Goal: Task Accomplishment & Management: Manage account settings

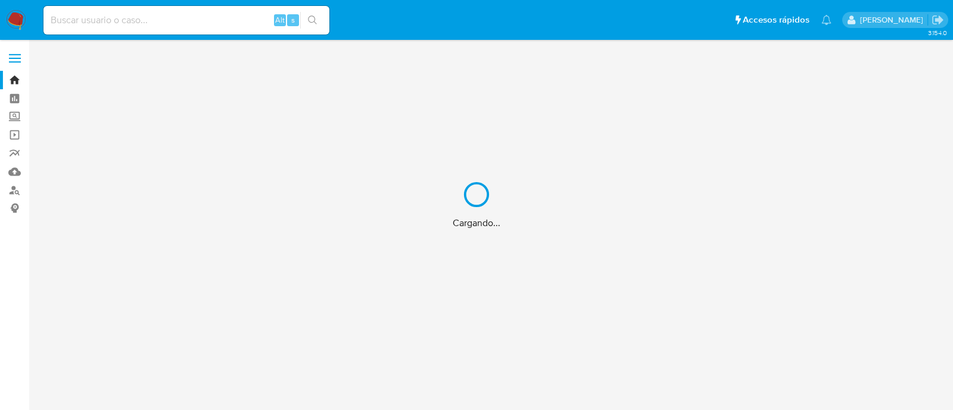
click at [210, 16] on div "Cargando..." at bounding box center [476, 205] width 953 height 410
click at [176, 27] on div "Cargando..." at bounding box center [476, 205] width 953 height 410
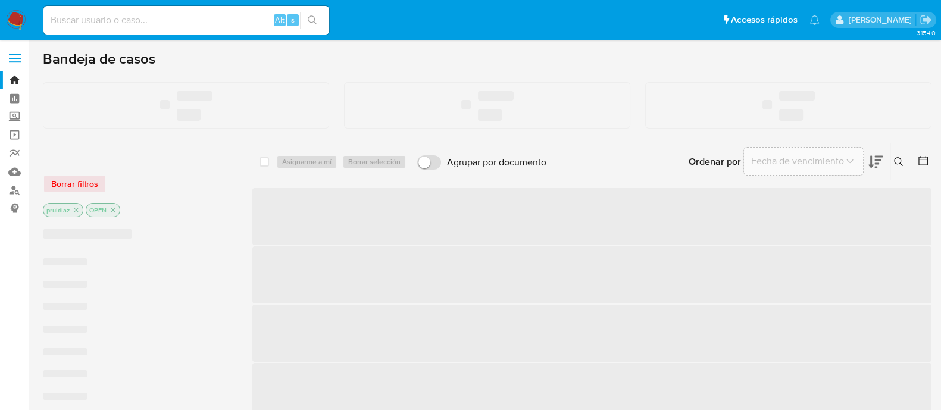
click at [130, 22] on input at bounding box center [186, 20] width 286 height 15
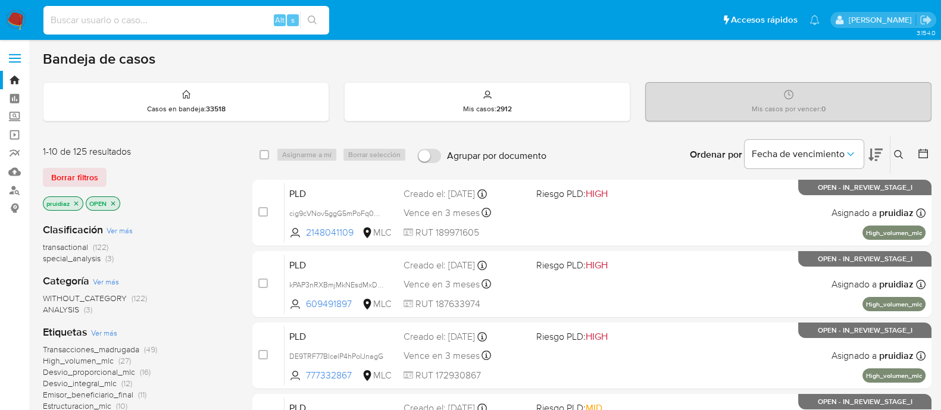
paste input "Wd1sPVaN7MvqWnEwFv83FH2D"
type input "Wd1sPVaN7MvqWnEwFv83FH2D"
click at [320, 19] on button "search-icon" at bounding box center [312, 20] width 24 height 17
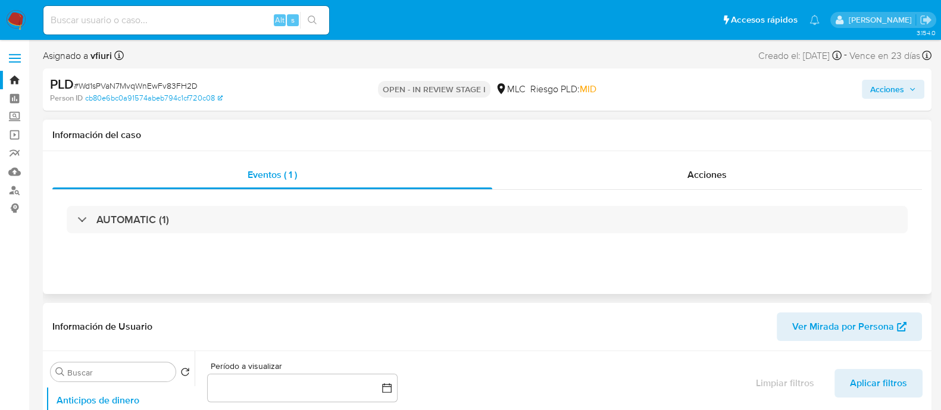
select select "10"
click at [716, 173] on span "Acciones" at bounding box center [707, 175] width 39 height 14
select select "10"
click at [159, 24] on input at bounding box center [186, 20] width 286 height 15
paste input "YeaUhbpH8XljNJsFVyp9qIhT"
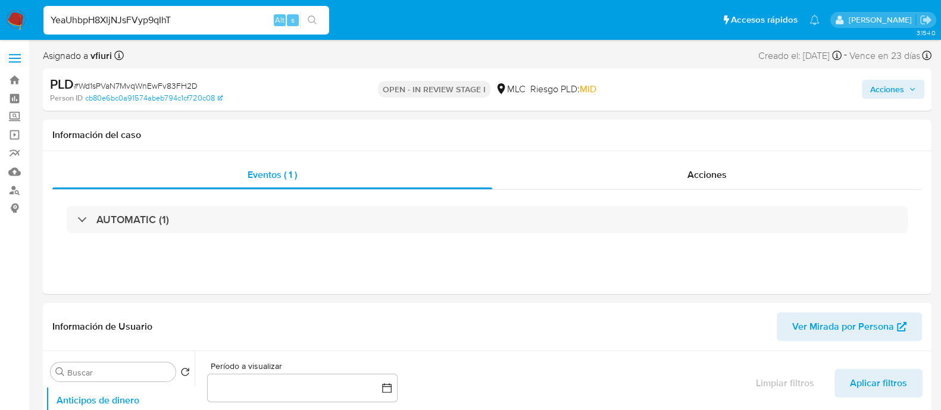
type input "YeaUhbpH8XljNJsFVyp9qIhT"
click at [316, 31] on div "YeaUhbpH8XljNJsFVyp9qIhT Alt s" at bounding box center [186, 20] width 286 height 29
click at [315, 21] on icon "search-icon" at bounding box center [313, 20] width 10 height 10
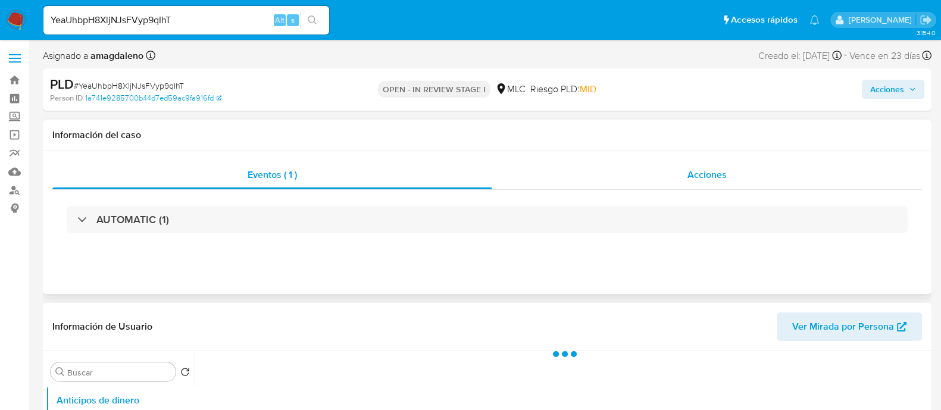
click at [739, 163] on div "Acciones" at bounding box center [707, 175] width 430 height 29
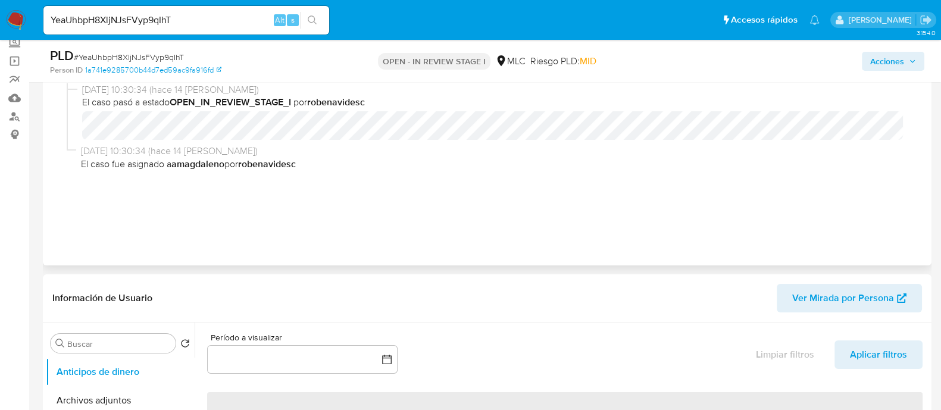
select select "10"
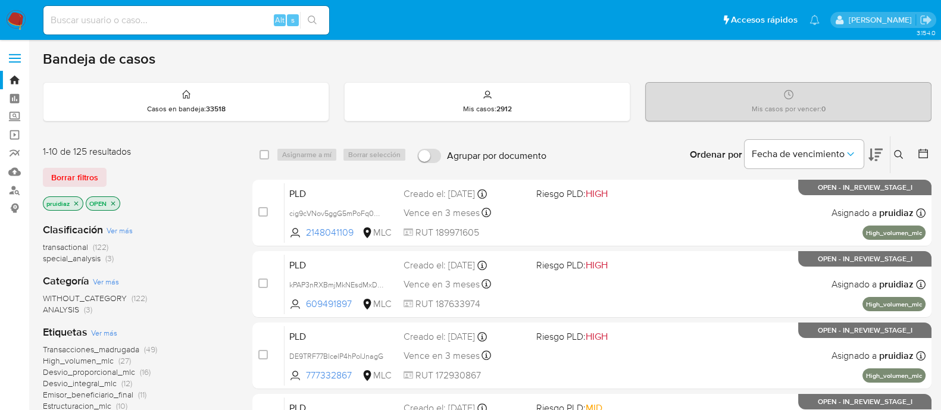
click at [875, 155] on icon at bounding box center [876, 155] width 14 height 13
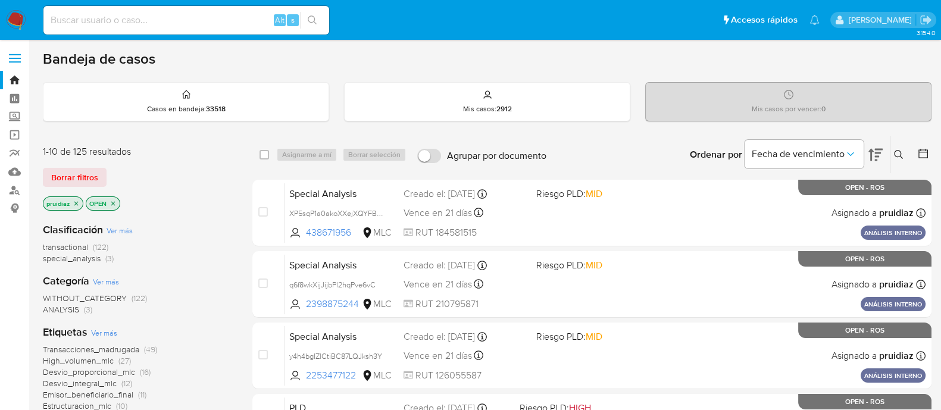
click at [15, 21] on img at bounding box center [16, 20] width 20 height 20
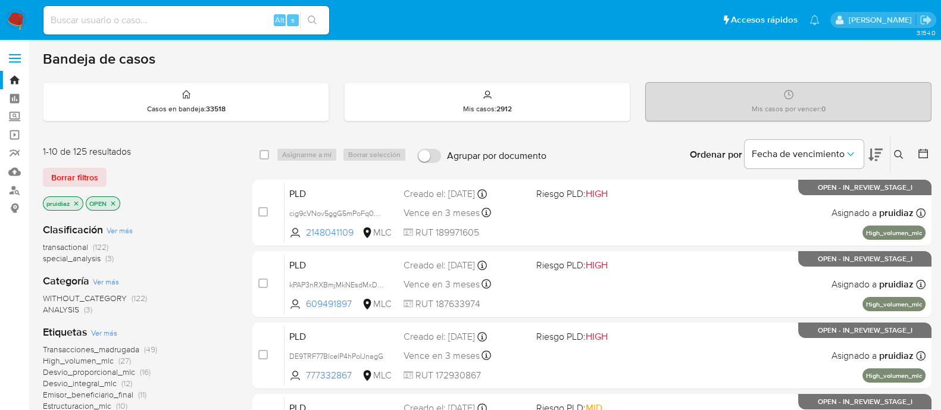
click at [875, 156] on icon at bounding box center [876, 155] width 14 height 14
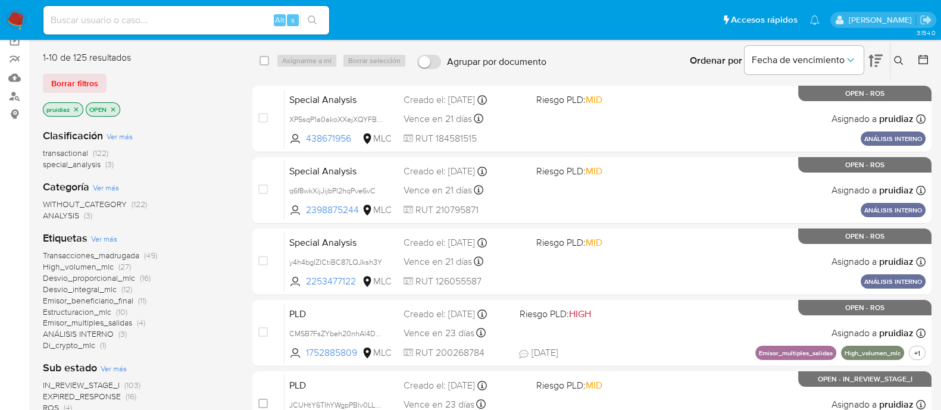
scroll to position [148, 0]
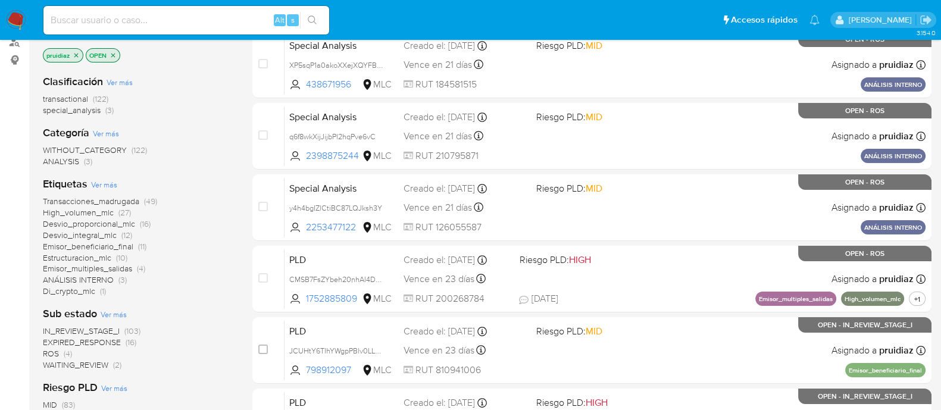
click at [86, 219] on span "Desvio_proporcional_mlc" at bounding box center [89, 224] width 92 height 12
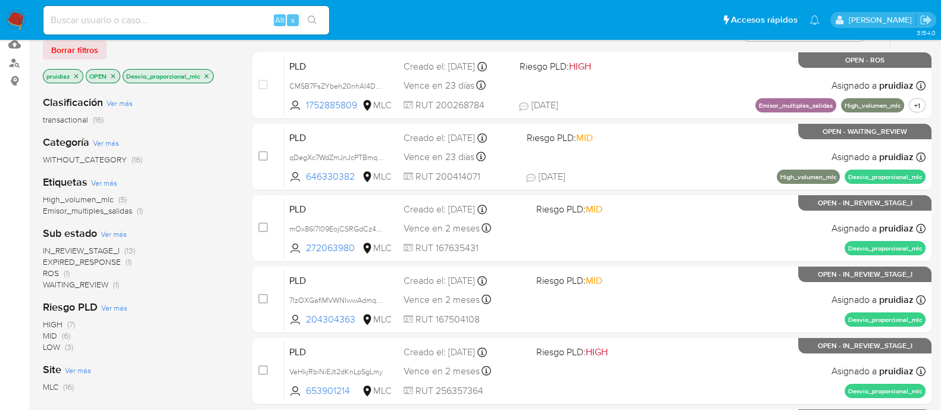
scroll to position [148, 0]
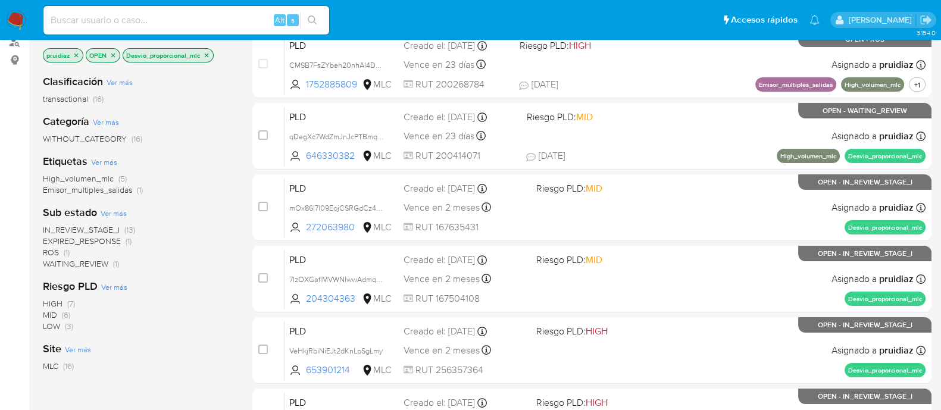
click at [115, 228] on span "IN_REVIEW_STAGE_I" at bounding box center [81, 230] width 77 height 12
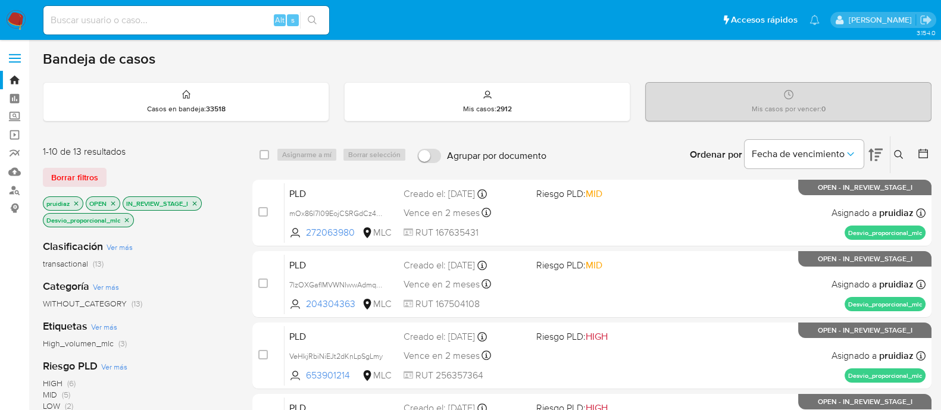
click at [881, 159] on icon at bounding box center [876, 155] width 14 height 14
click at [878, 159] on icon at bounding box center [876, 155] width 14 height 14
click at [130, 218] on icon "close-filter" at bounding box center [126, 220] width 7 height 7
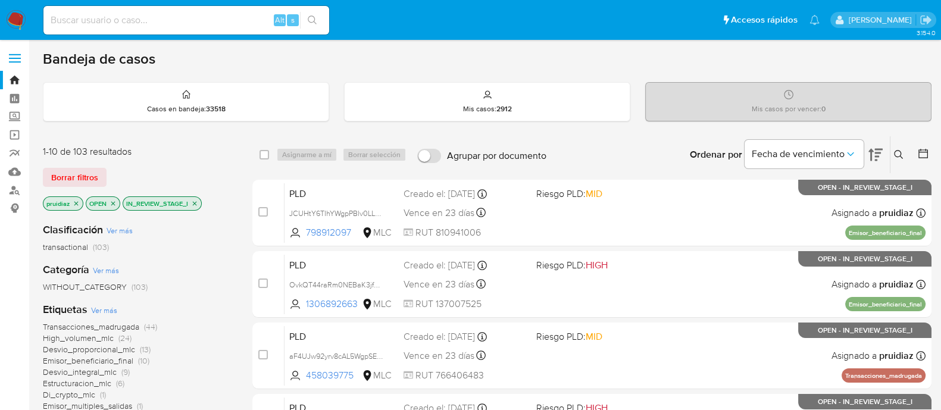
click at [196, 200] on icon "close-filter" at bounding box center [194, 203] width 7 height 7
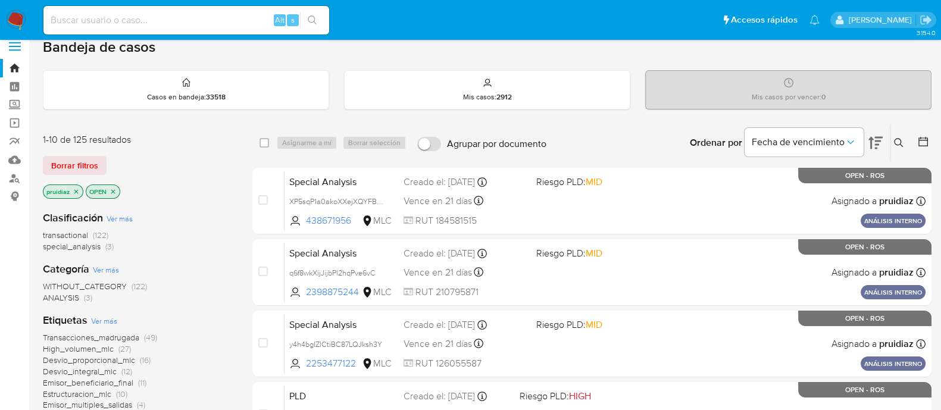
scroll to position [74, 0]
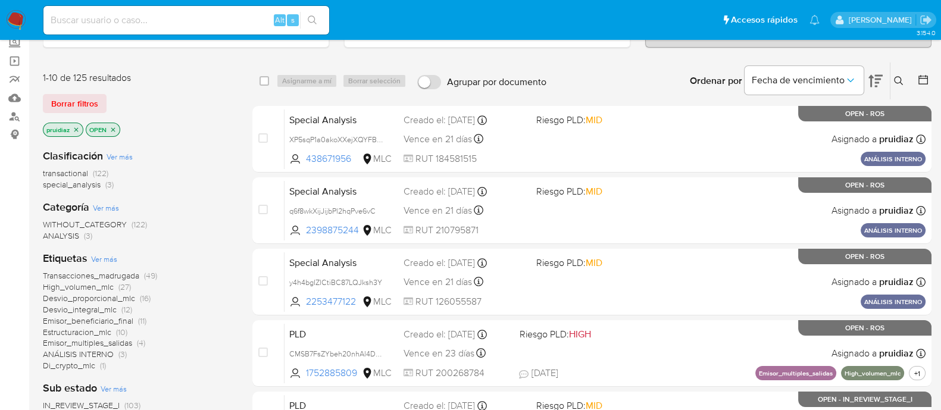
click at [114, 272] on span "Transacciones_madrugada" at bounding box center [91, 276] width 96 height 12
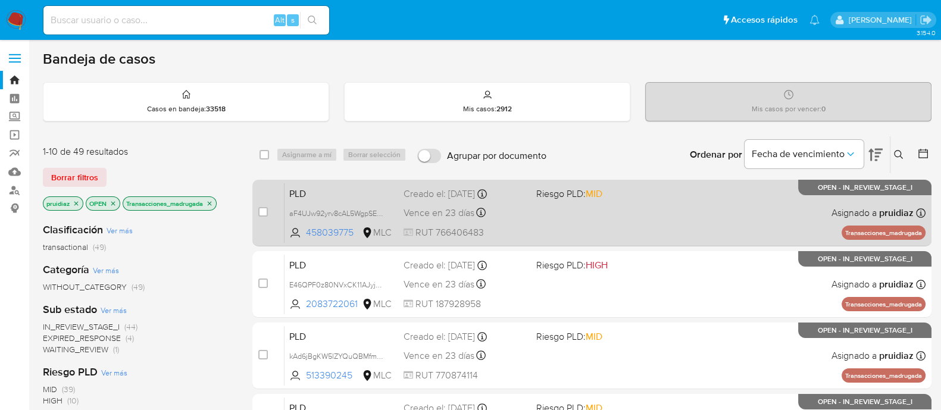
scroll to position [74, 0]
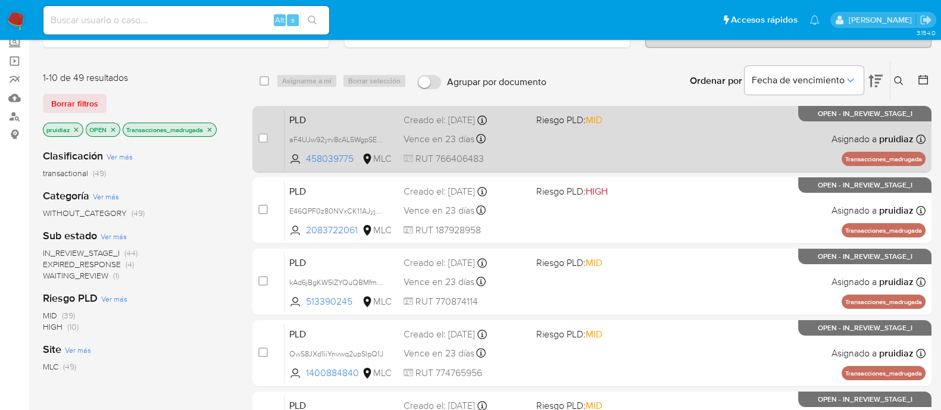
click at [627, 146] on div "PLD aF4UJw92yrv8cAL5WgpSEOmm 458039775 MLC Riesgo PLD: MID Creado el: 12/06/202…" at bounding box center [605, 139] width 641 height 60
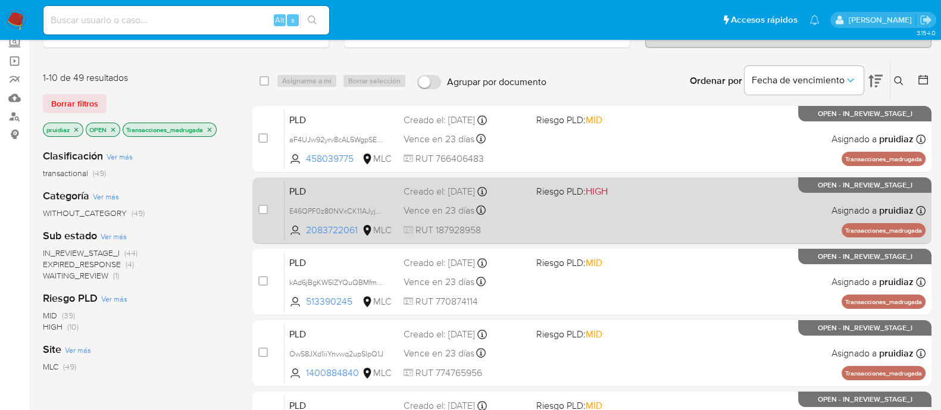
click at [626, 207] on div "PLD E46QPF0z80NVxCK11AJyjbvp 2083722061 MLC Riesgo PLD: HIGH Creado el: 12/06/2…" at bounding box center [605, 210] width 641 height 60
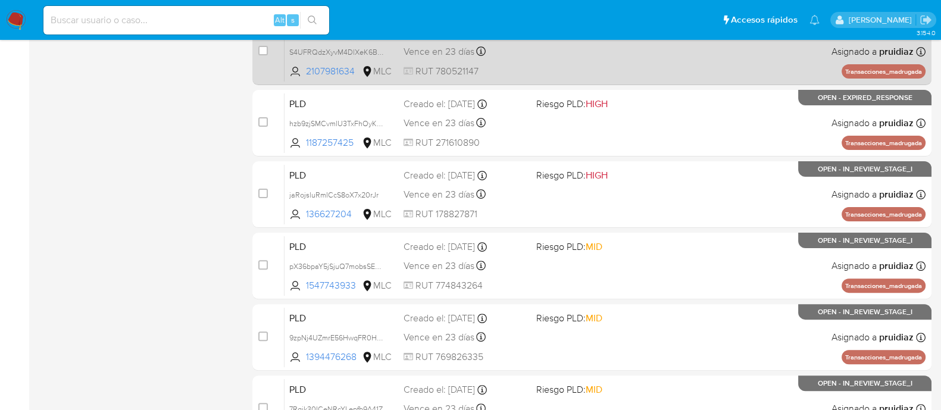
scroll to position [529, 0]
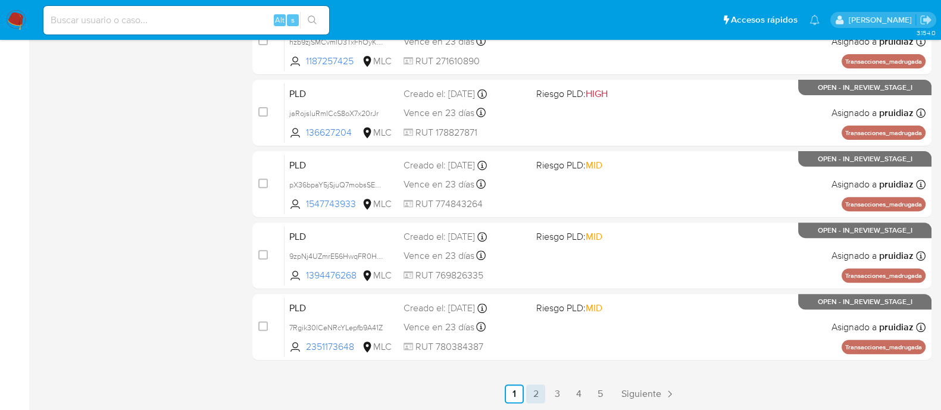
click at [535, 388] on link "2" at bounding box center [535, 394] width 19 height 19
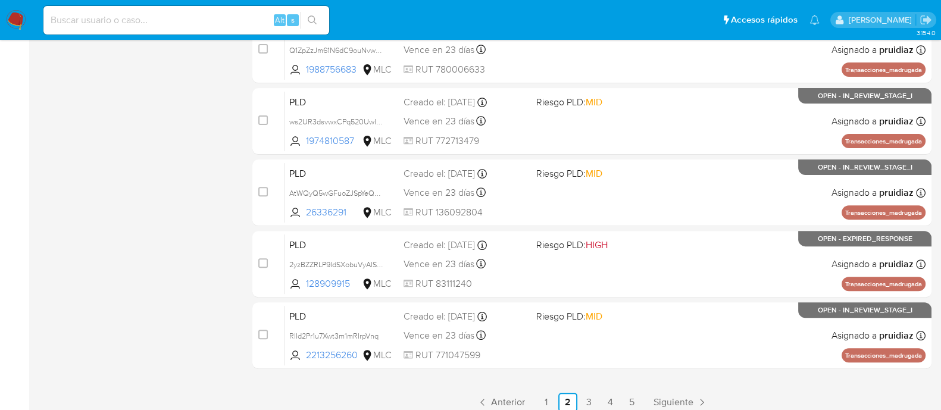
scroll to position [529, 0]
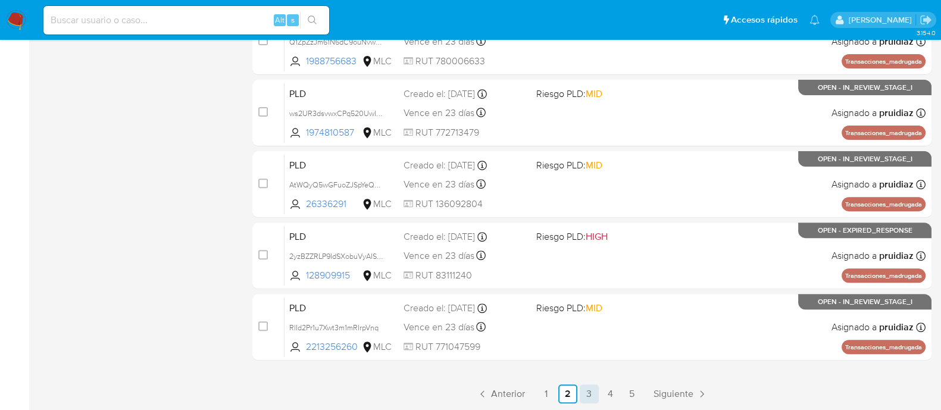
click at [583, 393] on link "3" at bounding box center [589, 394] width 19 height 19
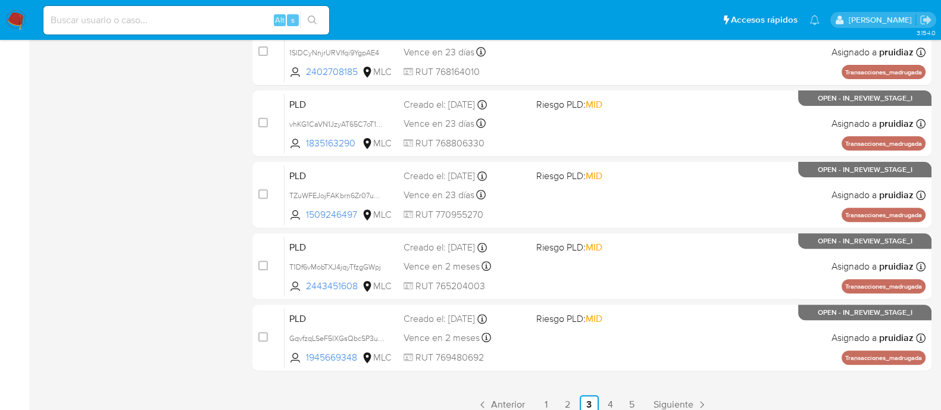
scroll to position [529, 0]
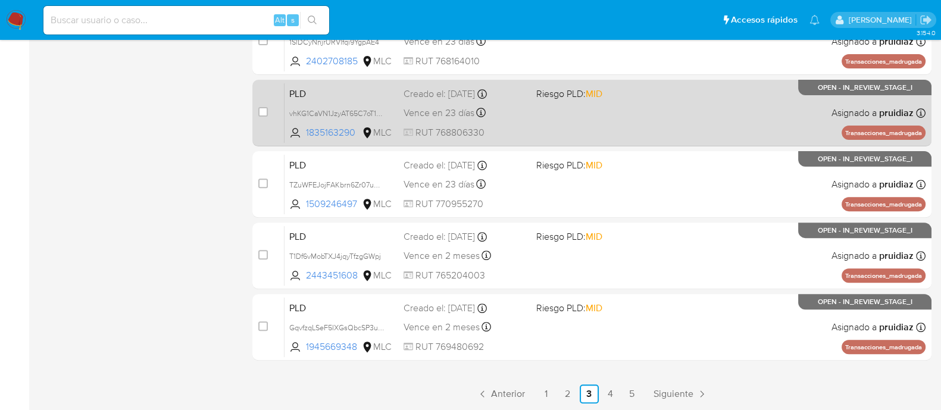
click at [631, 129] on div "PLD vhKG1CaVN1JzyAT65C7oT1sO 1835163290 MLC Riesgo PLD: MID Creado el: 12/06/20…" at bounding box center [605, 113] width 641 height 60
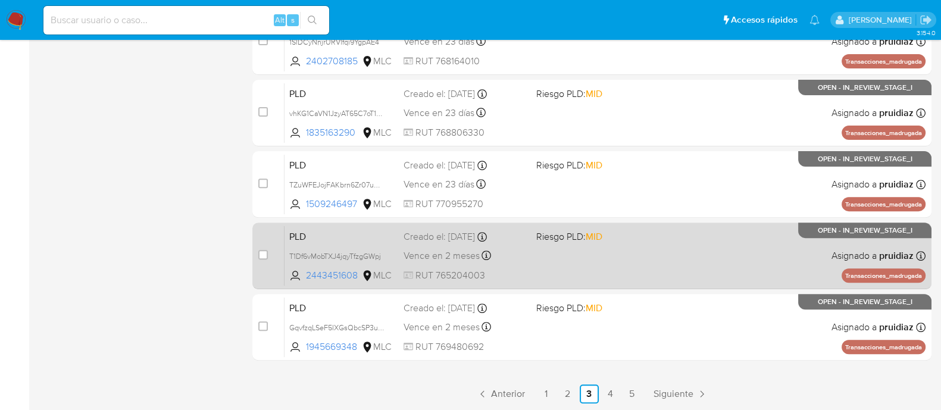
click at [622, 249] on div "PLD T1Df6vMobTXJ4jqyTfzgGWpj 2443451608 MLC Riesgo PLD: MID Creado el: 12/07/20…" at bounding box center [605, 256] width 641 height 60
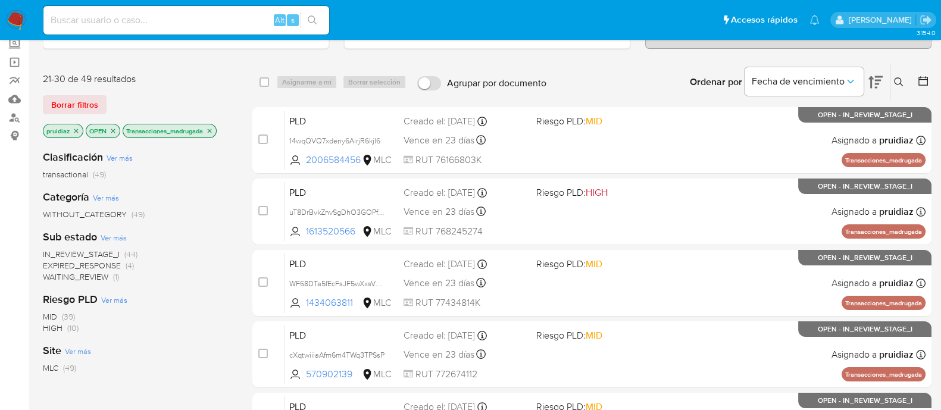
scroll to position [8, 0]
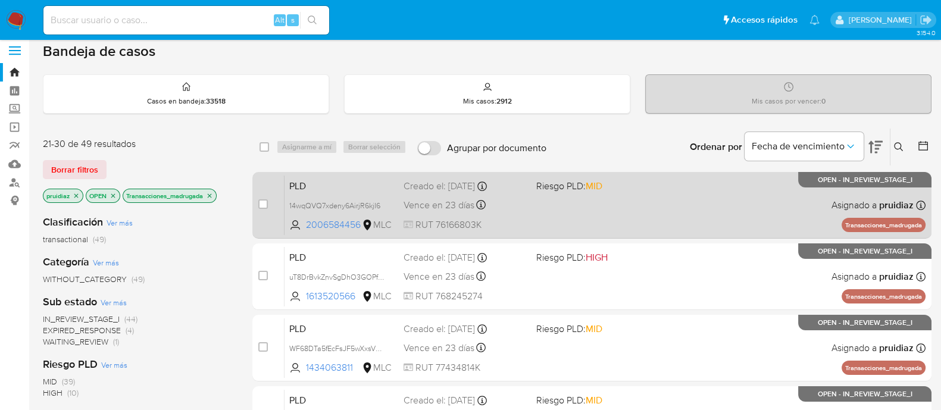
click at [653, 218] on div "PLD 14wqQVQ7xdeny6AirjR6kjI6 2006584456 MLC Riesgo PLD: MID Creado el: 12/06/20…" at bounding box center [605, 205] width 641 height 60
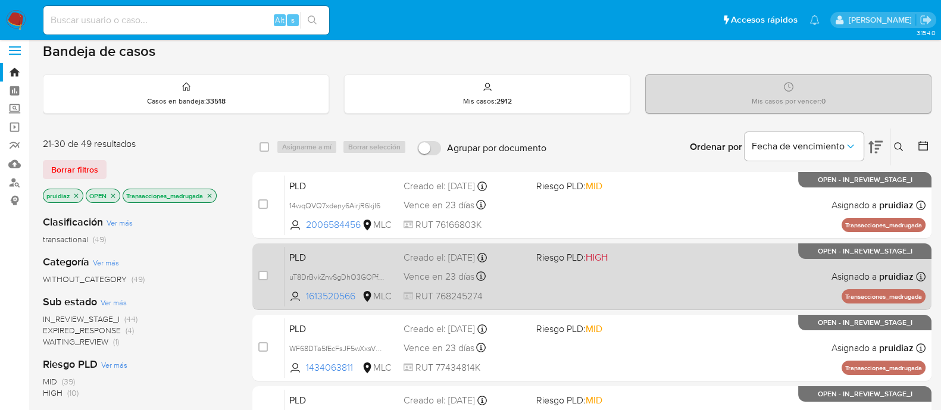
click at [598, 279] on div "PLD uT8DrBvkZnvSgDhO3GOPf6SB 1613520566 MLC Riesgo PLD: HIGH Creado el: 12/06/2…" at bounding box center [605, 276] width 641 height 60
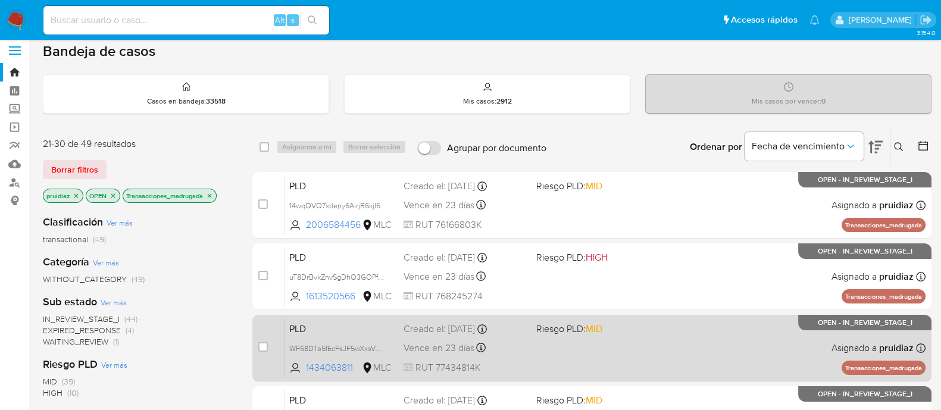
click at [626, 366] on div "PLD WF68DTa5fEcFsJF5wXxsVHpW 1434063811 MLC Riesgo PLD: MID Creado el: 12/06/20…" at bounding box center [605, 348] width 641 height 60
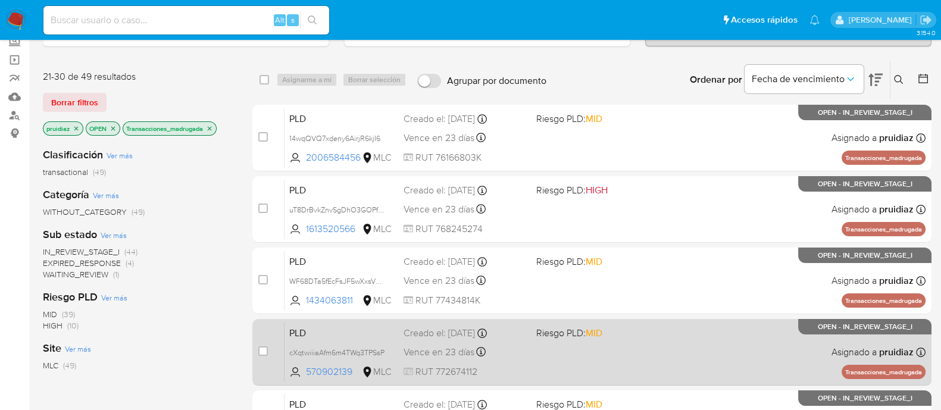
scroll to position [82, 0]
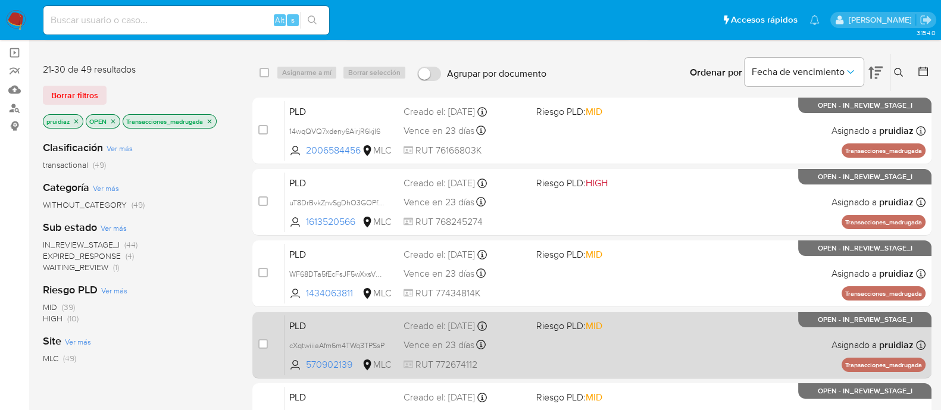
click at [641, 341] on div "PLD cXqtwiiiaAfm6m4TWq3TPSsP 570902139 MLC Riesgo PLD: MID Creado el: 12/06/202…" at bounding box center [605, 345] width 641 height 60
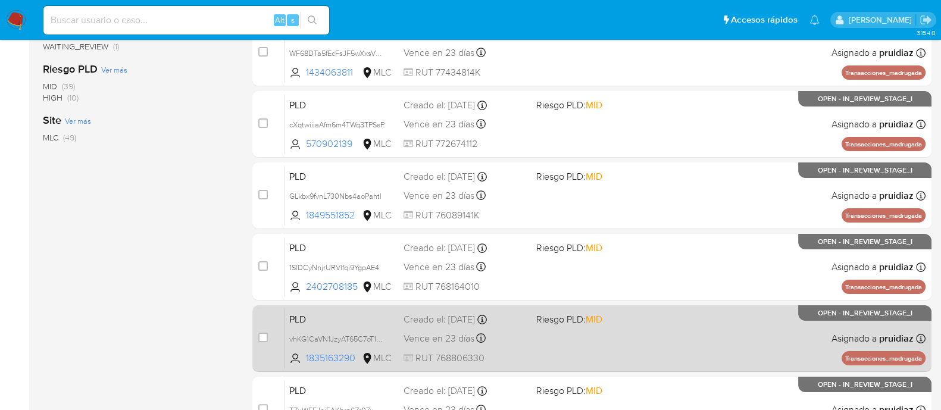
scroll to position [529, 0]
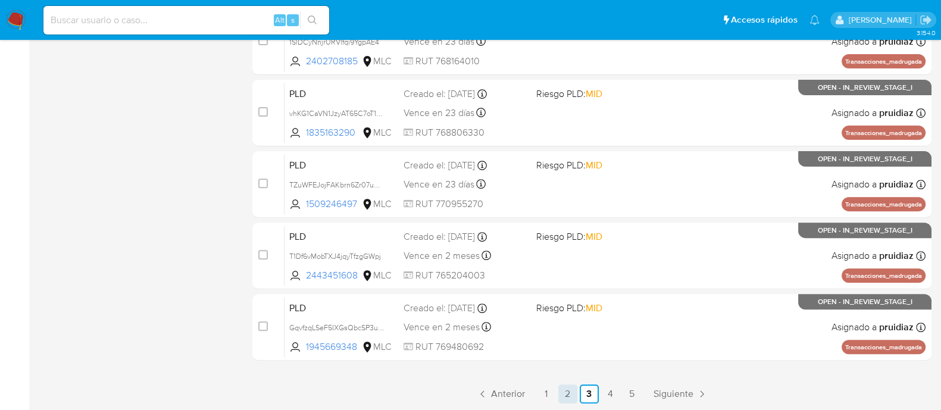
click at [561, 394] on link "2" at bounding box center [567, 394] width 19 height 19
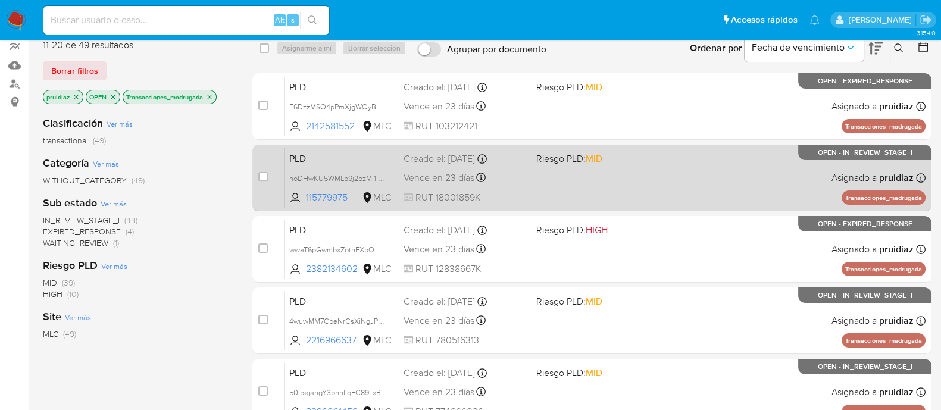
scroll to position [74, 0]
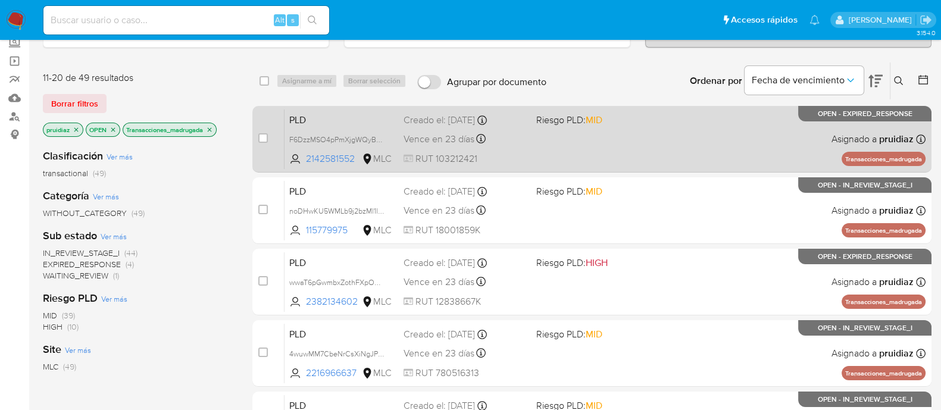
click at [630, 146] on div "PLD F6DzzMSO4pPmXjgWQyBpm8de 2142581552 MLC Riesgo PLD: MID Creado el: 12/06/20…" at bounding box center [605, 139] width 641 height 60
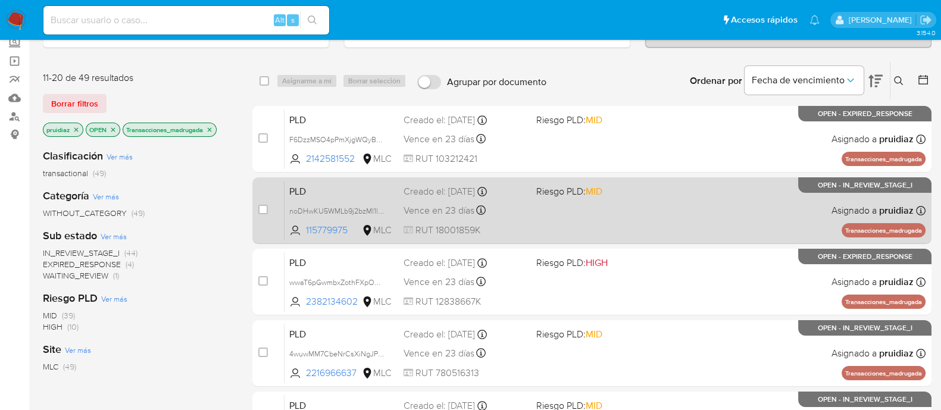
click at [695, 216] on div "PLD noDHwKU5WMLb9j2bzMl1lYJW 115779975 MLC Riesgo PLD: MID Creado el: 12/06/202…" at bounding box center [605, 210] width 641 height 60
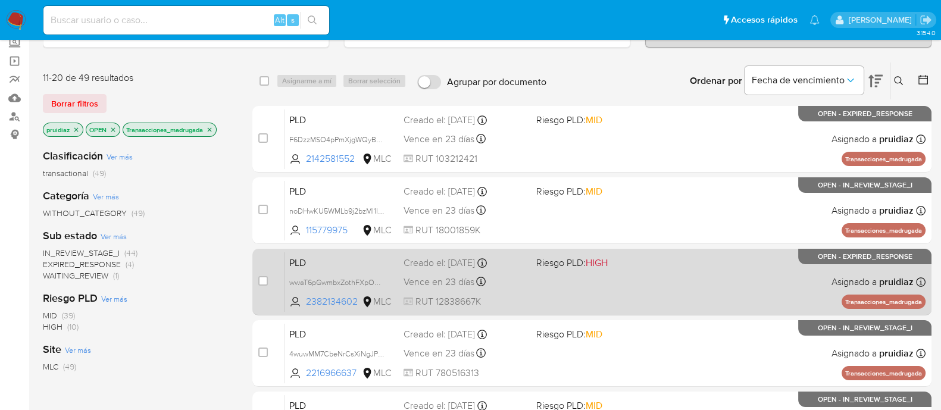
click at [659, 298] on div "PLD wwaT6pGwmbxZothFXpO2qEwK 2382134602 MLC Riesgo PLD: HIGH Creado el: 12/06/2…" at bounding box center [605, 282] width 641 height 60
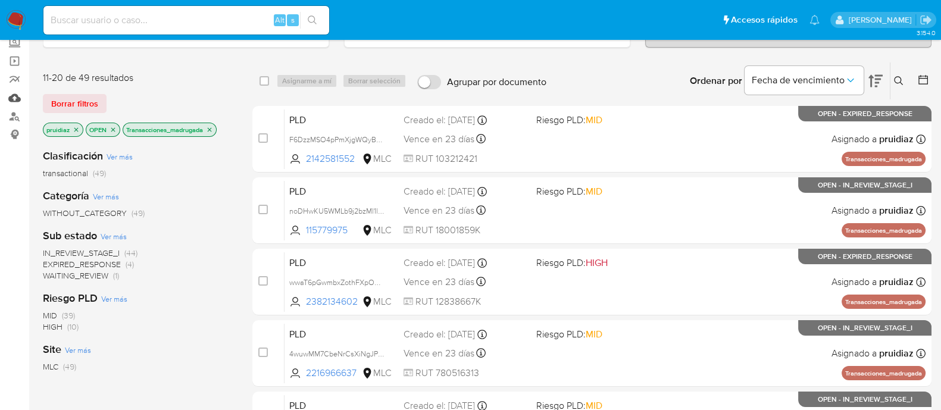
click at [20, 99] on link "Mulan" at bounding box center [71, 98] width 142 height 18
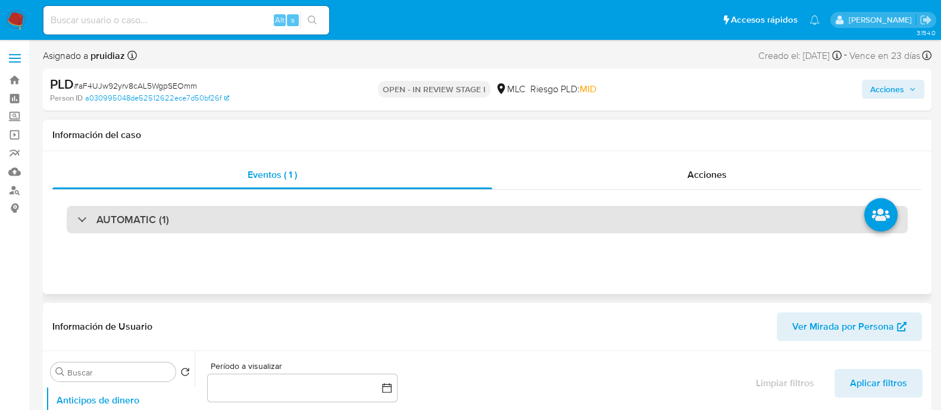
click at [120, 225] on h3 "AUTOMATIC (1)" at bounding box center [132, 219] width 73 height 13
select select "10"
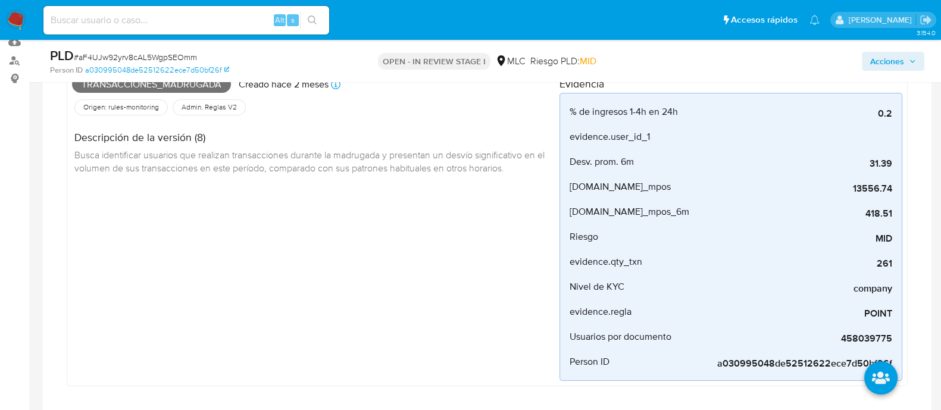
scroll to position [148, 0]
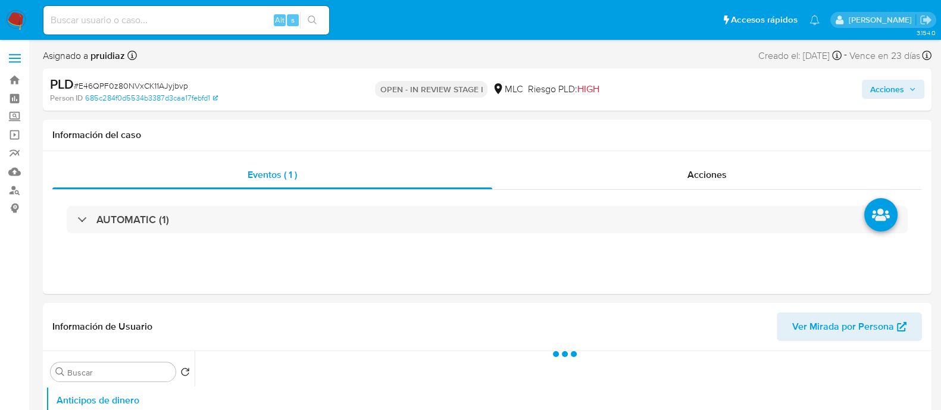
select select "10"
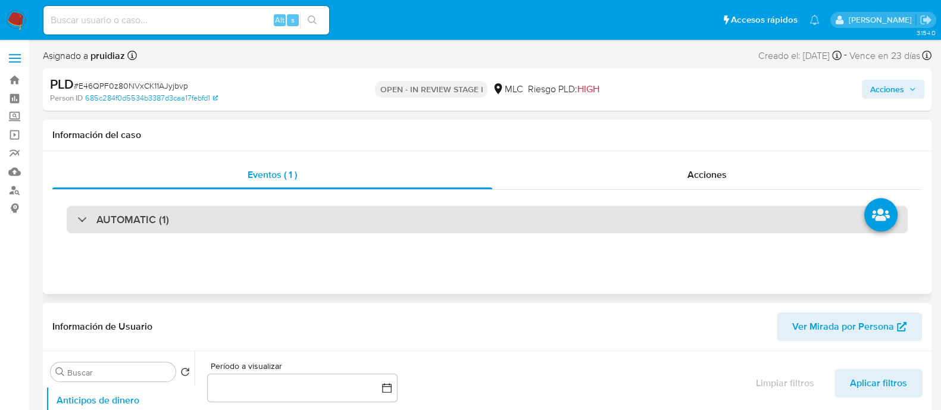
click at [225, 208] on div "AUTOMATIC (1)" at bounding box center [487, 219] width 841 height 27
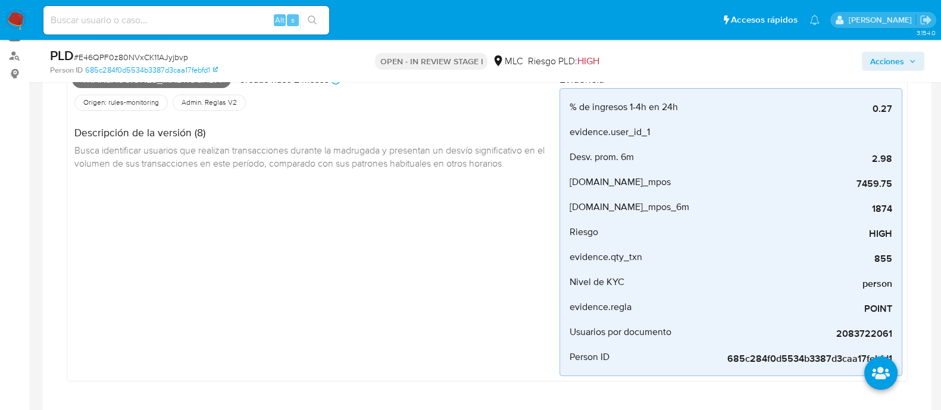
scroll to position [148, 0]
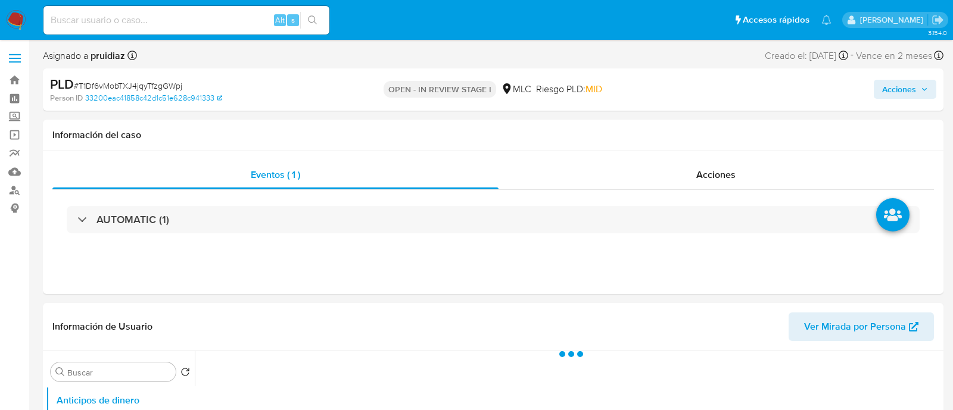
select select "10"
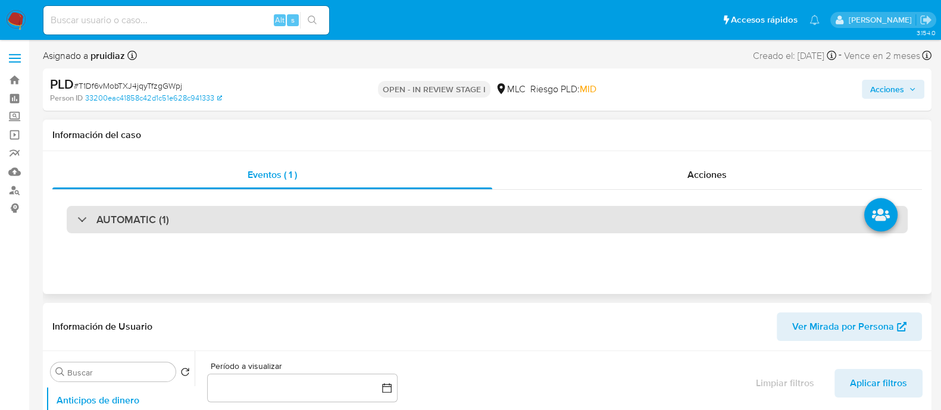
click at [158, 221] on h3 "AUTOMATIC (1)" at bounding box center [132, 219] width 73 height 13
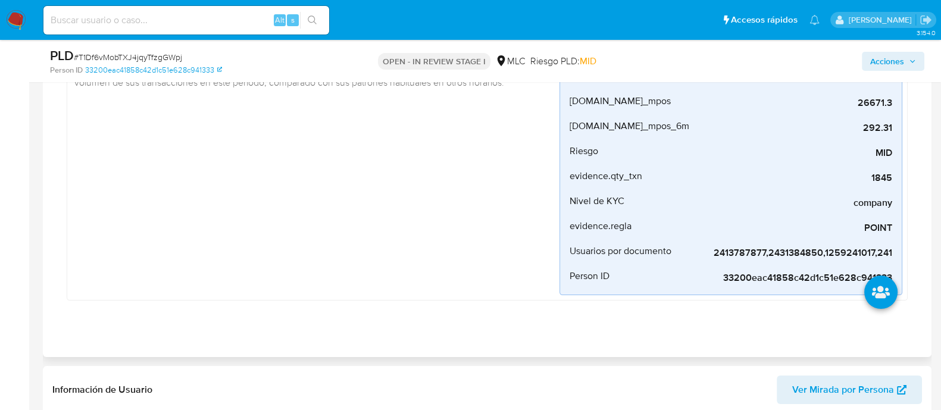
scroll to position [223, 0]
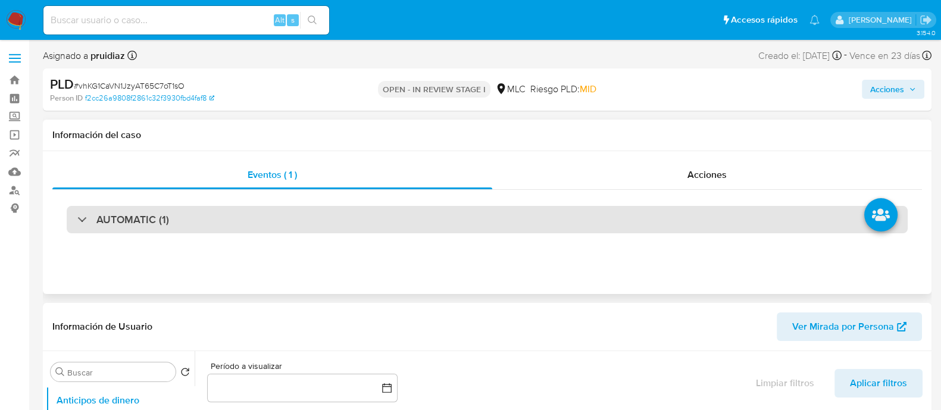
click at [136, 222] on h3 "AUTOMATIC (1)" at bounding box center [132, 219] width 73 height 13
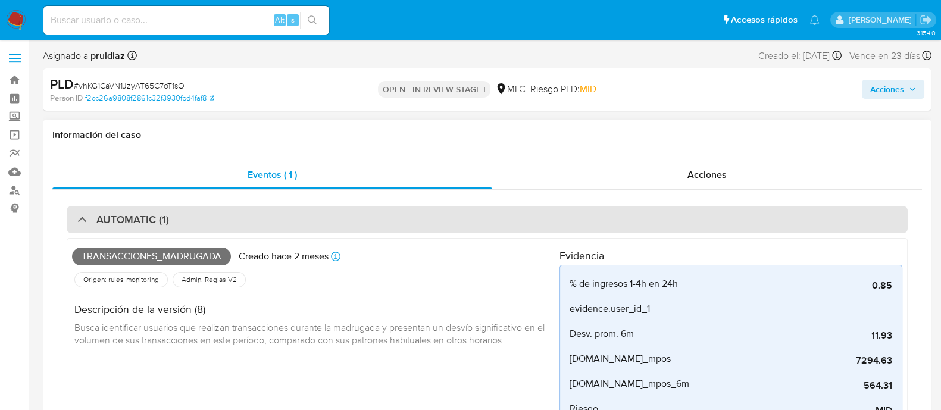
select select "10"
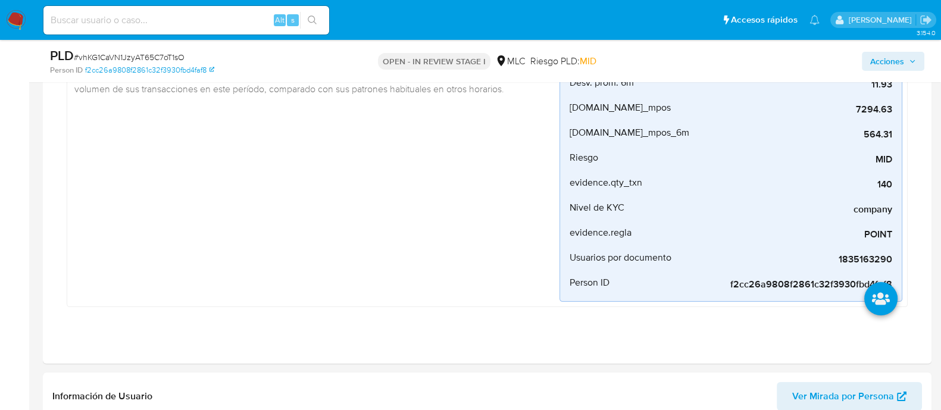
scroll to position [223, 0]
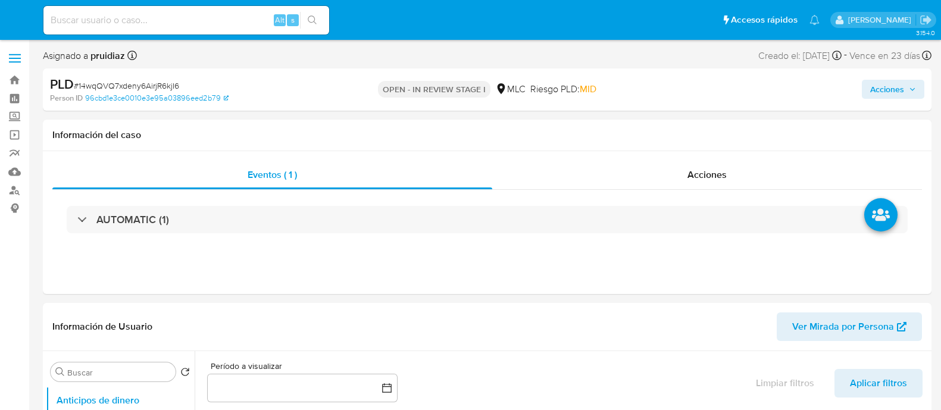
select select "10"
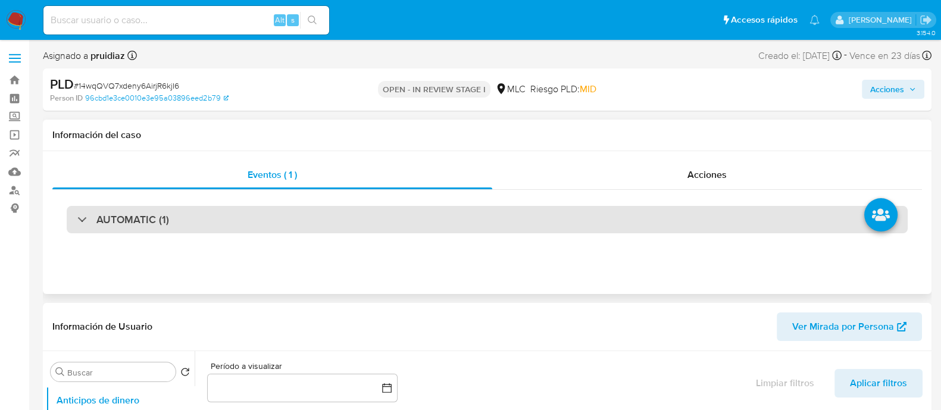
click at [173, 212] on div "AUTOMATIC (1)" at bounding box center [487, 219] width 841 height 27
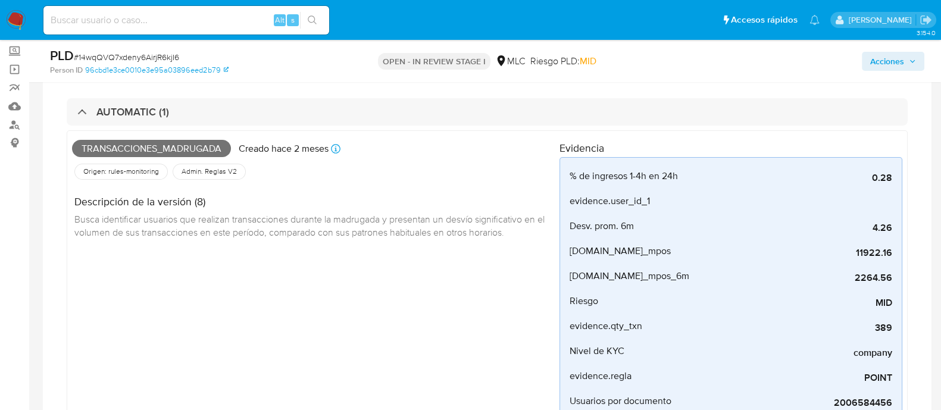
scroll to position [148, 0]
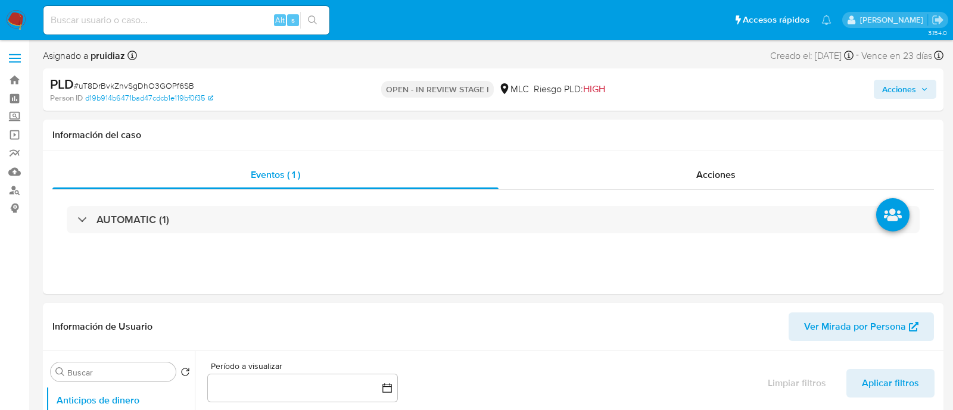
select select "10"
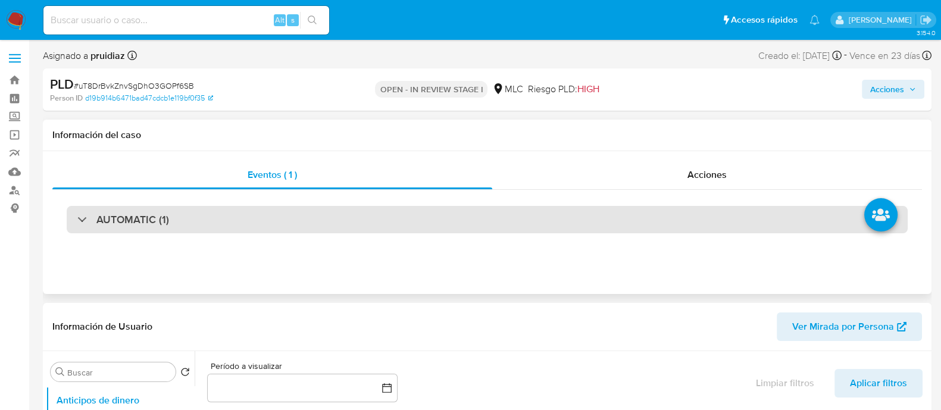
click at [152, 219] on h3 "AUTOMATIC (1)" at bounding box center [132, 219] width 73 height 13
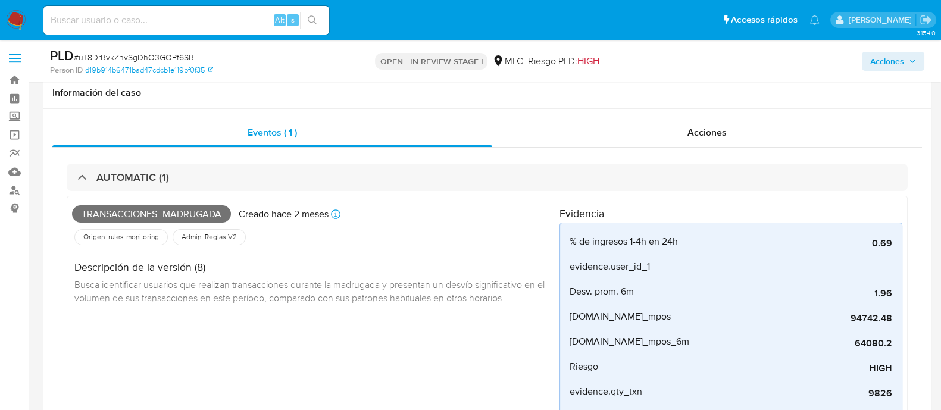
scroll to position [148, 0]
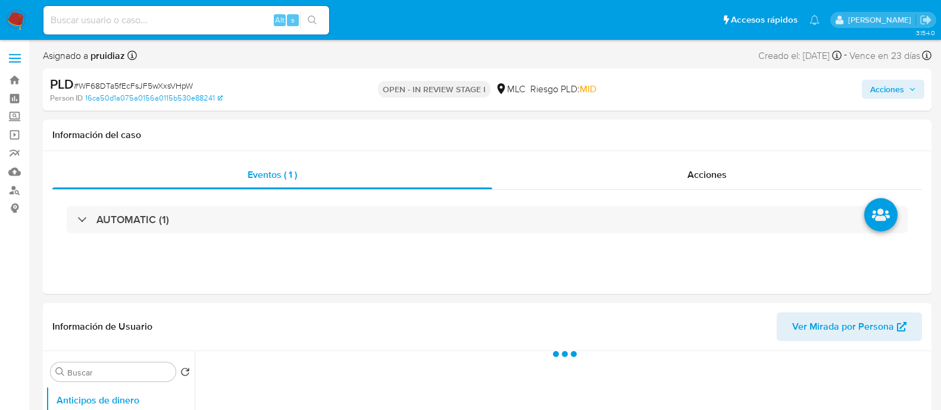
select select "10"
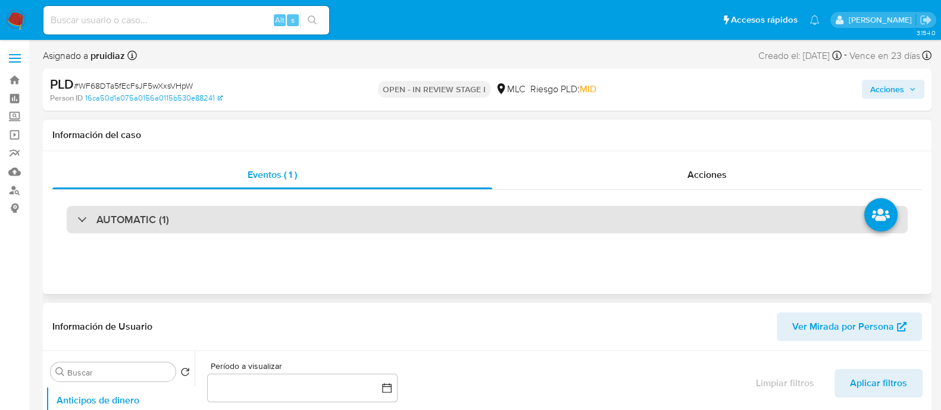
drag, startPoint x: 182, startPoint y: 216, endPoint x: 193, endPoint y: 211, distance: 12.3
click at [183, 218] on div "AUTOMATIC (1)" at bounding box center [487, 219] width 841 height 27
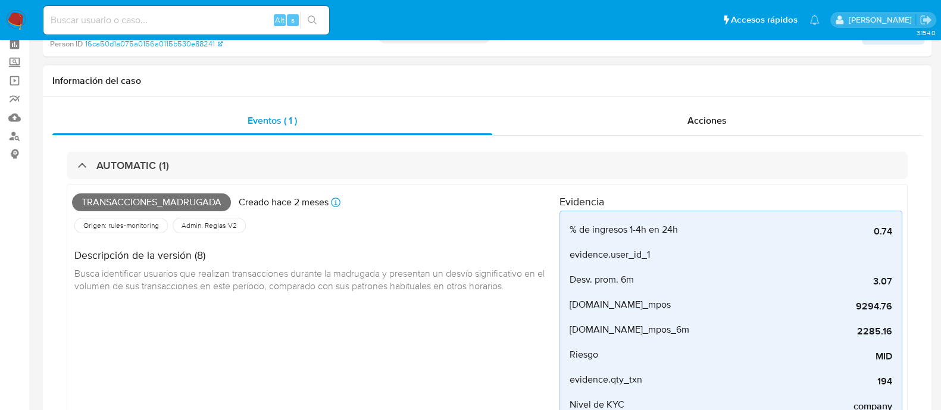
scroll to position [148, 0]
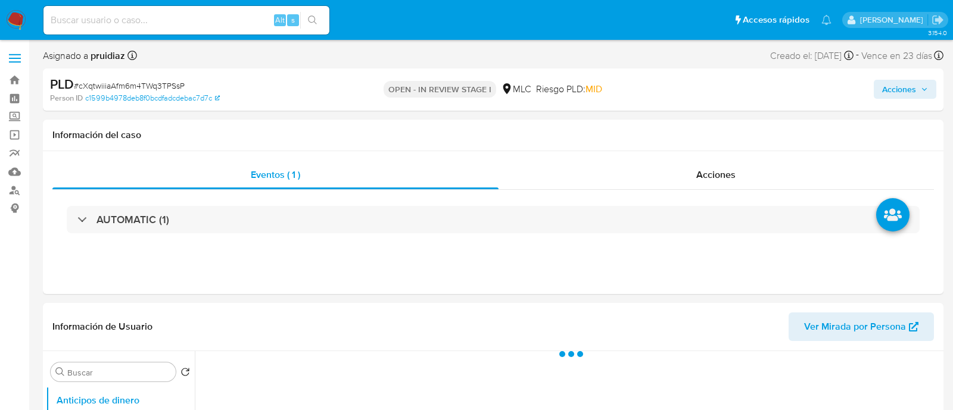
select select "10"
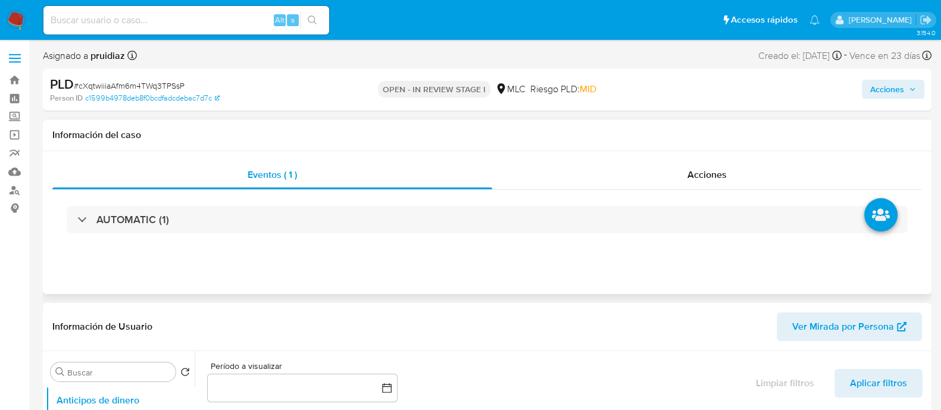
click at [211, 233] on div "AUTOMATIC (1)" at bounding box center [487, 220] width 870 height 60
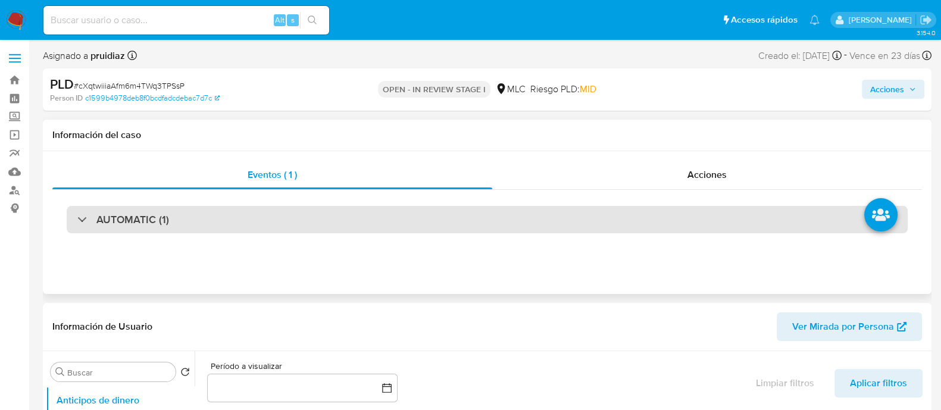
click at [223, 222] on div "AUTOMATIC (1)" at bounding box center [487, 219] width 841 height 27
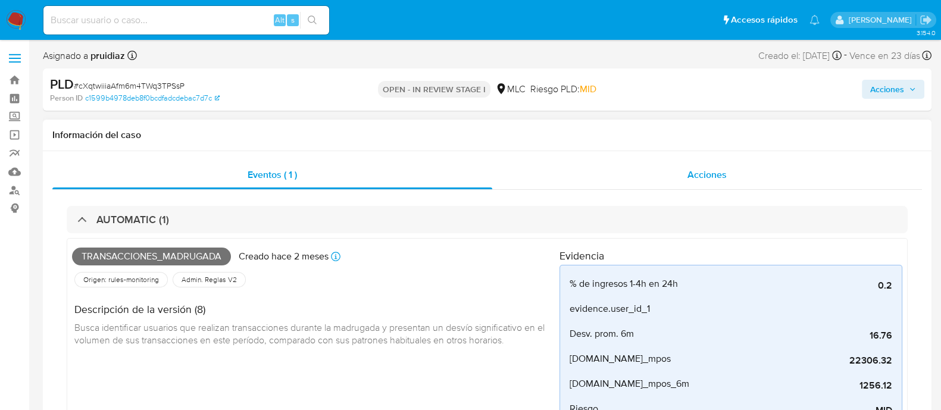
scroll to position [148, 0]
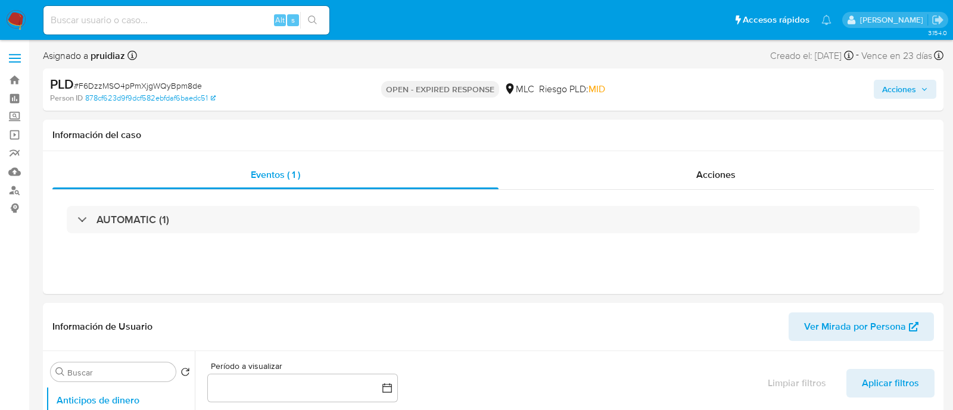
select select "10"
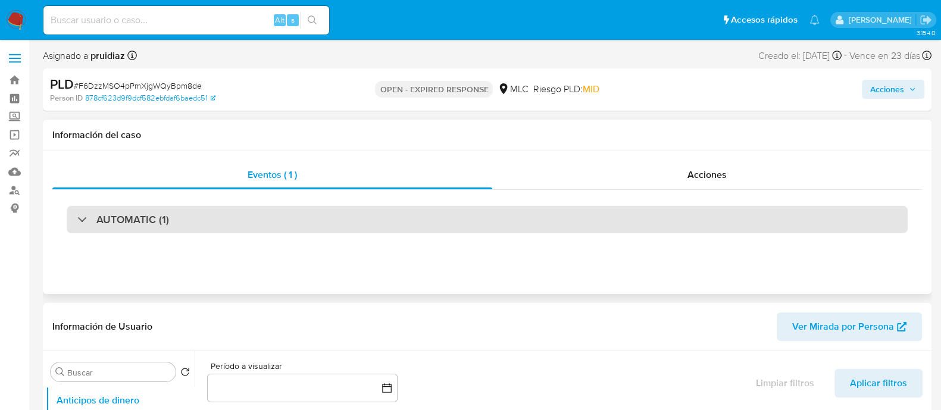
click at [195, 230] on div "AUTOMATIC (1)" at bounding box center [487, 219] width 841 height 27
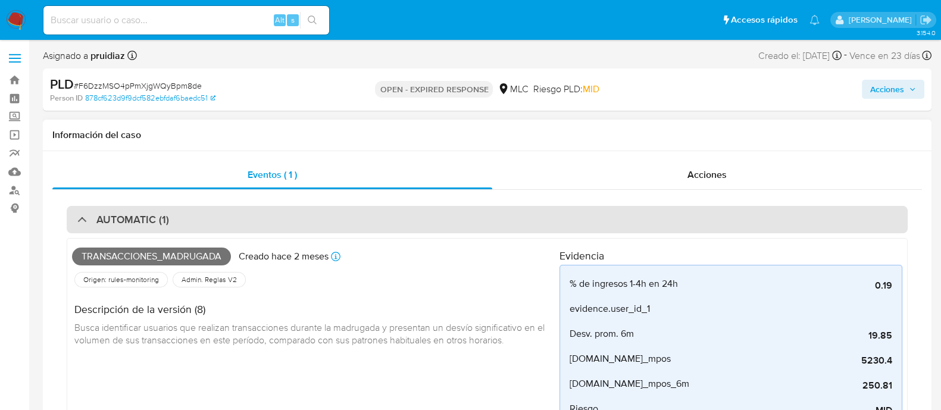
click at [120, 226] on h3 "AUTOMATIC (1)" at bounding box center [132, 219] width 73 height 13
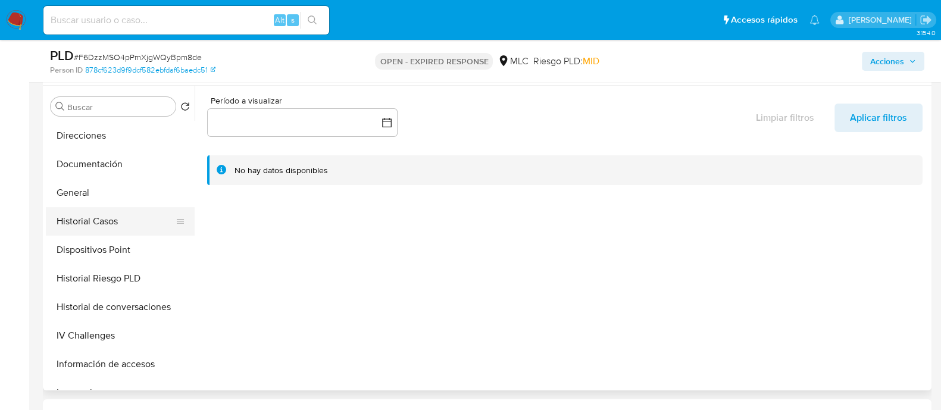
scroll to position [223, 0]
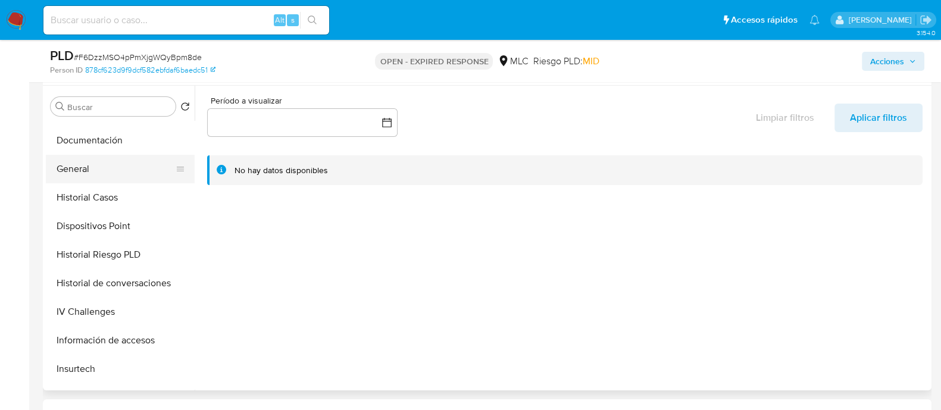
click at [95, 173] on button "General" at bounding box center [115, 169] width 139 height 29
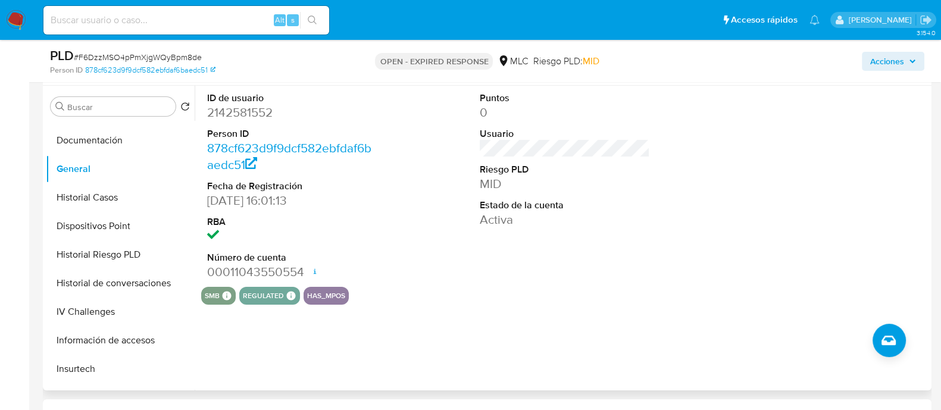
click at [261, 111] on dd "2142581552" at bounding box center [292, 112] width 170 height 17
copy dd "2142581552"
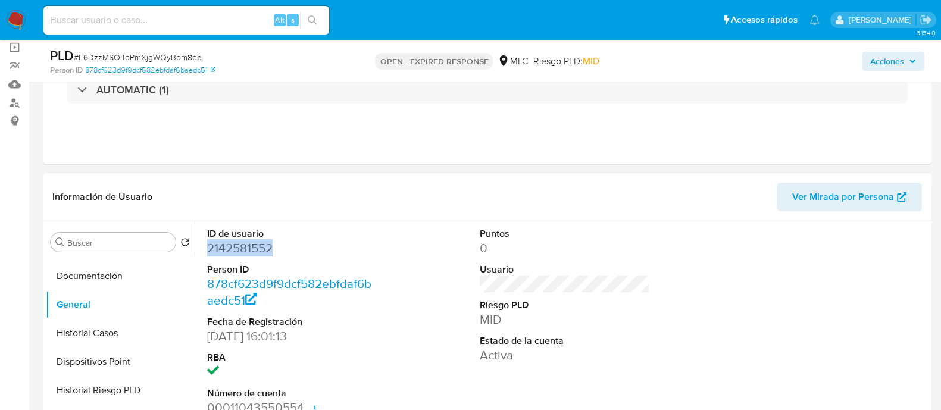
scroll to position [74, 0]
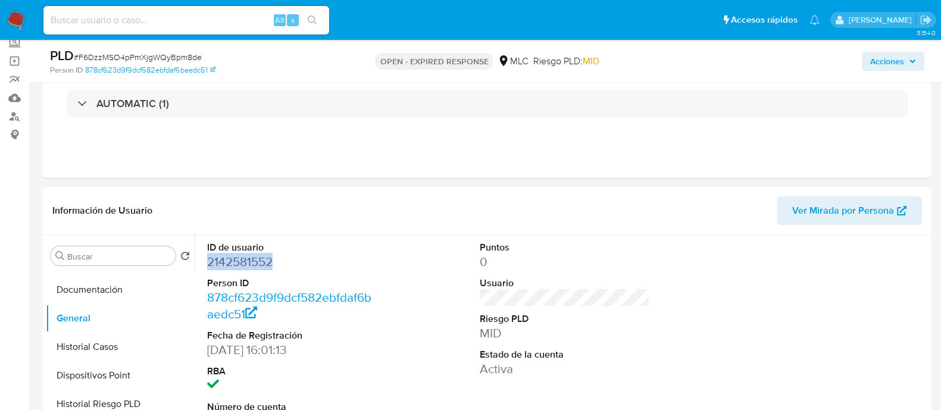
click at [241, 268] on dd "2142581552" at bounding box center [292, 262] width 170 height 17
click at [242, 268] on dd "2142581552" at bounding box center [292, 262] width 170 height 17
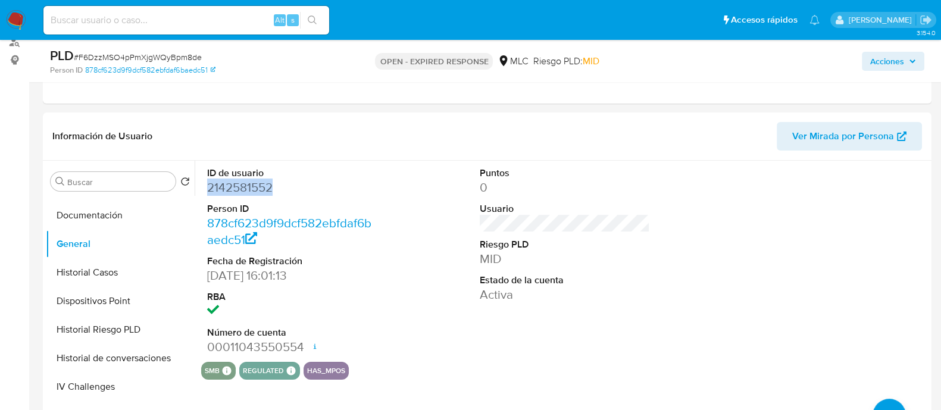
scroll to position [0, 0]
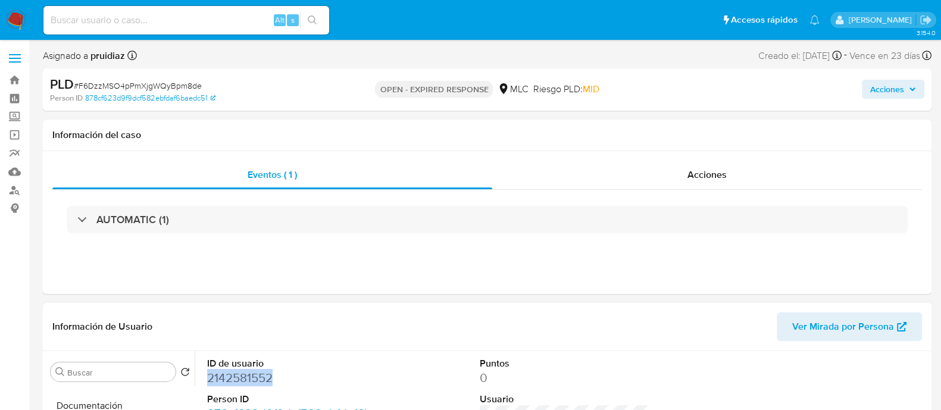
click at [238, 376] on dd "2142581552" at bounding box center [292, 378] width 170 height 17
click at [238, 375] on dd "2142581552" at bounding box center [292, 378] width 170 height 17
click at [127, 85] on span "# F6DzzMSO4pPmXjgWQyBpm8de" at bounding box center [138, 86] width 128 height 12
click at [126, 85] on span "# F6DzzMSO4pPmXjgWQyBpm8de" at bounding box center [138, 86] width 128 height 12
copy span "F6DzzMSO4pPmXjgWQyBpm8de"
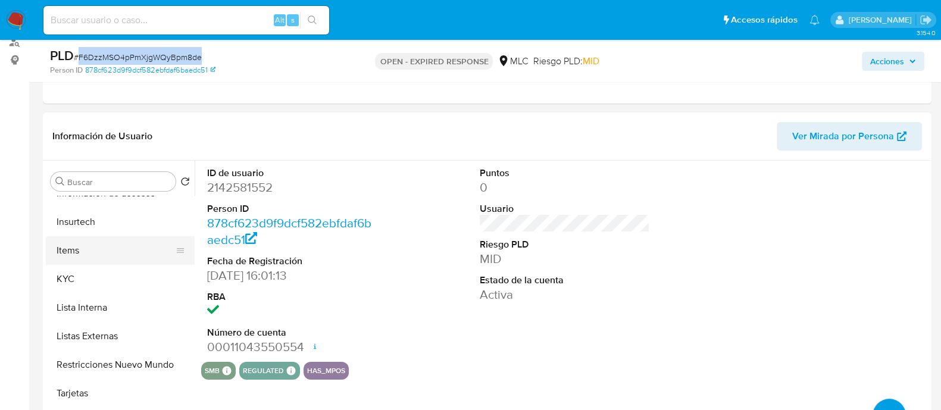
scroll to position [447, 0]
click at [99, 277] on button "KYC" at bounding box center [115, 278] width 139 height 29
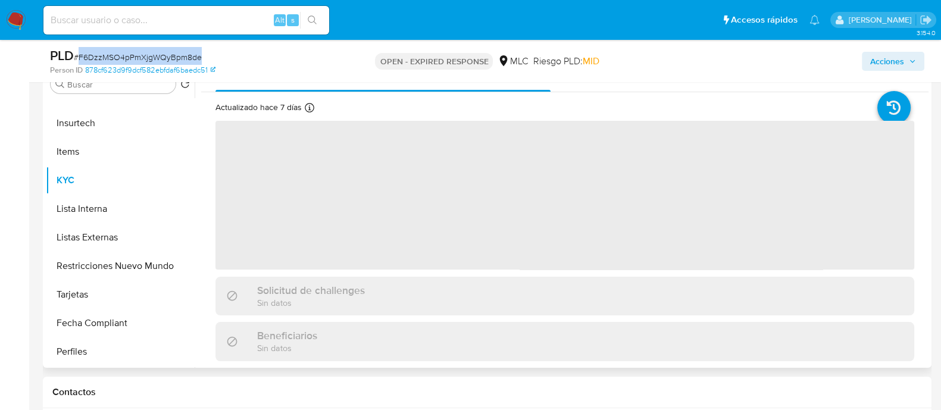
scroll to position [223, 0]
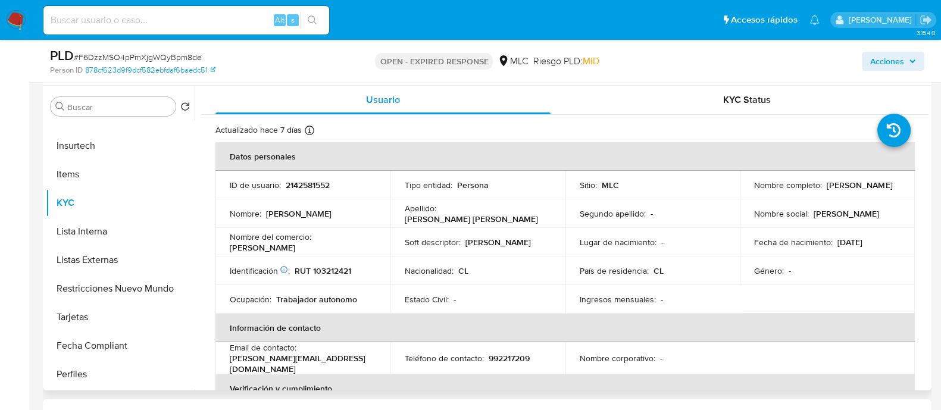
click at [326, 268] on p "RUT 103212421" at bounding box center [323, 271] width 57 height 11
copy p "103212421"
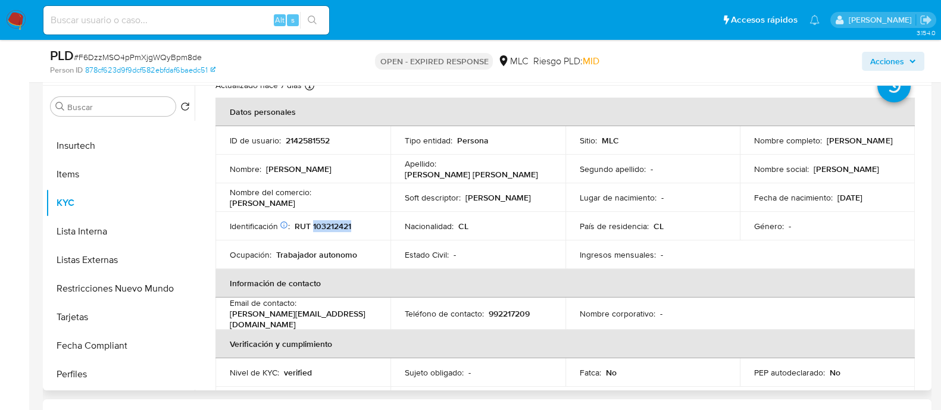
scroll to position [0, 0]
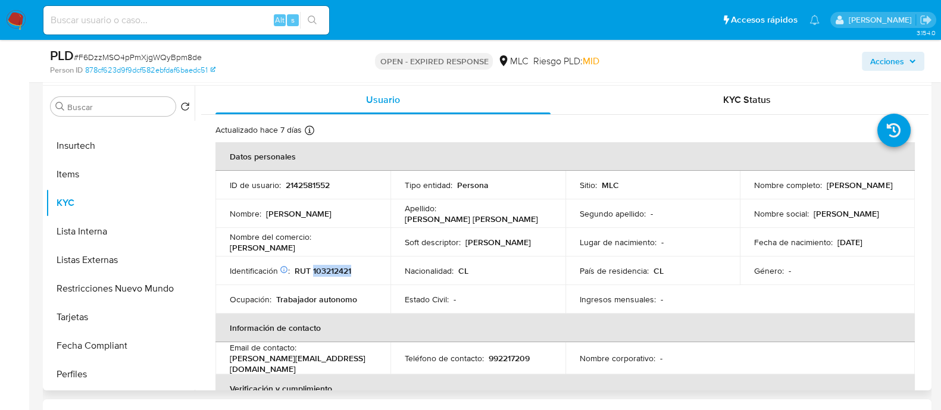
click at [327, 271] on p "RUT 103212421" at bounding box center [323, 271] width 57 height 11
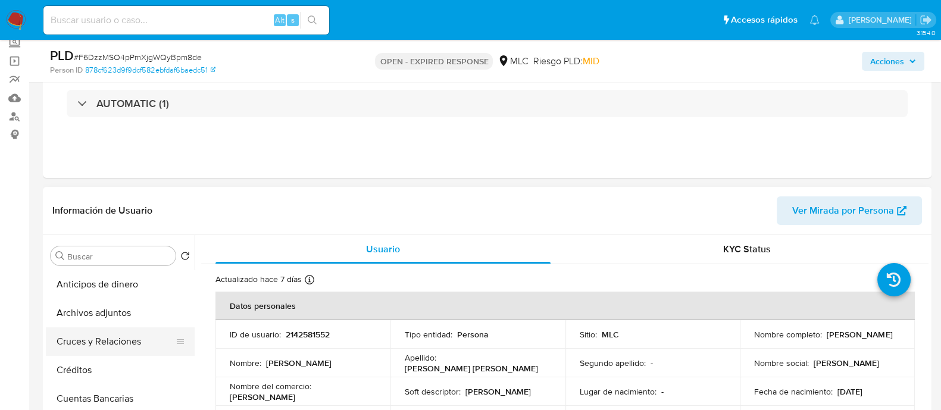
click at [104, 334] on button "Cruces y Relaciones" at bounding box center [115, 341] width 139 height 29
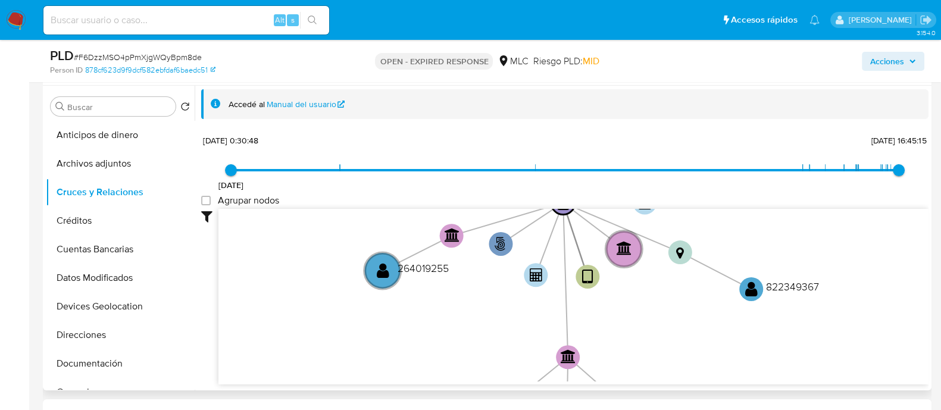
scroll to position [2, 0]
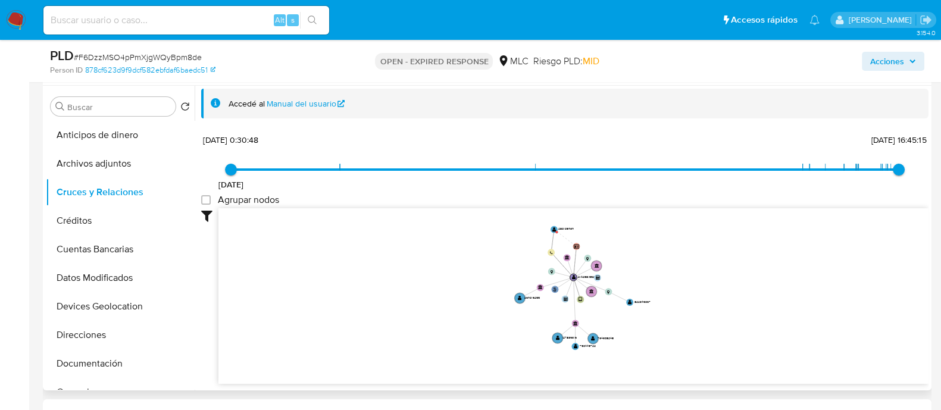
drag, startPoint x: 716, startPoint y: 247, endPoint x: 691, endPoint y: 279, distance: 40.7
click at [691, 279] on icon "user-2142581552  2142581552 phone-4b1092ccc14c978ab376df02ee32aeaf  person-87…" at bounding box center [573, 294] width 710 height 173
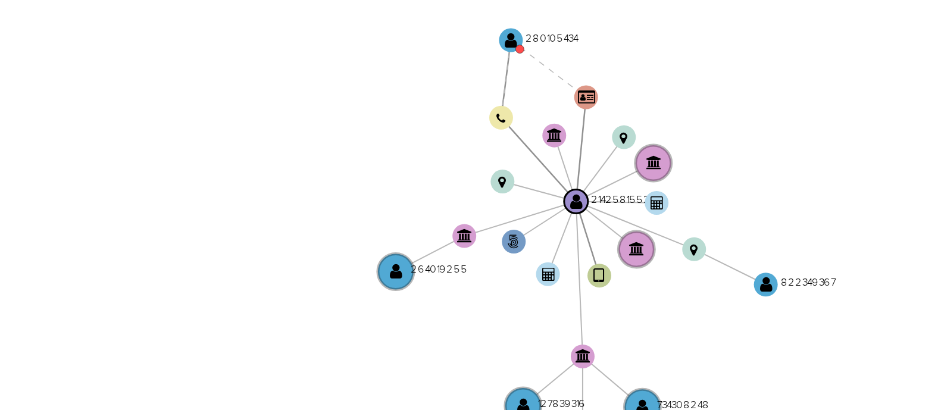
scroll to position [223, 0]
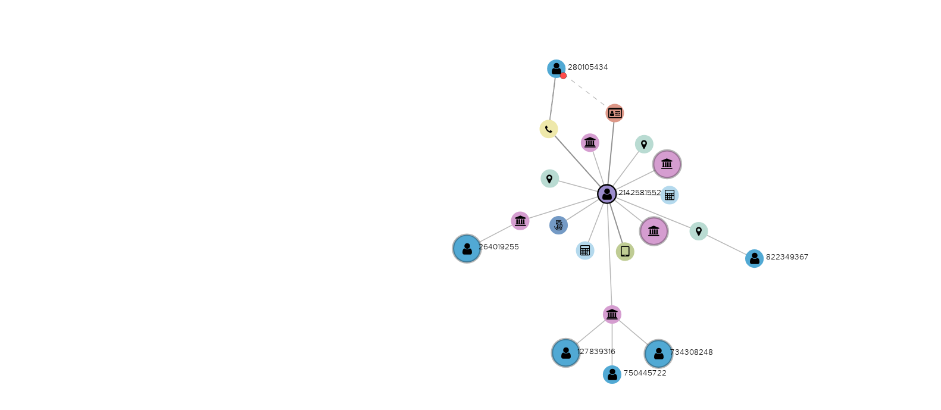
drag, startPoint x: 633, startPoint y: 266, endPoint x: 593, endPoint y: 261, distance: 40.2
click at [593, 261] on icon "user-2142581552  2142581552 phone-4b1092ccc14c978ab376df02ee32aeaf  person-87…" at bounding box center [573, 295] width 710 height 173
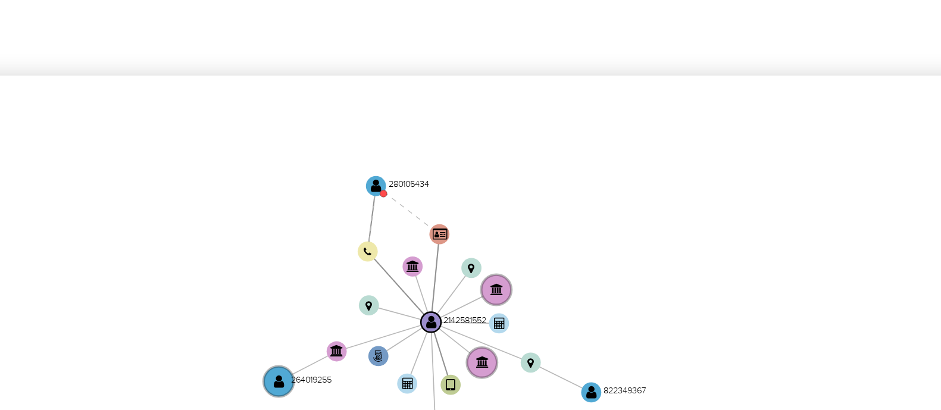
drag, startPoint x: 681, startPoint y: 216, endPoint x: 685, endPoint y: 200, distance: 16.0
click at [685, 200] on div "9/11/2020 9/11/2020, 0:30:48 13/8/2025, 16:45:15 Agrupar nodos Filtros Confianz…" at bounding box center [565, 258] width 728 height 253
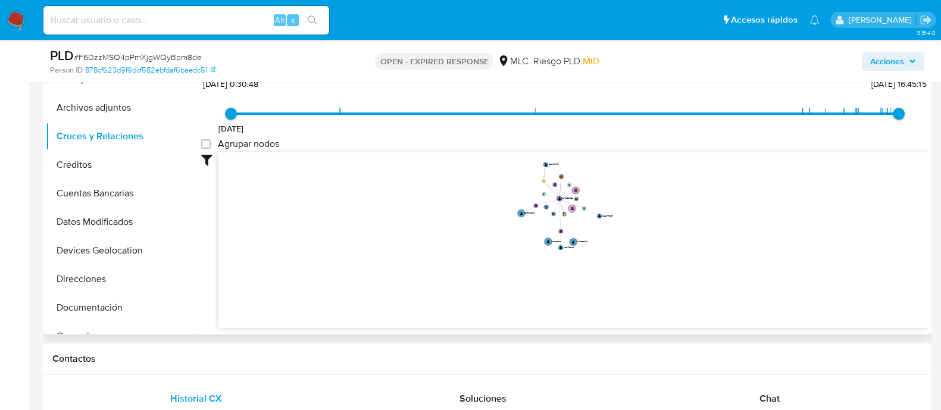
scroll to position [297, 0]
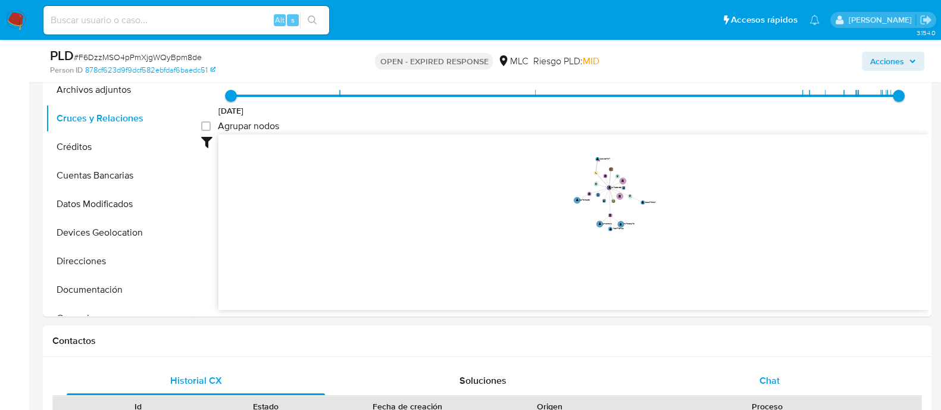
click at [785, 382] on div "Chat" at bounding box center [770, 381] width 258 height 29
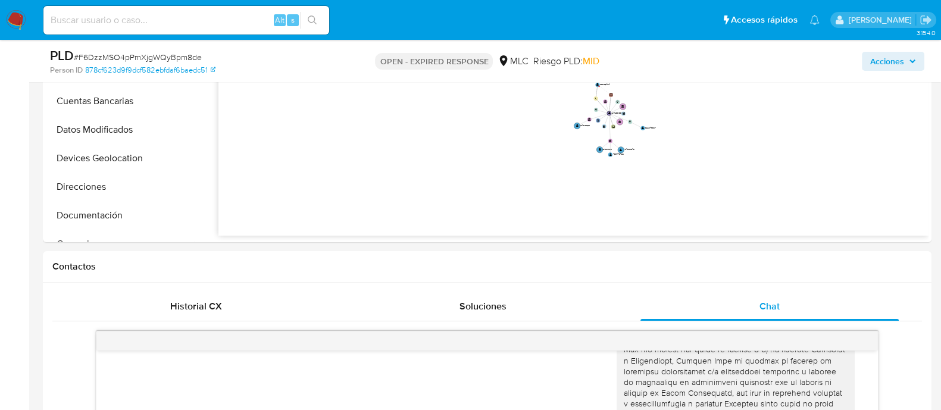
scroll to position [385, 0]
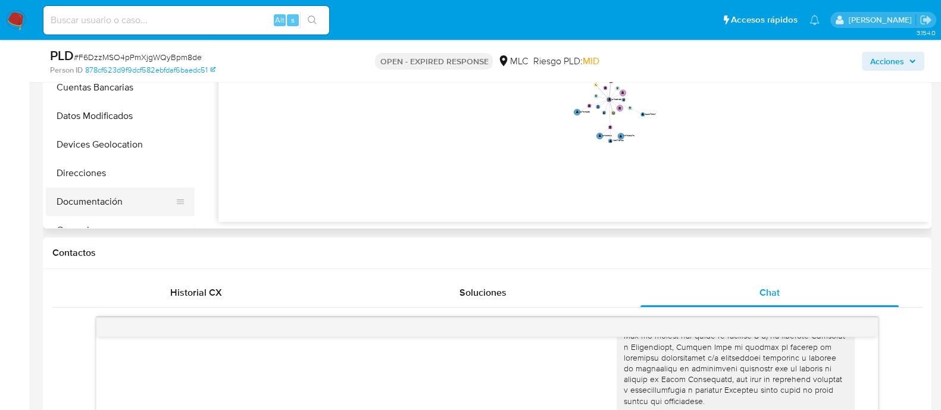
click at [98, 210] on button "Documentación" at bounding box center [115, 202] width 139 height 29
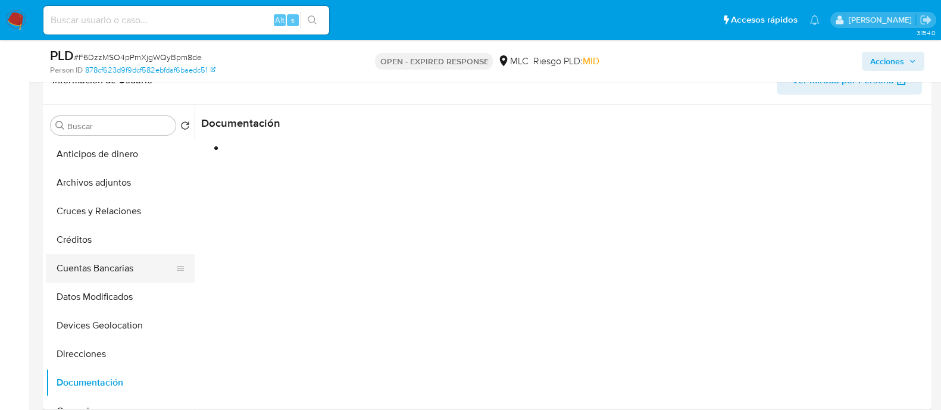
scroll to position [162, 0]
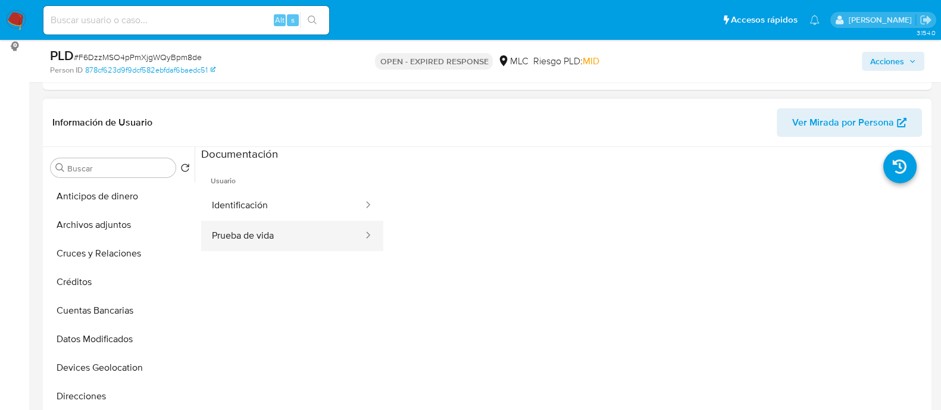
click at [288, 227] on button "Prueba de vida" at bounding box center [282, 236] width 163 height 30
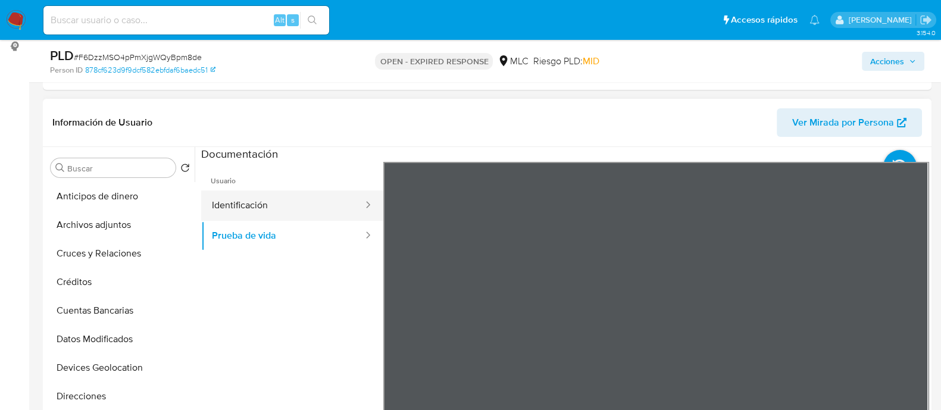
click at [292, 216] on button "Identificación" at bounding box center [282, 206] width 163 height 30
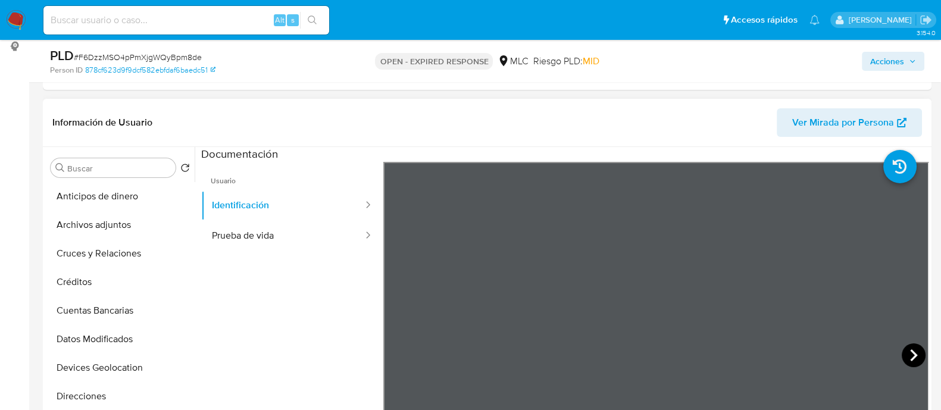
click at [902, 349] on icon at bounding box center [914, 356] width 24 height 24
click at [263, 229] on button "Prueba de vida" at bounding box center [282, 236] width 163 height 30
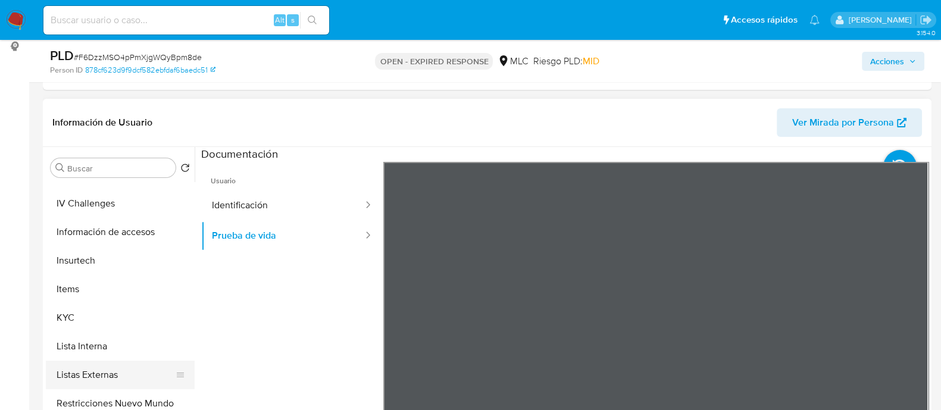
scroll to position [447, 0]
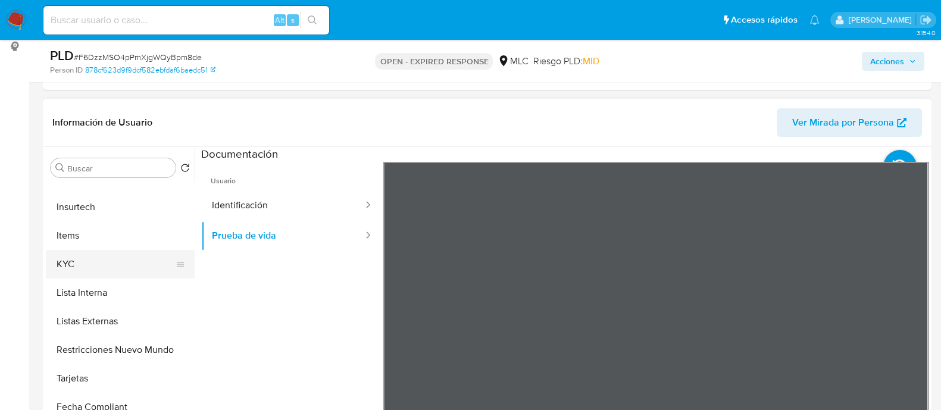
click at [99, 266] on button "KYC" at bounding box center [115, 264] width 139 height 29
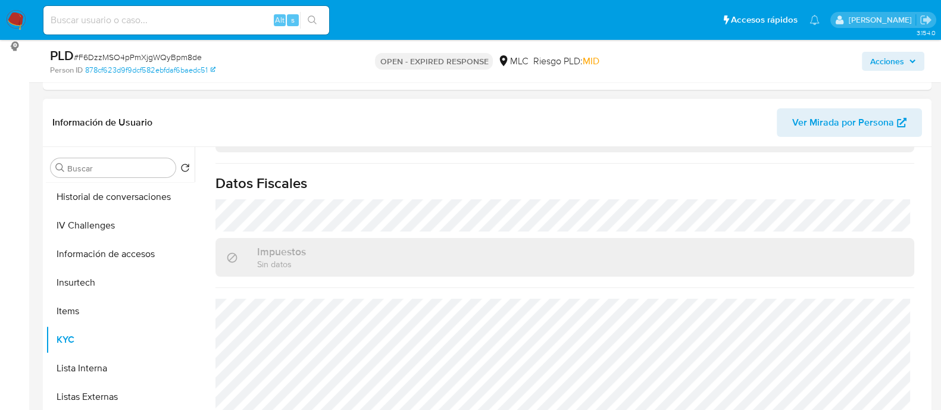
scroll to position [297, 0]
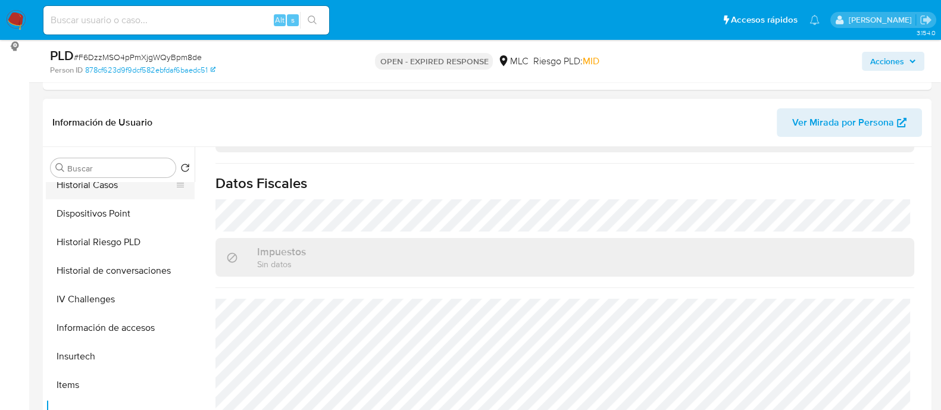
click at [105, 189] on button "Historial Casos" at bounding box center [115, 185] width 139 height 29
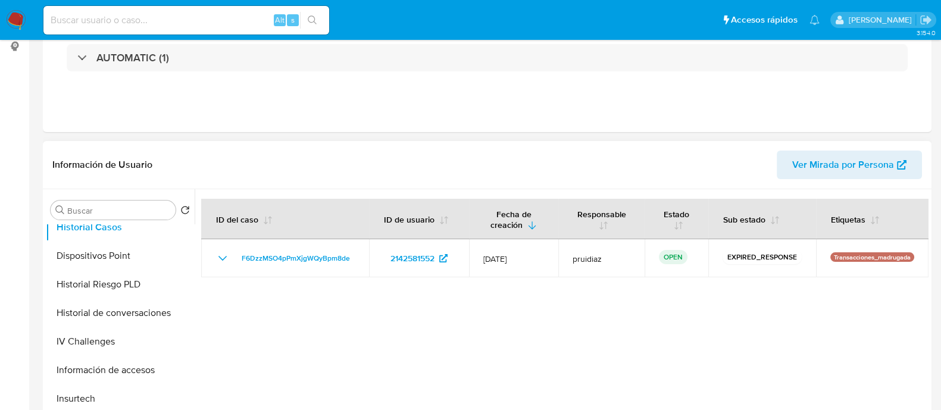
scroll to position [0, 0]
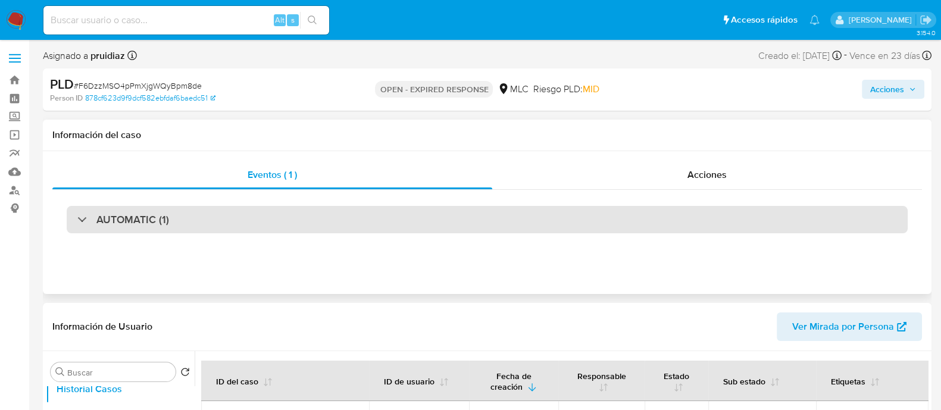
click at [133, 230] on div "AUTOMATIC (1)" at bounding box center [487, 219] width 841 height 27
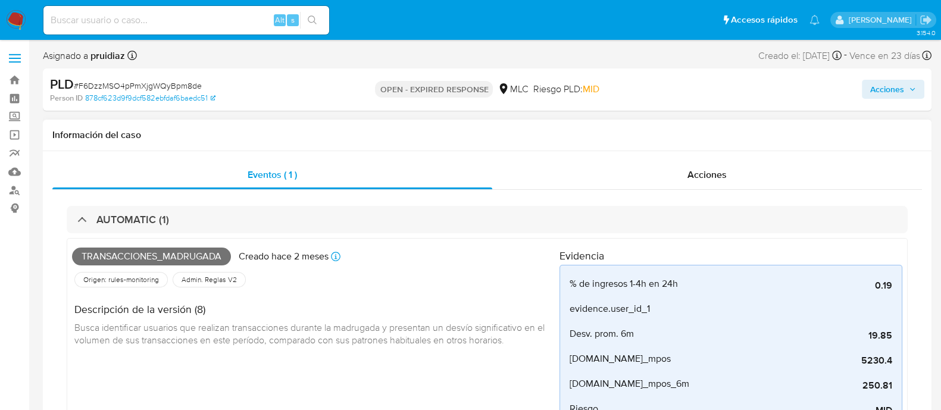
click at [134, 255] on span "Transacciones_madrugada" at bounding box center [151, 257] width 159 height 18
copy span "Transacciones_madrugada"
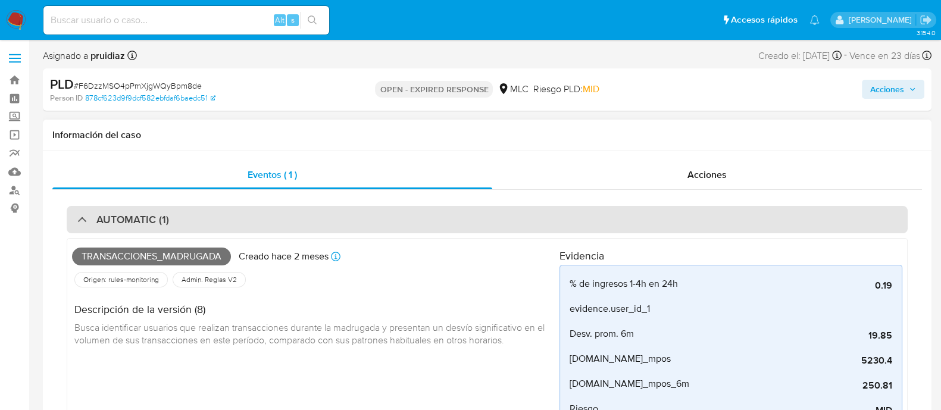
click at [107, 220] on h3 "AUTOMATIC (1)" at bounding box center [132, 219] width 73 height 13
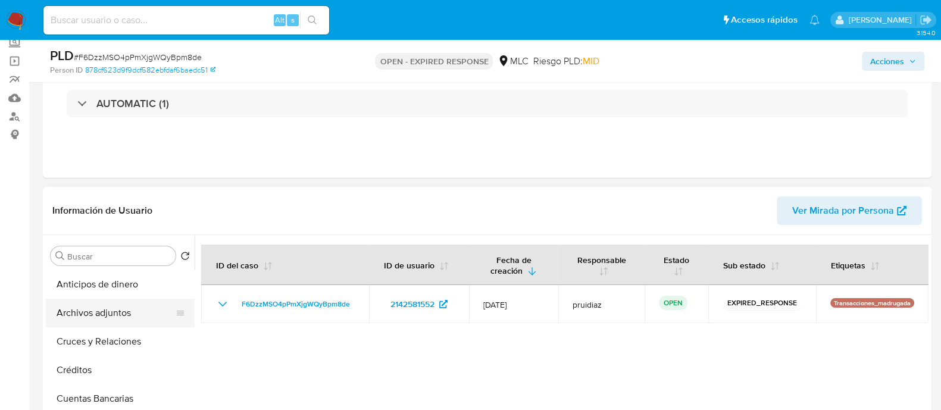
click at [92, 302] on button "Archivos adjuntos" at bounding box center [115, 313] width 139 height 29
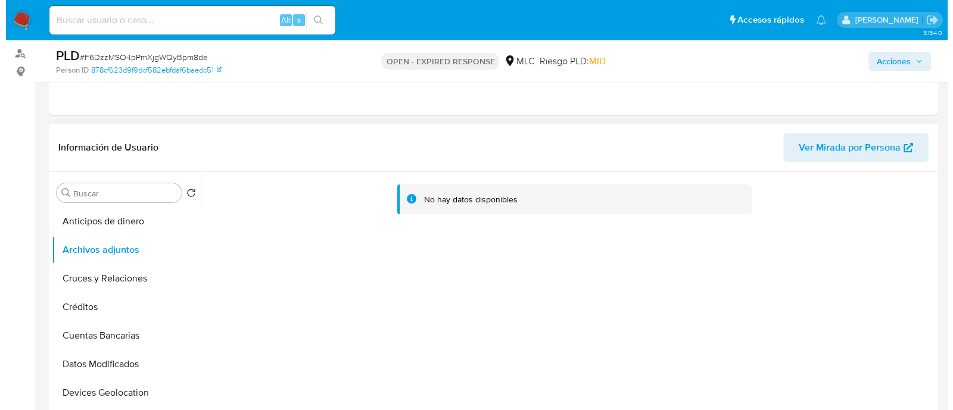
scroll to position [223, 0]
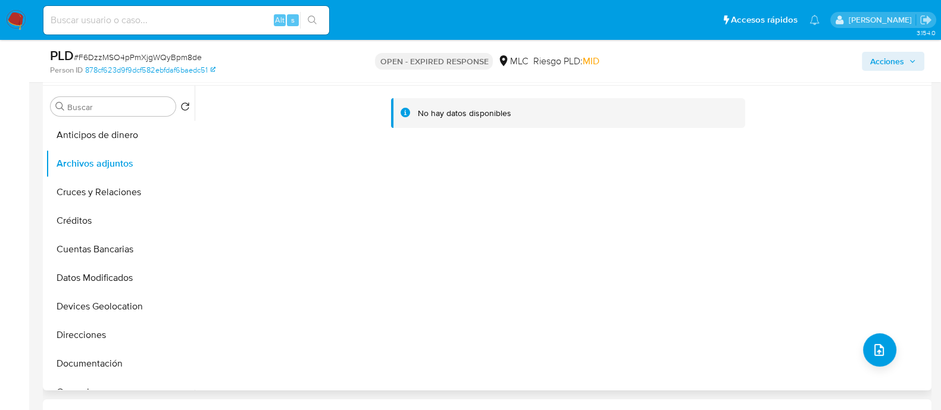
click at [893, 349] on div "No hay datos disponibles" at bounding box center [562, 238] width 734 height 305
click at [886, 350] on button "upload-file" at bounding box center [879, 349] width 33 height 33
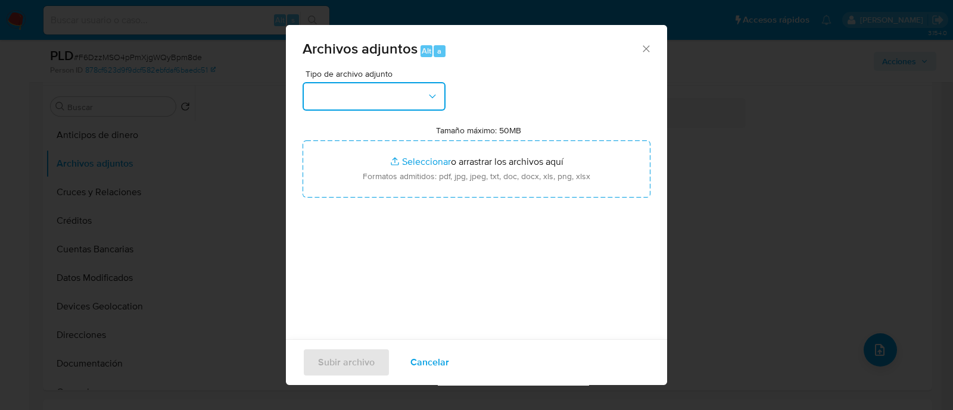
click at [411, 97] on button "button" at bounding box center [373, 96] width 143 height 29
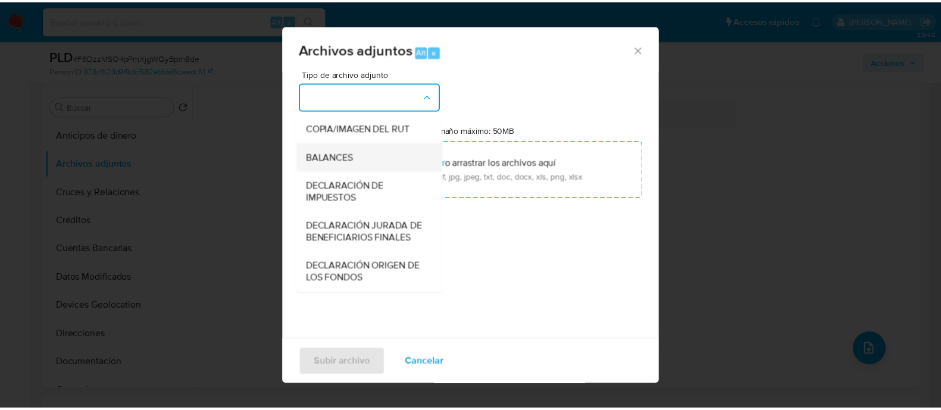
scroll to position [197, 0]
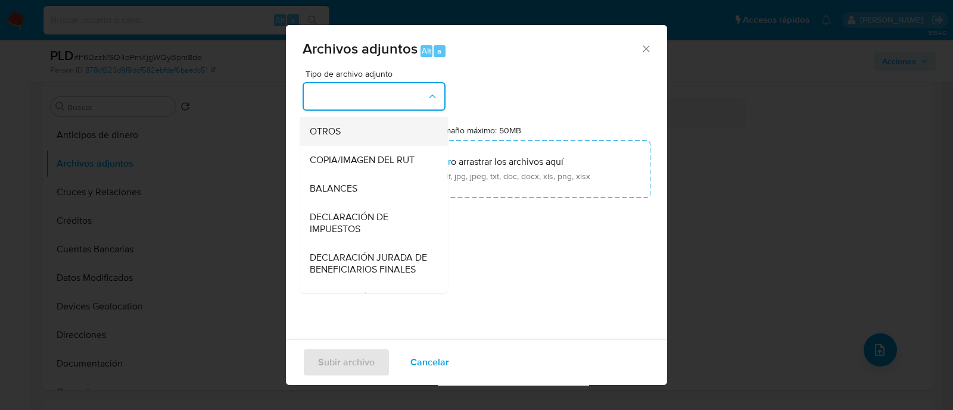
click at [324, 138] on span "OTROS" at bounding box center [325, 132] width 31 height 12
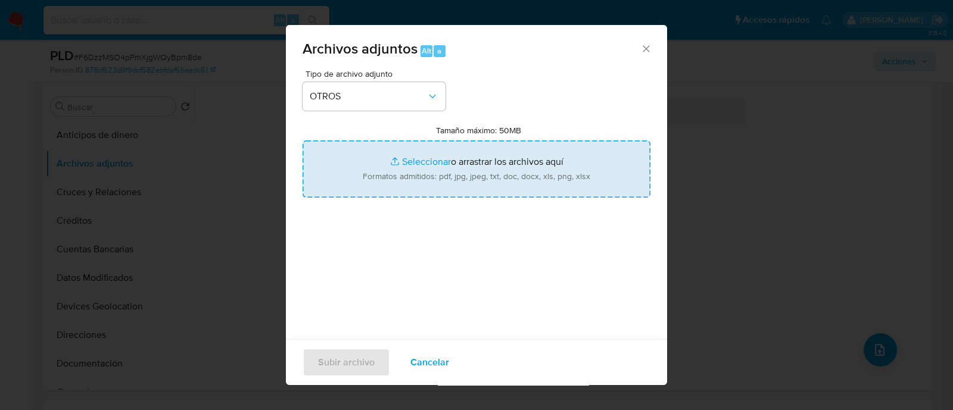
click at [391, 159] on input "Tamaño máximo: 50MB Seleccionar archivos" at bounding box center [476, 169] width 348 height 57
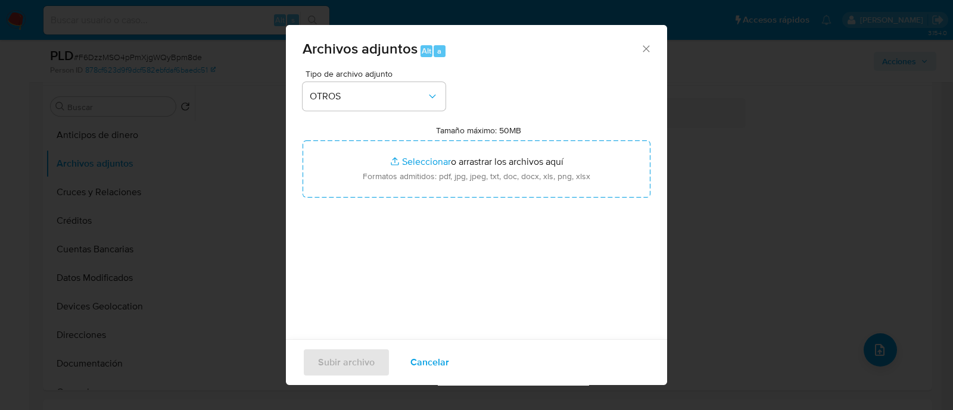
click at [640, 49] on icon "Cerrar" at bounding box center [646, 49] width 12 height 12
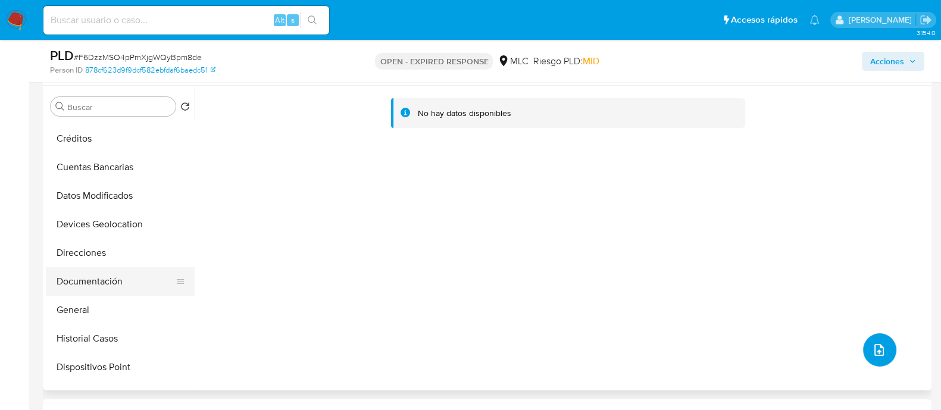
scroll to position [148, 0]
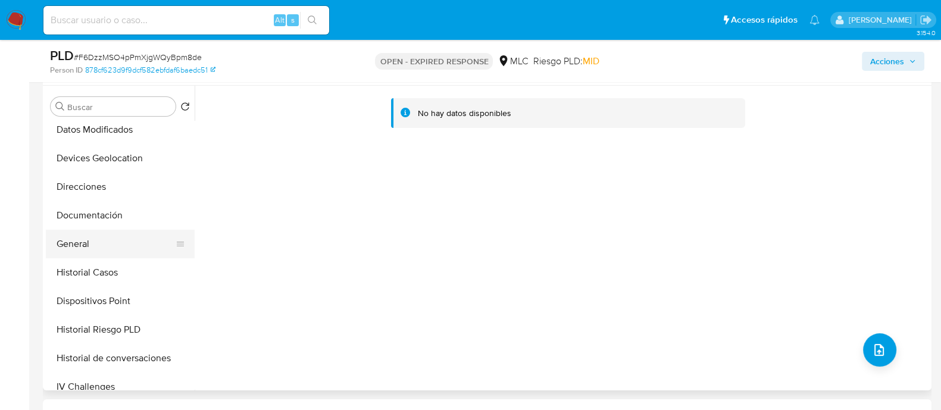
click at [80, 248] on button "General" at bounding box center [115, 244] width 139 height 29
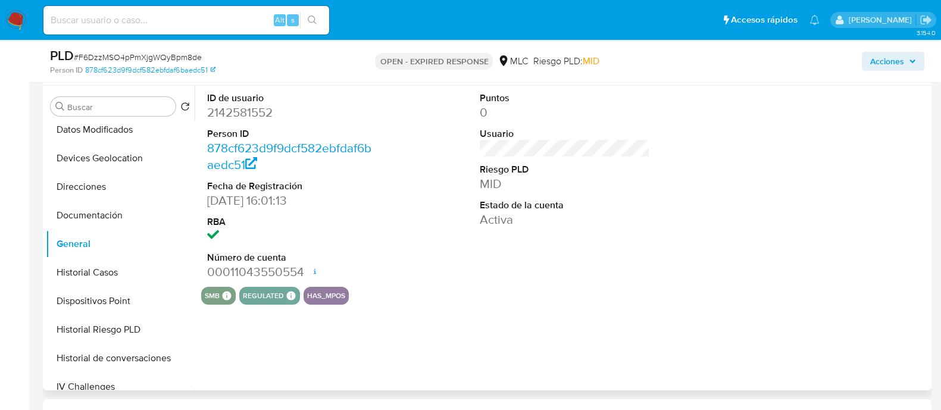
click at [247, 115] on dd "2142581552" at bounding box center [292, 112] width 170 height 17
copy dd "2142581552"
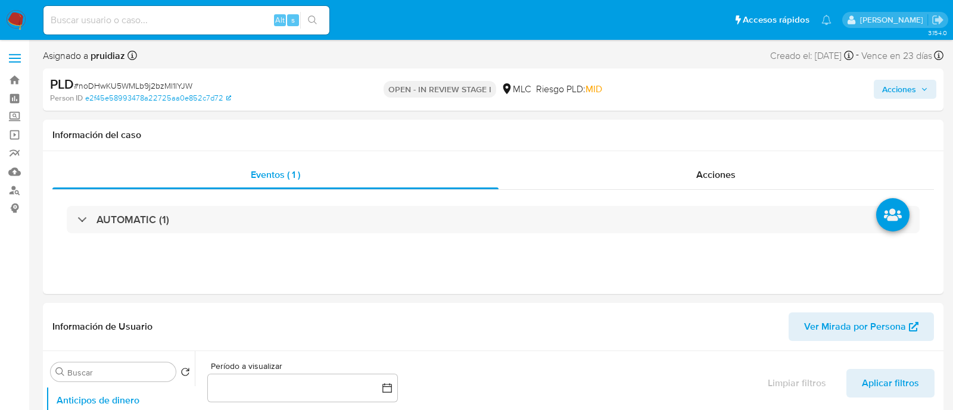
select select "10"
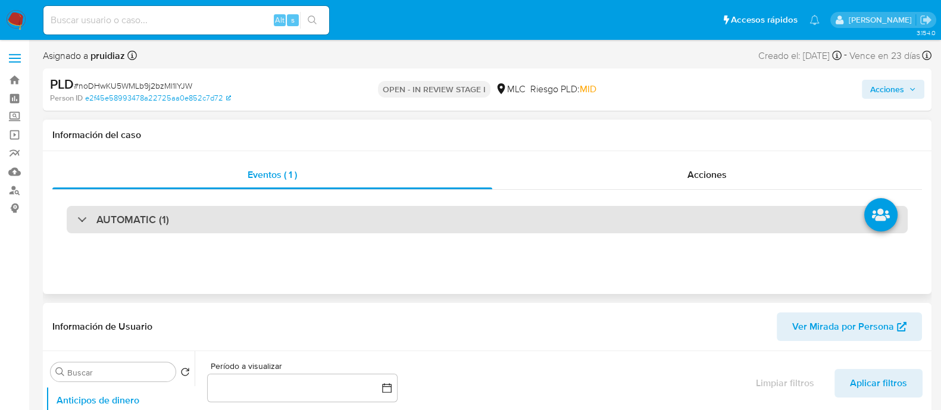
click at [195, 225] on div "AUTOMATIC (1)" at bounding box center [487, 219] width 841 height 27
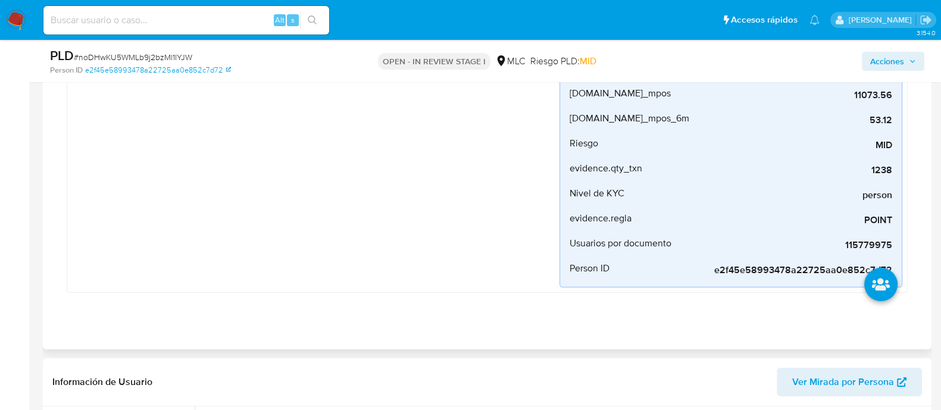
scroll to position [148, 0]
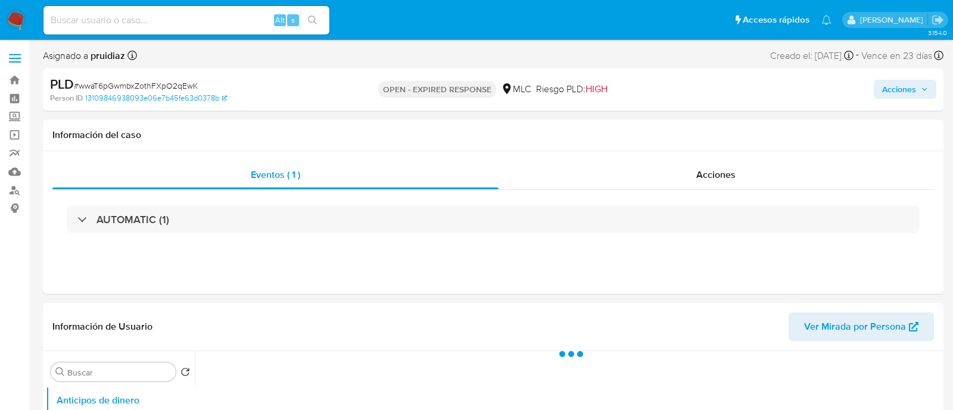
select select "10"
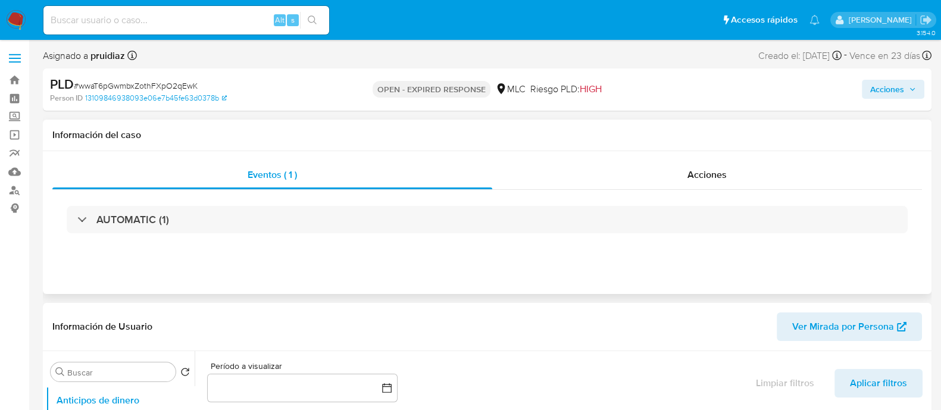
click at [262, 235] on div "AUTOMATIC (1)" at bounding box center [487, 220] width 870 height 60
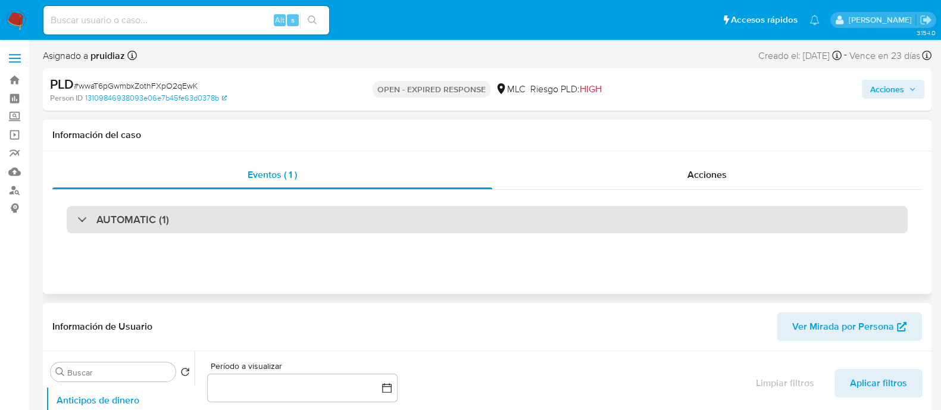
click at [262, 229] on div "AUTOMATIC (1)" at bounding box center [487, 219] width 841 height 27
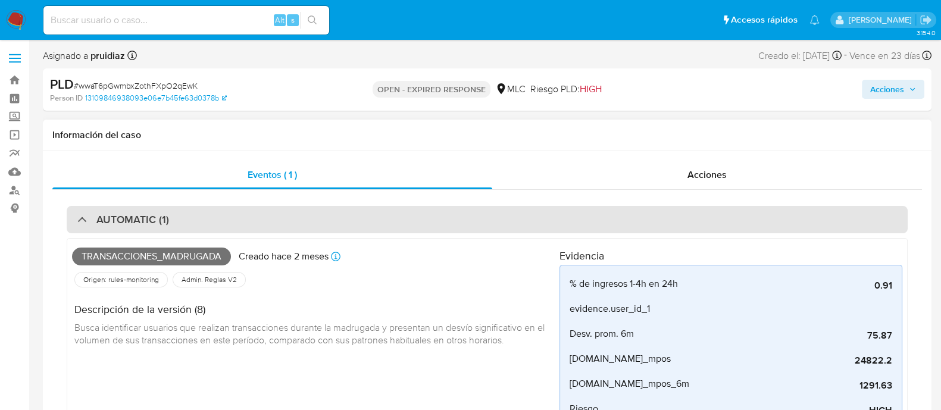
click at [125, 223] on h3 "AUTOMATIC (1)" at bounding box center [132, 219] width 73 height 13
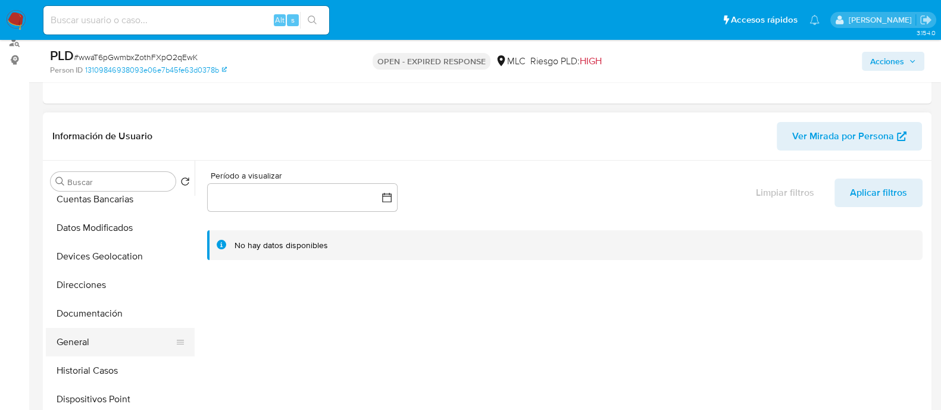
scroll to position [148, 0]
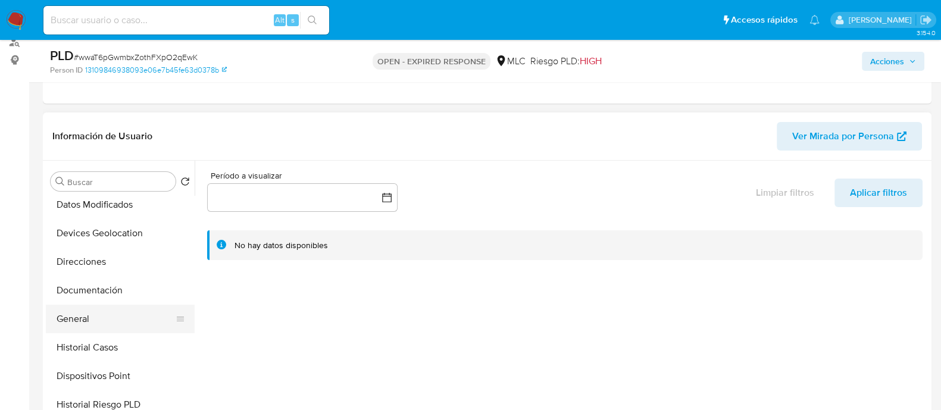
click at [76, 313] on button "General" at bounding box center [115, 319] width 139 height 29
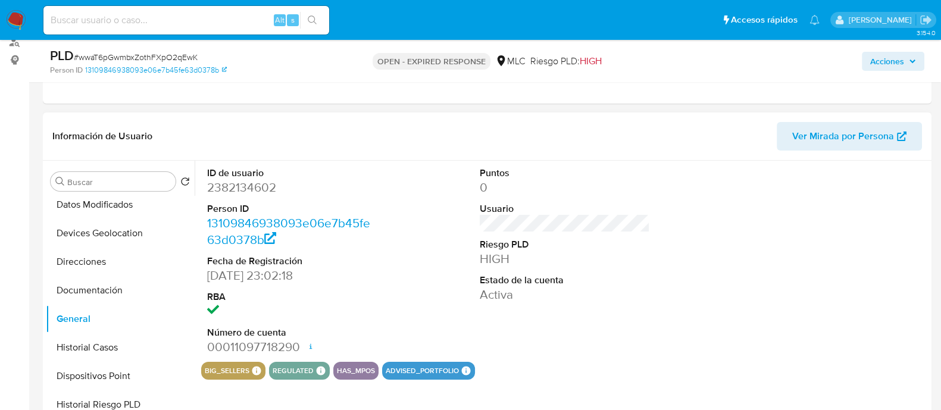
click at [248, 183] on dd "2382134602" at bounding box center [292, 187] width 170 height 17
click at [249, 184] on dd "2382134602" at bounding box center [292, 187] width 170 height 17
copy dd "2382134602"
click at [233, 189] on dd "2382134602" at bounding box center [292, 187] width 170 height 17
click at [232, 189] on dd "2382134602" at bounding box center [292, 187] width 170 height 17
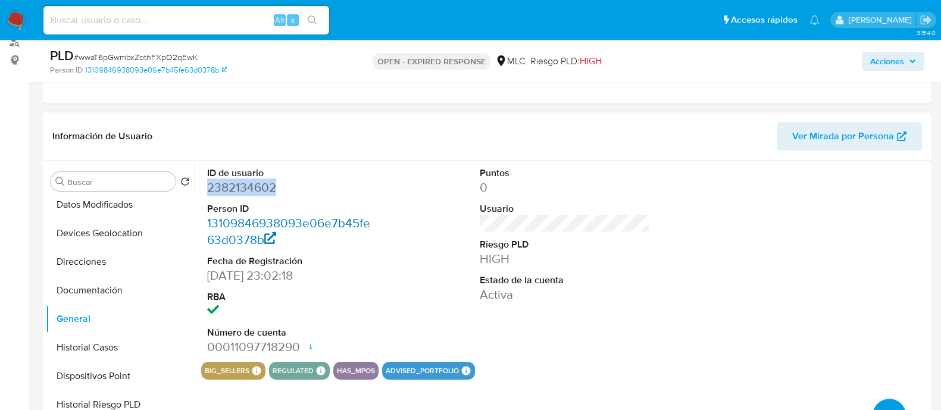
copy dd "2382134602"
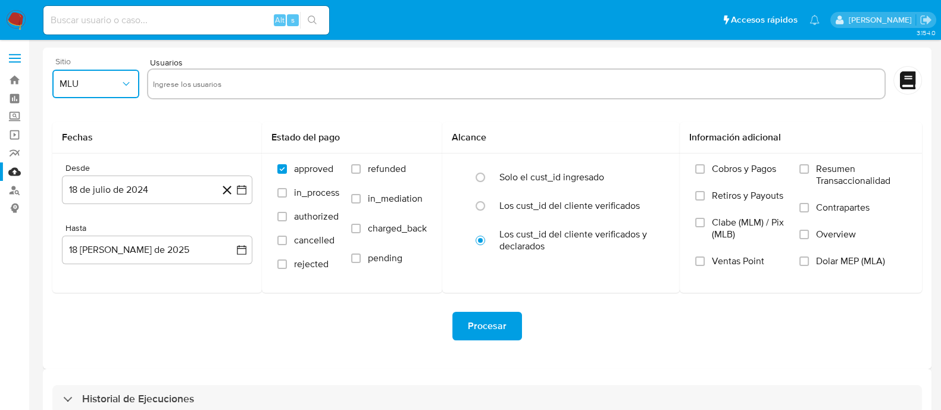
click at [96, 77] on button "MLU" at bounding box center [95, 84] width 87 height 29
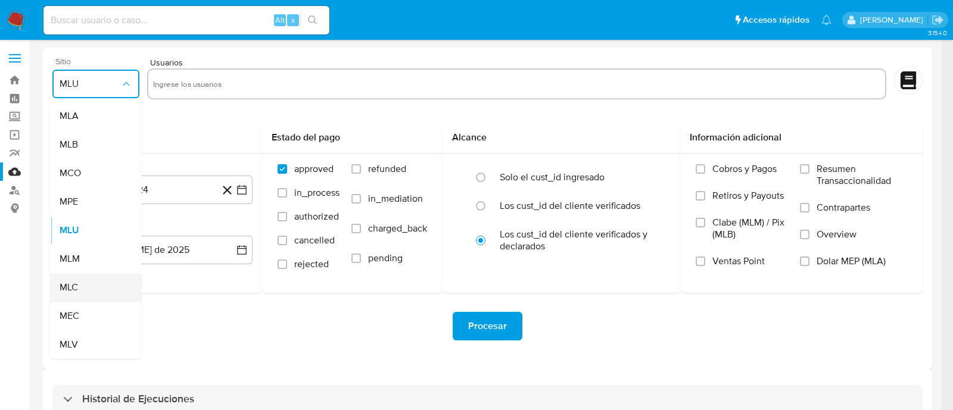
click at [65, 284] on span "MLC" at bounding box center [69, 288] width 18 height 12
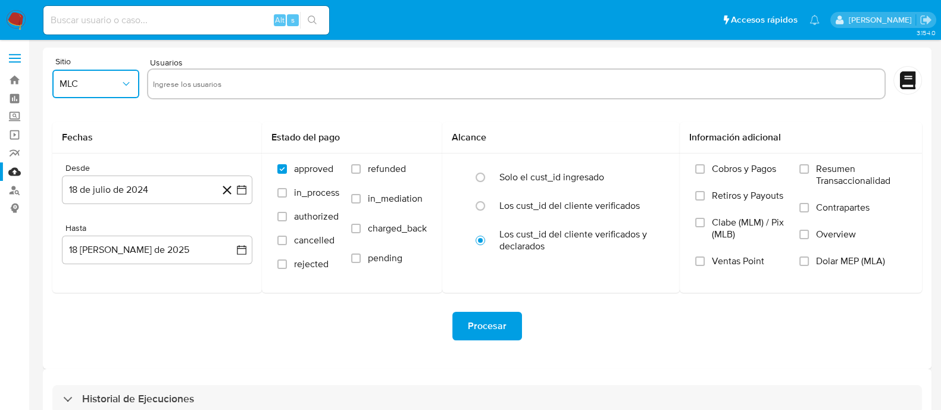
click at [232, 82] on input "text" at bounding box center [517, 83] width 728 height 19
type input "2142581552"
paste input "2382134602"
type input "2382134602"
click at [247, 186] on icon "button" at bounding box center [242, 190] width 12 height 12
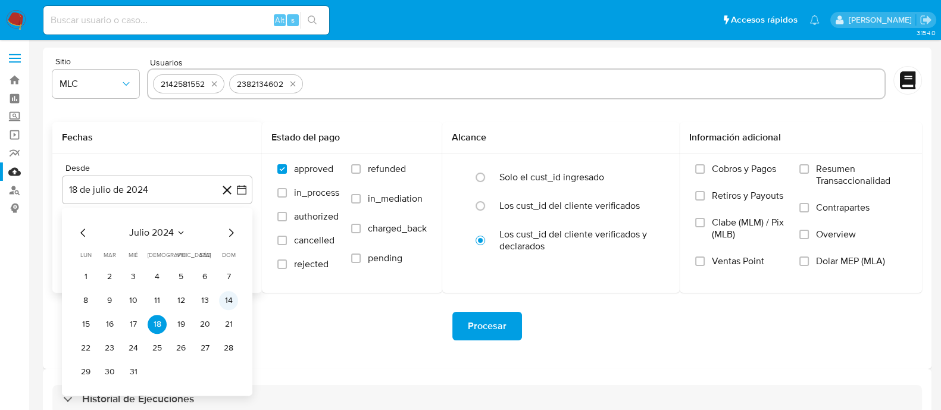
click at [237, 295] on td "14" at bounding box center [228, 300] width 19 height 19
click at [235, 299] on button "14" at bounding box center [228, 300] width 19 height 19
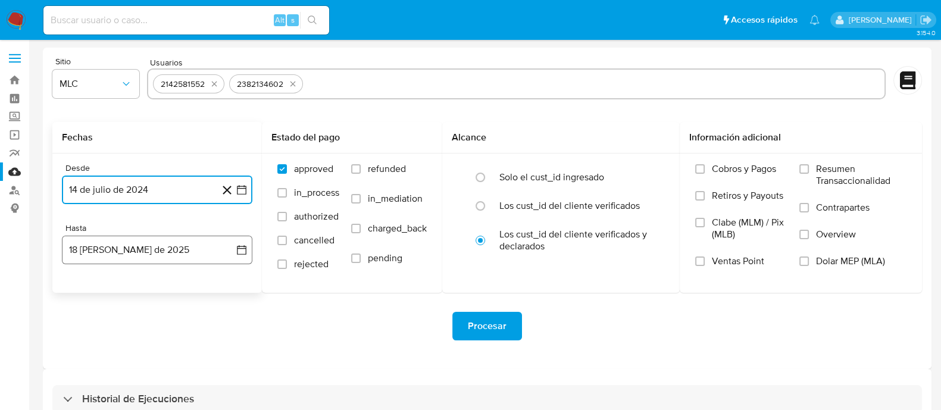
click at [244, 248] on icon "button" at bounding box center [242, 250] width 12 height 12
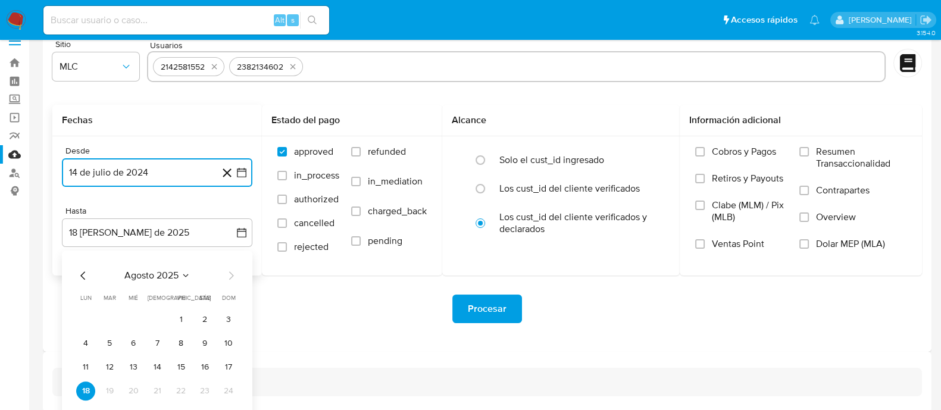
scroll to position [27, 0]
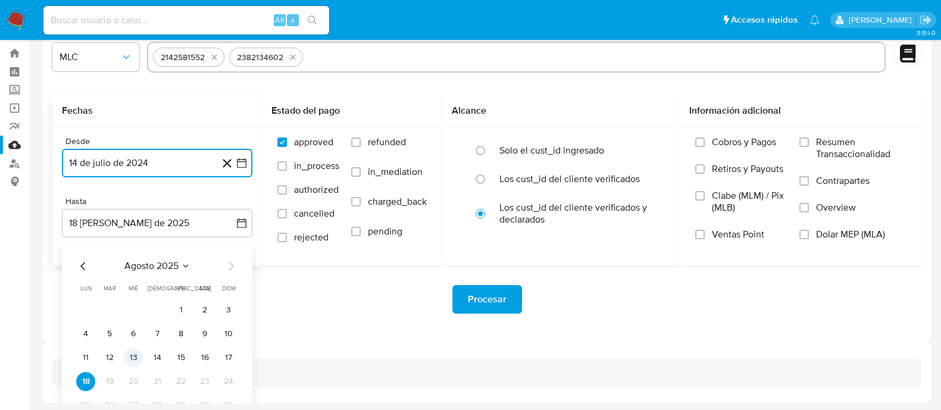
click at [138, 358] on button "13" at bounding box center [133, 357] width 19 height 19
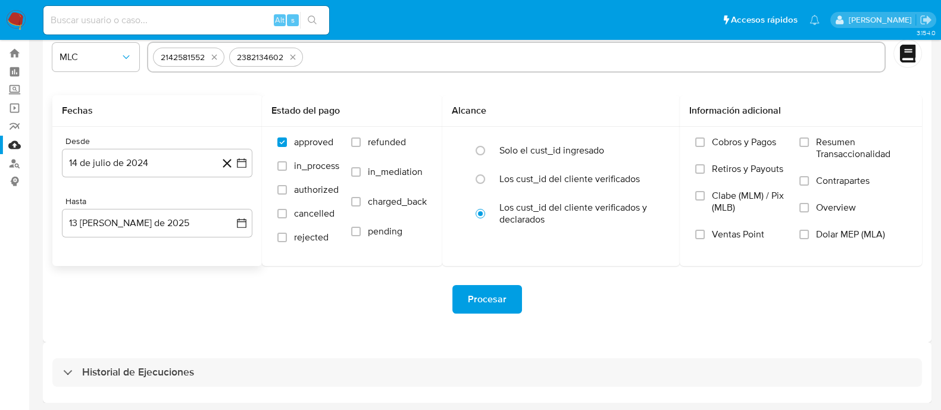
click at [272, 304] on div "Procesar" at bounding box center [487, 299] width 870 height 29
click at [506, 288] on button "Procesar" at bounding box center [487, 299] width 70 height 29
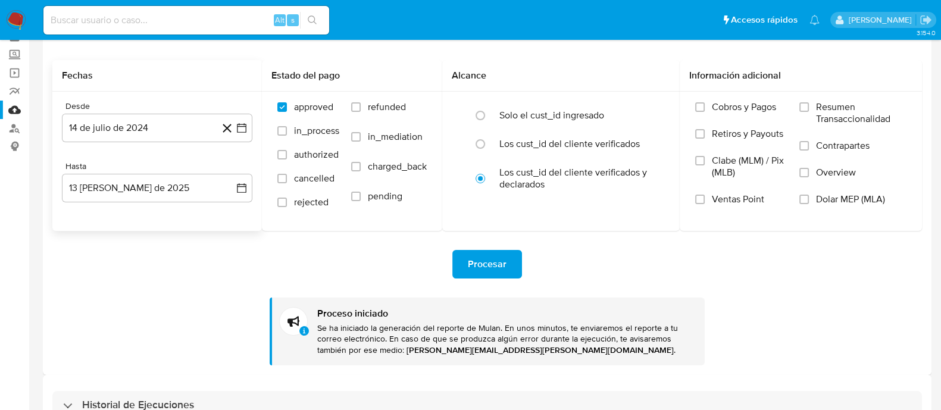
scroll to position [95, 0]
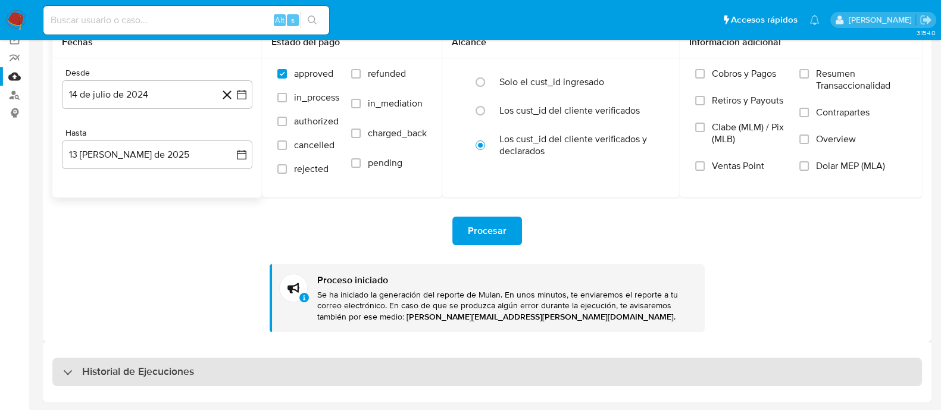
click at [139, 382] on div "Historial de Ejecuciones" at bounding box center [487, 372] width 870 height 29
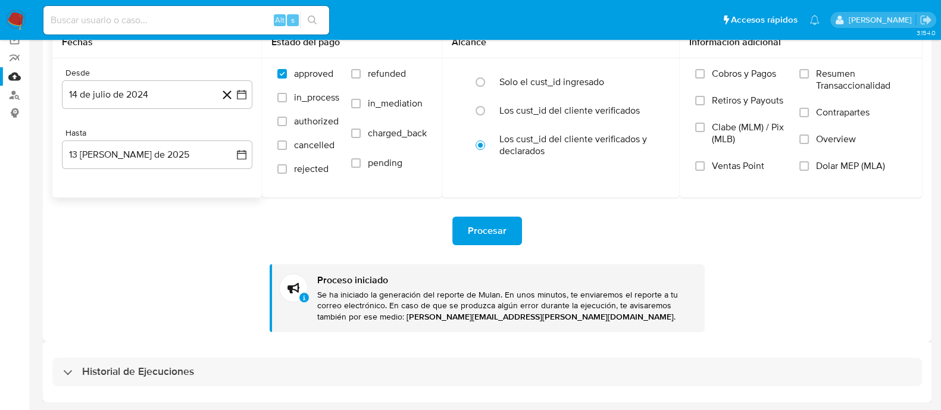
select select "10"
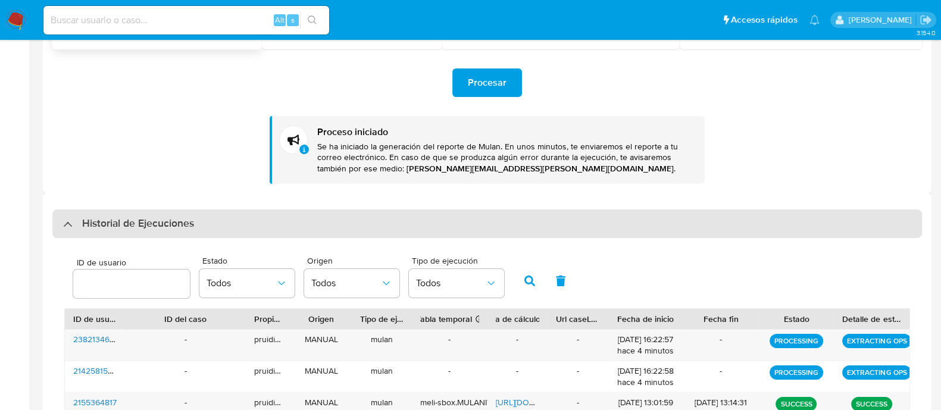
click at [146, 228] on h3 "Historial de Ejecuciones" at bounding box center [138, 224] width 112 height 14
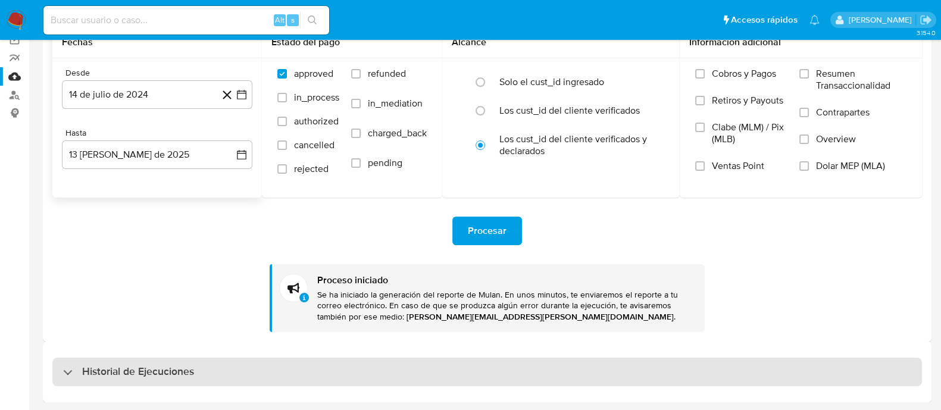
click at [171, 369] on h3 "Historial de Ejecuciones" at bounding box center [138, 372] width 112 height 14
select select "10"
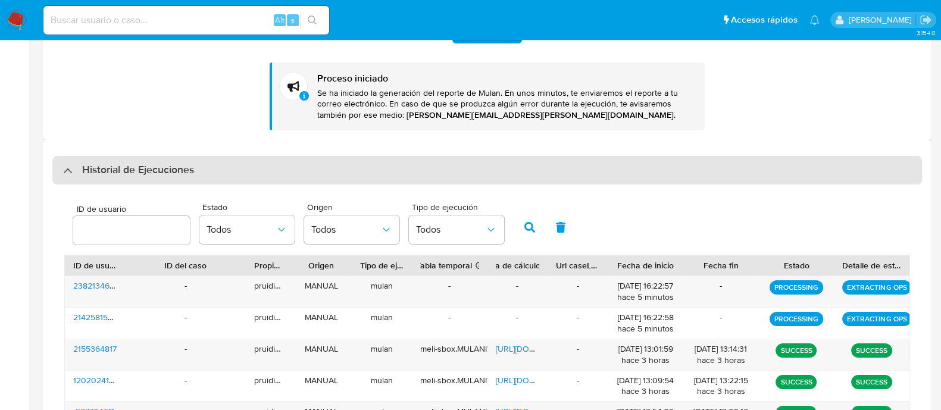
scroll to position [319, 0]
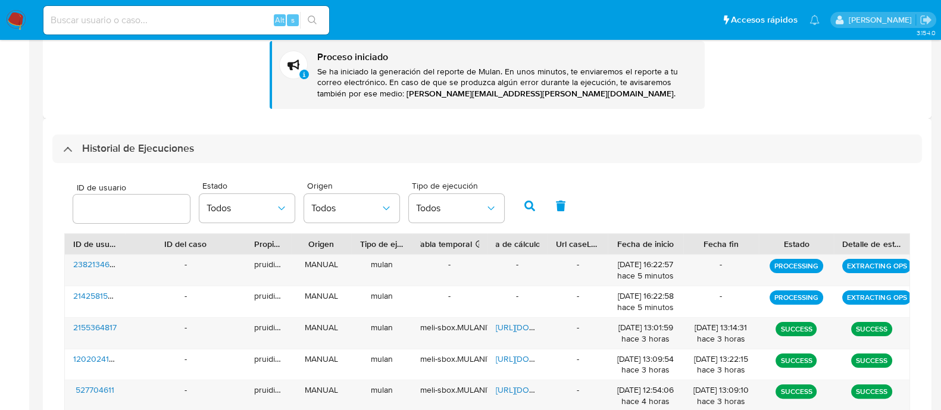
click at [129, 126] on div "Historial de Ejecuciones ID de usuario Estado Todos Origen Todos Tipo de ejecuc…" at bounding box center [487, 373] width 889 height 511
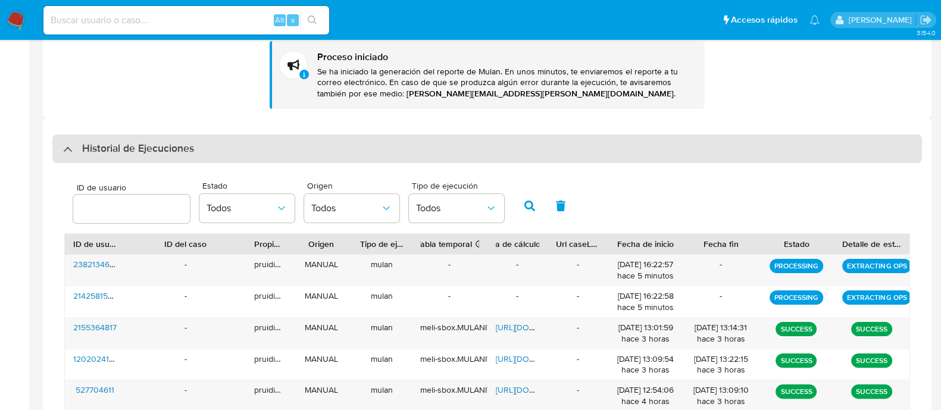
click at [128, 139] on div "Historial de Ejecuciones" at bounding box center [487, 149] width 870 height 29
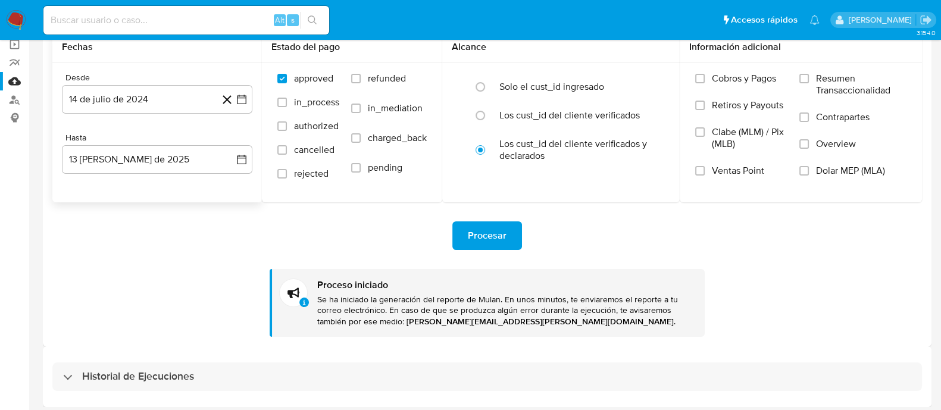
scroll to position [95, 0]
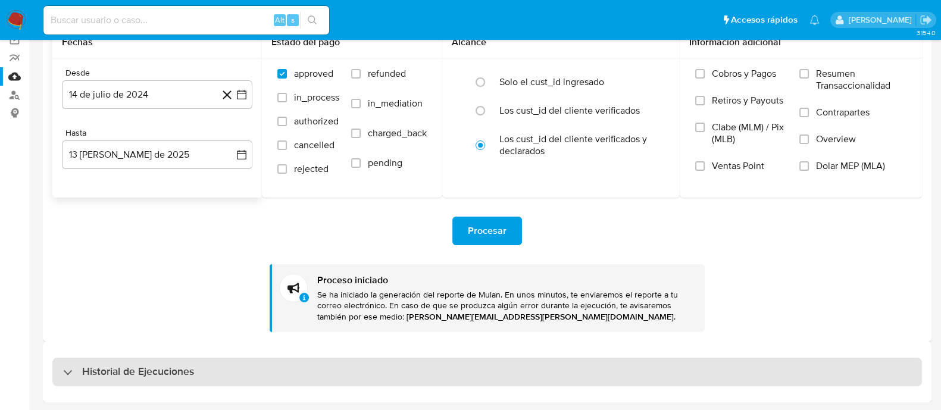
click at [101, 366] on h3 "Historial de Ejecuciones" at bounding box center [138, 372] width 112 height 14
select select "10"
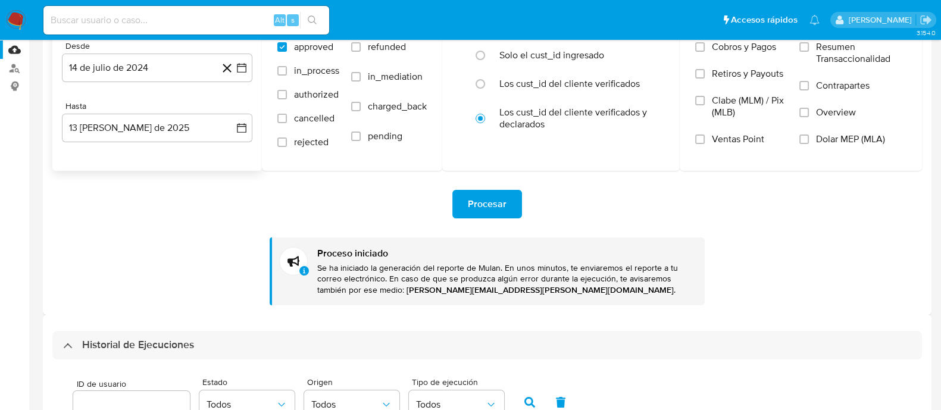
scroll to position [393, 0]
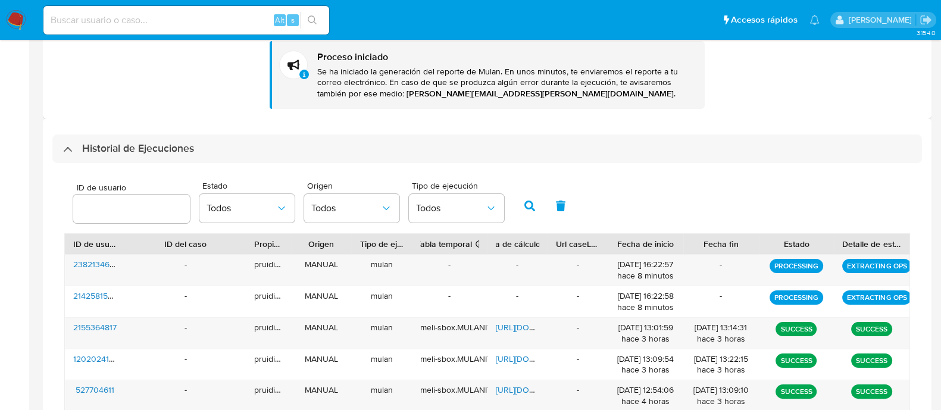
click at [223, 157] on div "Historial de Ejecuciones" at bounding box center [487, 149] width 870 height 29
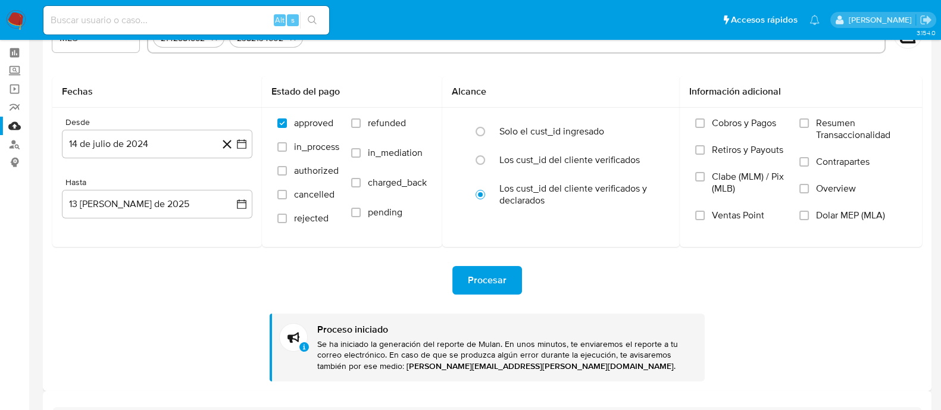
scroll to position [0, 0]
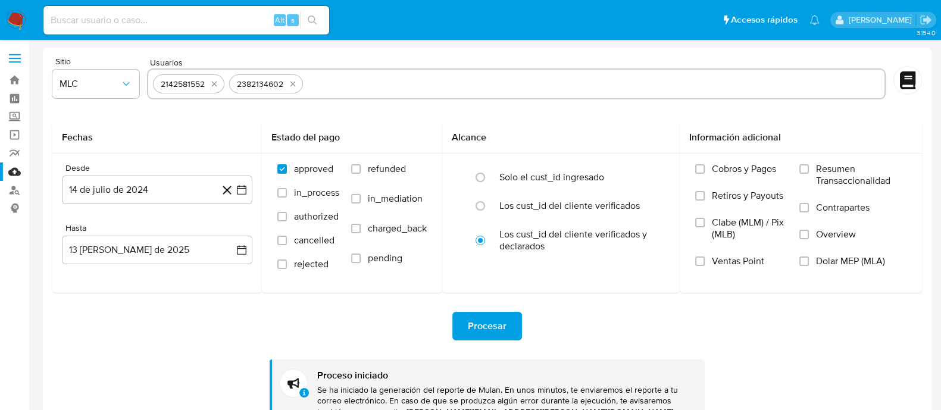
drag, startPoint x: 24, startPoint y: 8, endPoint x: 17, endPoint y: 15, distance: 10.5
click at [24, 9] on nav "Pausado Ver notificaciones Alt s Accesos rápidos Presiona las siguientes teclas…" at bounding box center [470, 20] width 941 height 40
click at [17, 15] on img at bounding box center [16, 20] width 20 height 20
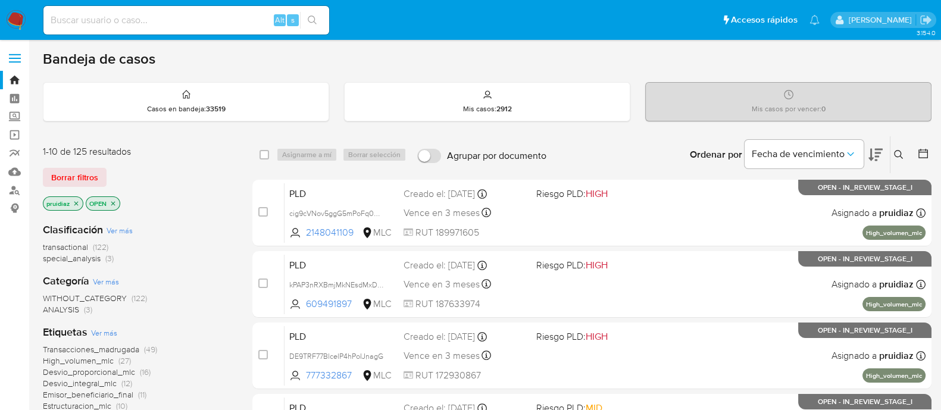
click at [898, 154] on icon at bounding box center [899, 155] width 10 height 10
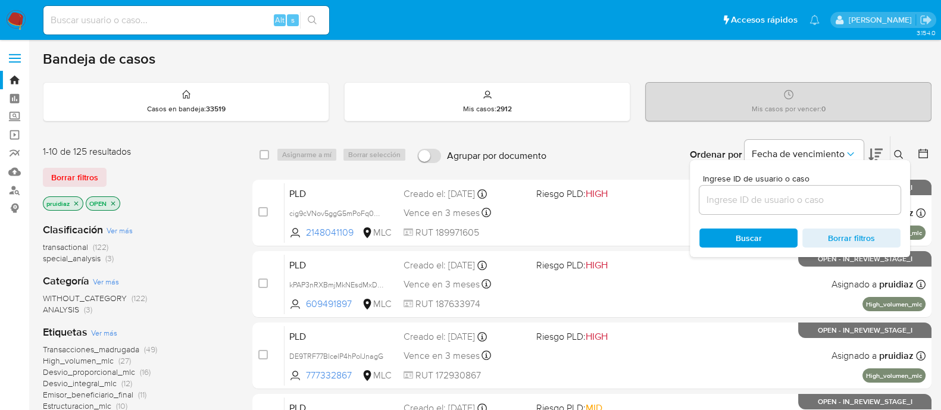
click at [792, 204] on input at bounding box center [800, 199] width 201 height 15
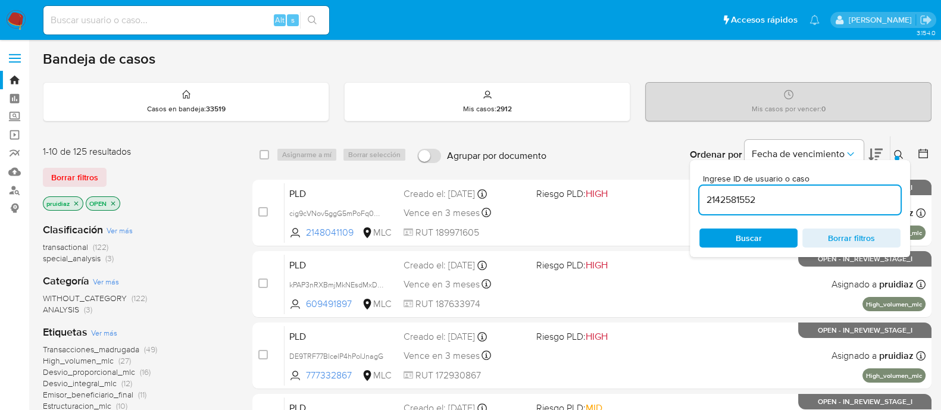
type input "2142581552"
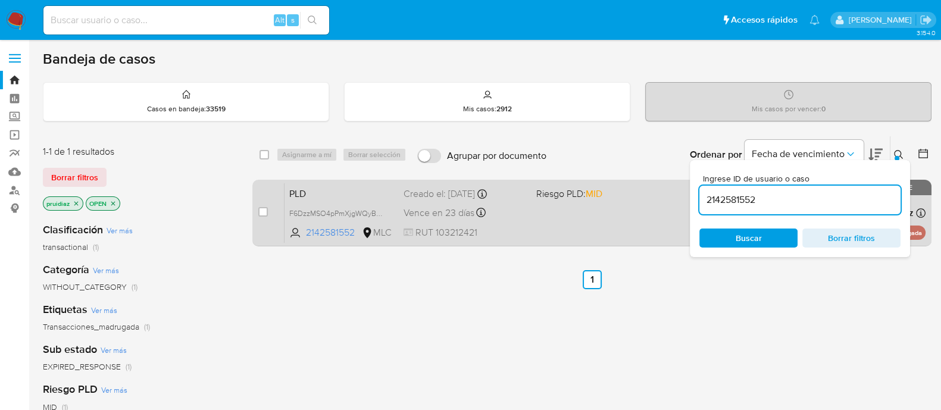
drag, startPoint x: 259, startPoint y: 211, endPoint x: 299, endPoint y: 192, distance: 44.5
click at [259, 212] on input "checkbox" at bounding box center [263, 212] width 10 height 10
checkbox input "true"
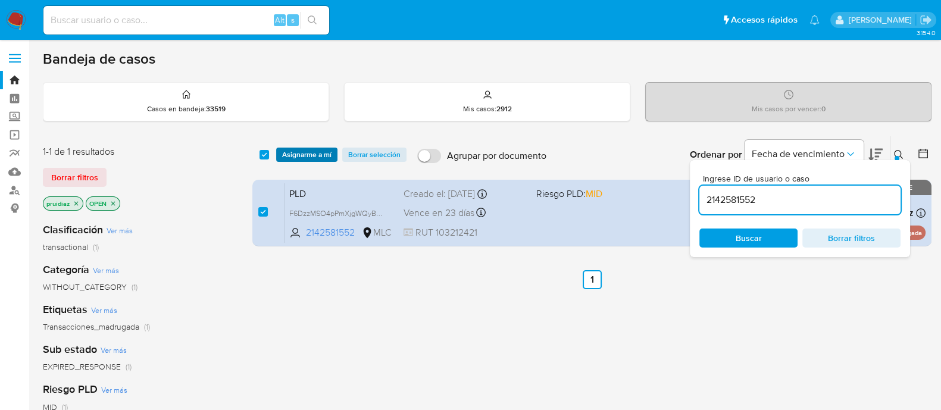
click at [325, 151] on span "Asignarme a mí" at bounding box center [306, 155] width 49 height 12
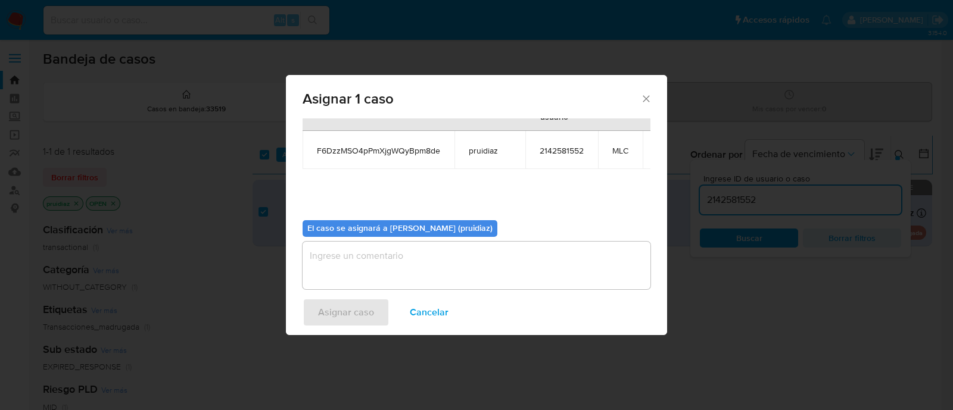
scroll to position [73, 0]
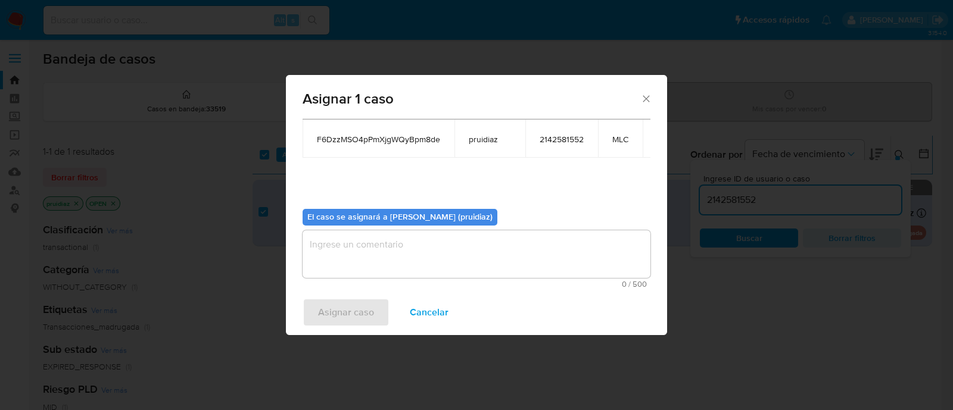
click at [435, 252] on textarea "assign-modal" at bounding box center [476, 254] width 348 height 48
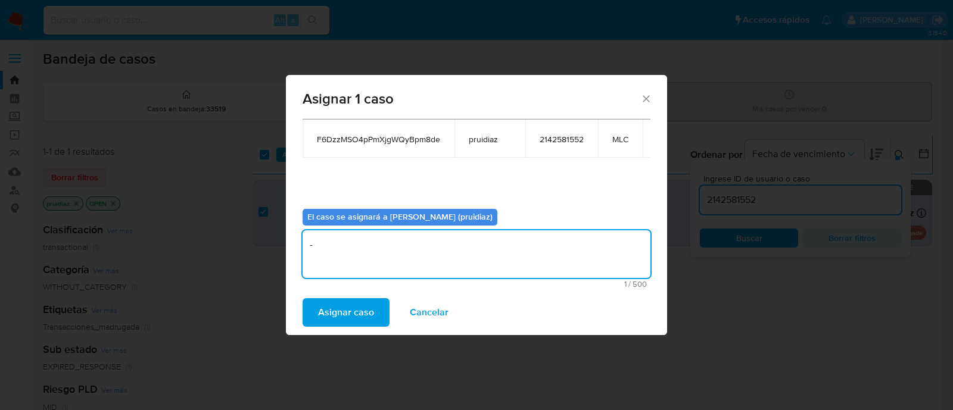
type textarea "-"
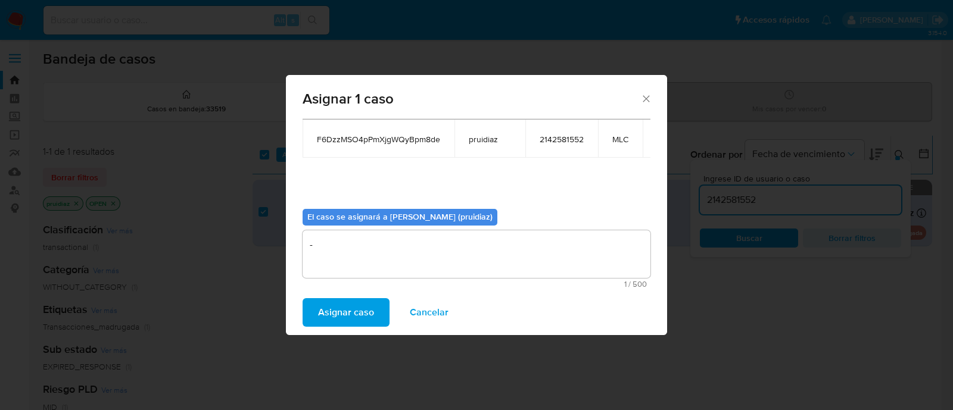
click at [359, 293] on div "Asignar caso Cancelar" at bounding box center [476, 312] width 381 height 45
click at [348, 305] on span "Asignar caso" at bounding box center [346, 312] width 56 height 26
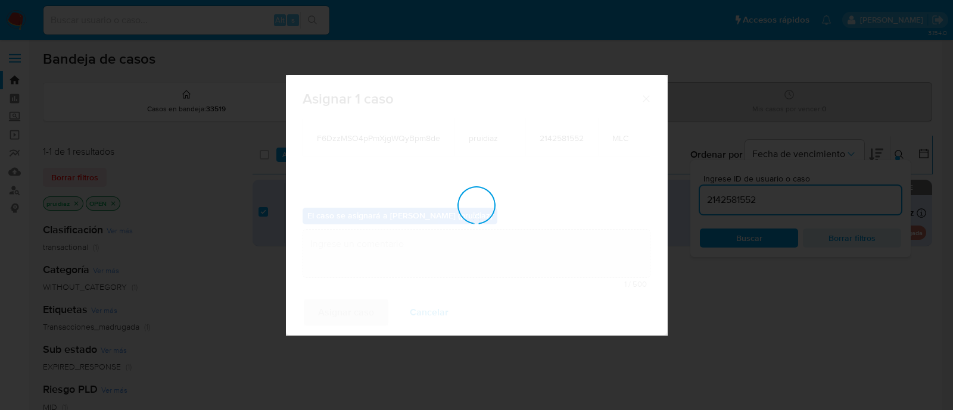
checkbox input "false"
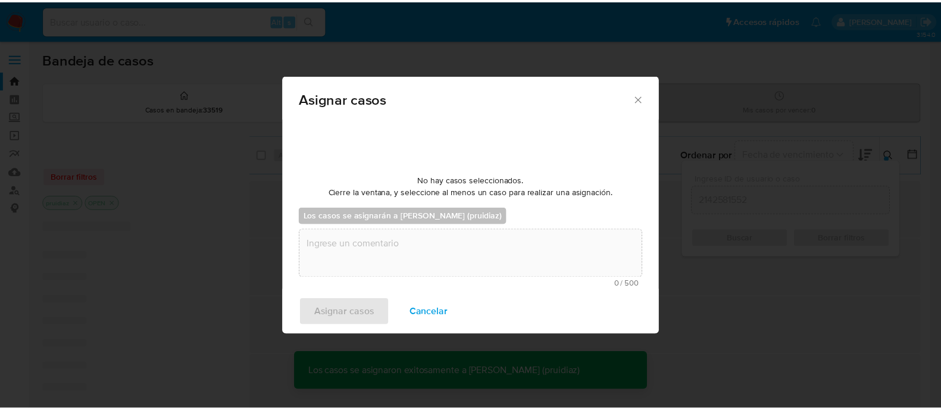
scroll to position [71, 0]
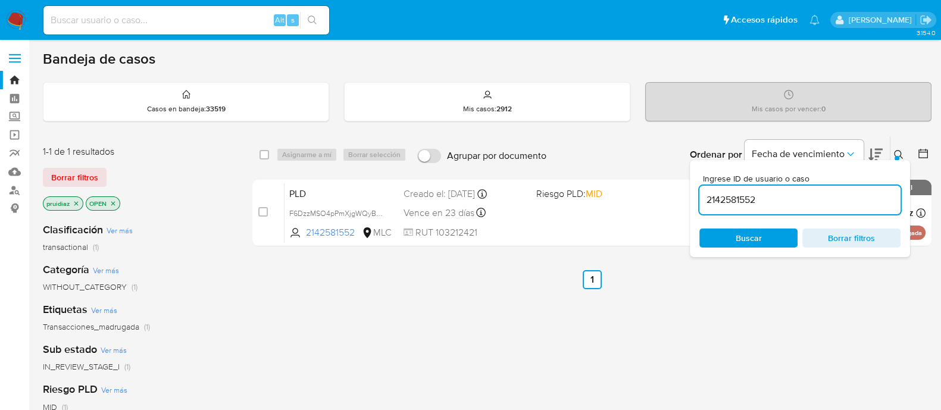
click at [15, 27] on img at bounding box center [16, 20] width 20 height 20
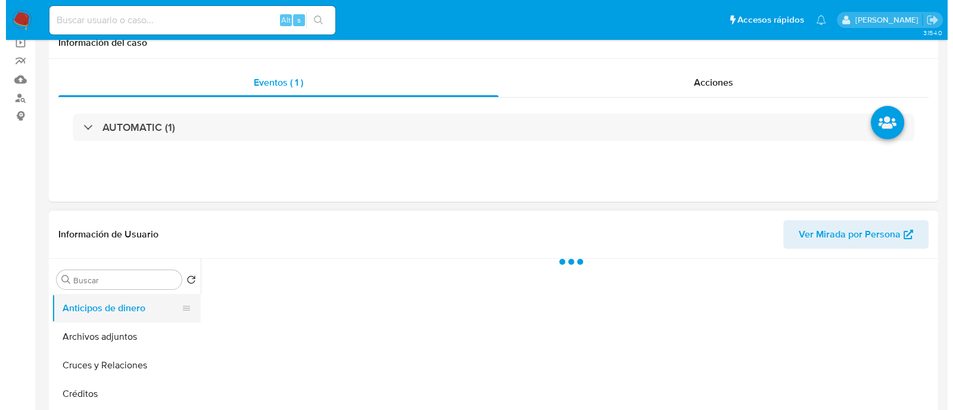
scroll to position [223, 0]
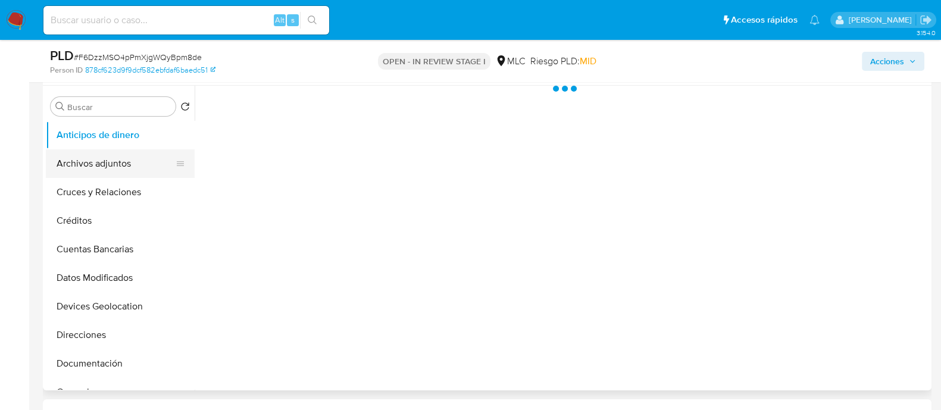
click at [105, 155] on button "Archivos adjuntos" at bounding box center [115, 163] width 139 height 29
select select "10"
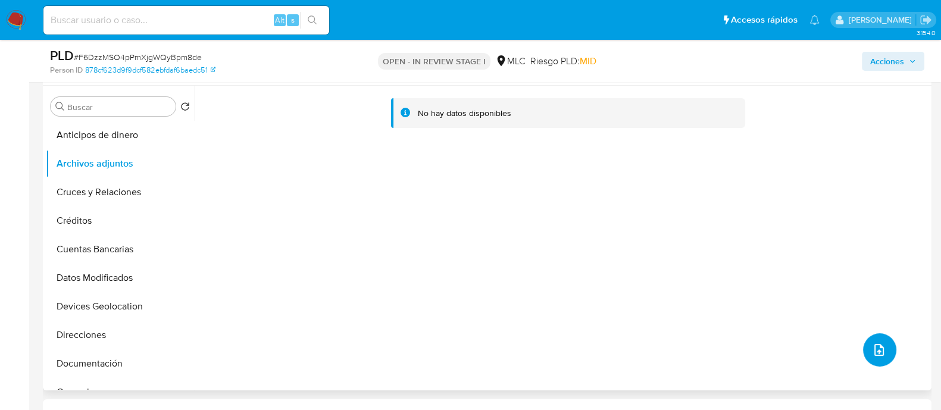
click at [864, 346] on button "upload-file" at bounding box center [879, 349] width 33 height 33
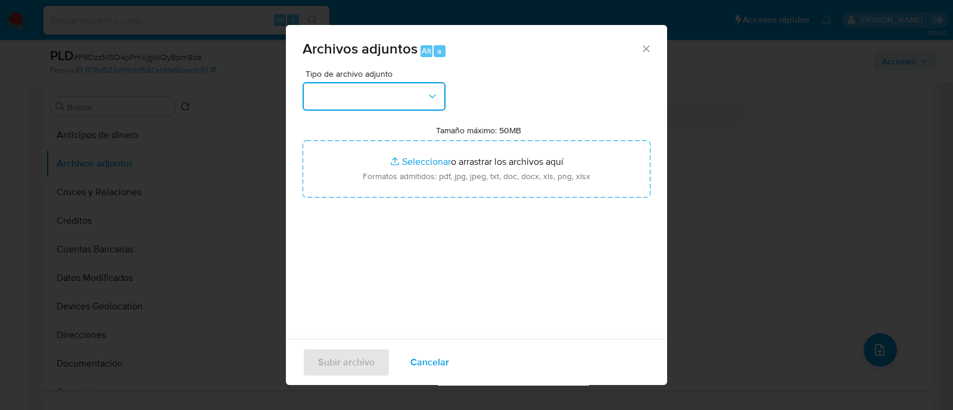
click at [364, 96] on button "button" at bounding box center [373, 96] width 143 height 29
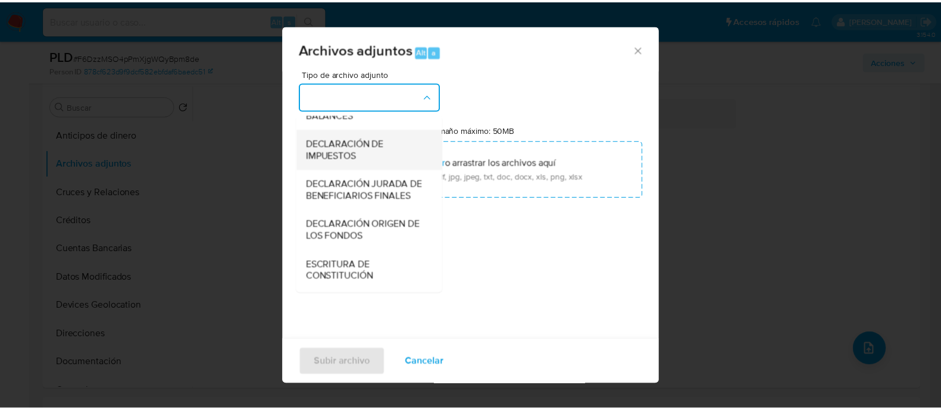
scroll to position [197, 0]
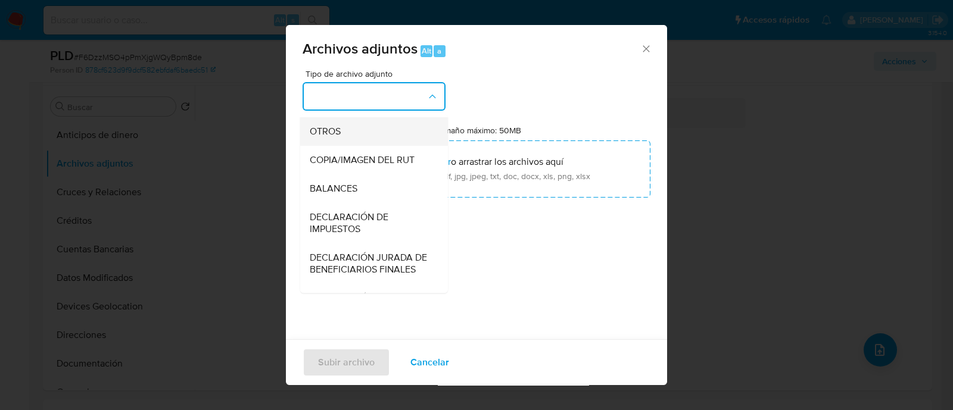
click at [326, 138] on span "OTROS" at bounding box center [325, 132] width 31 height 12
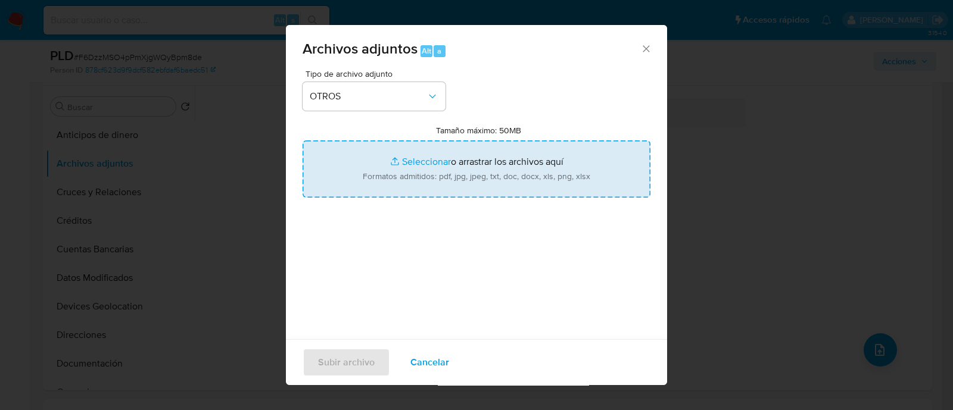
click at [435, 177] on input "Tamaño máximo: 50MB Seleccionar archivos" at bounding box center [476, 169] width 348 height 57
type input "C:\fakepath\2142581552 - 18_08_2025.xlsx"
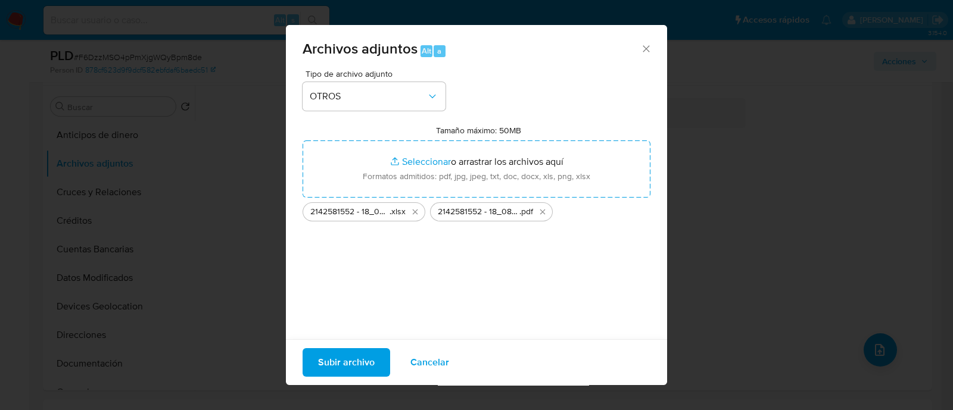
click at [340, 368] on span "Subir archivo" at bounding box center [346, 362] width 57 height 26
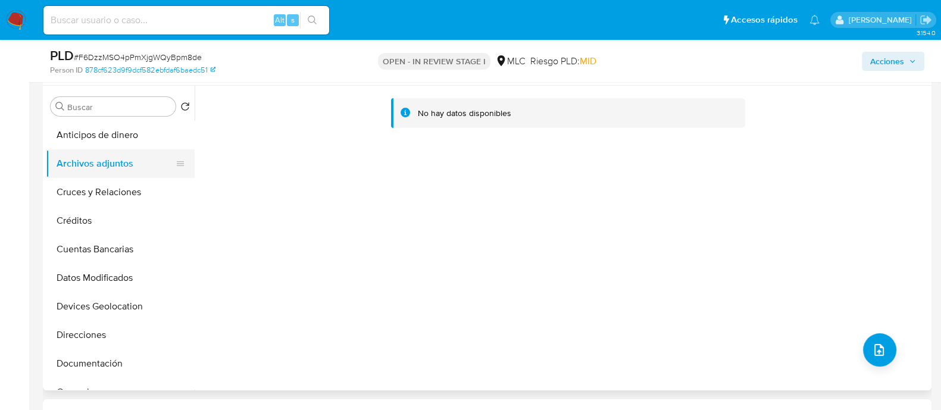
click at [93, 177] on ul "Anticipos de dinero Archivos adjuntos Cruces y Relaciones Créditos Cuentas Banc…" at bounding box center [120, 255] width 149 height 268
click at [95, 180] on button "Cruces y Relaciones" at bounding box center [115, 192] width 139 height 29
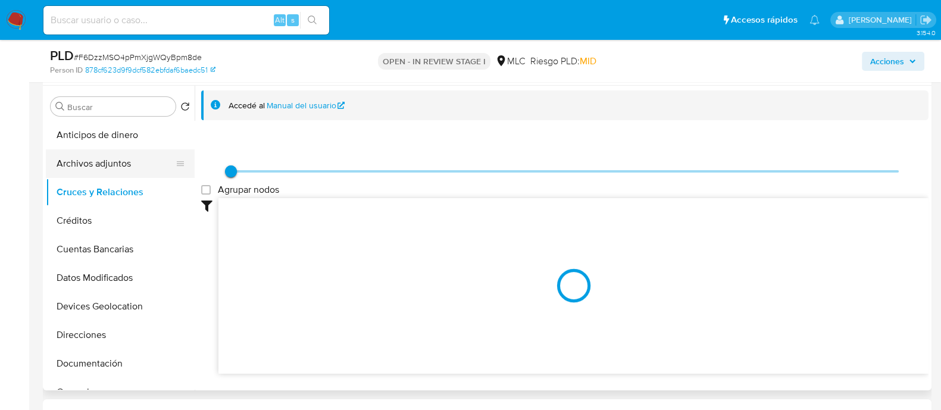
click at [104, 166] on button "Archivos adjuntos" at bounding box center [115, 163] width 139 height 29
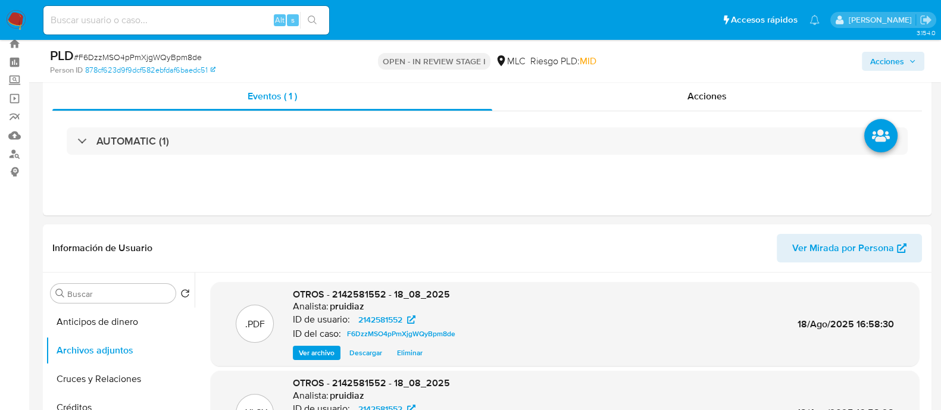
scroll to position [0, 0]
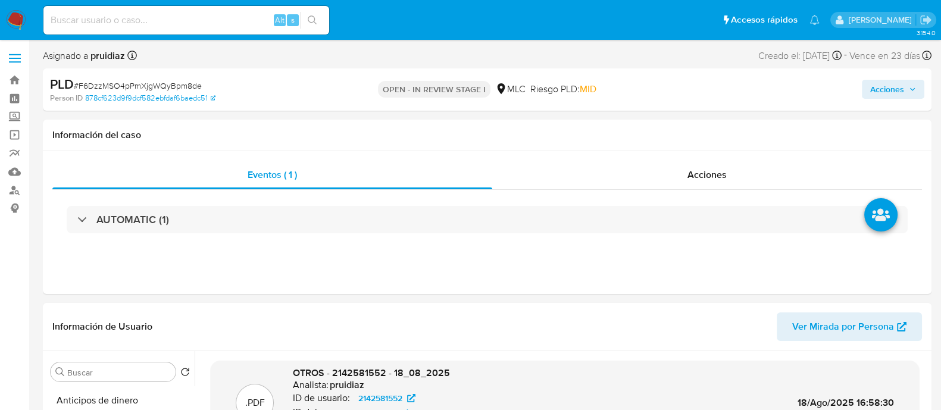
click at [899, 90] on span "Acciones" at bounding box center [887, 89] width 34 height 19
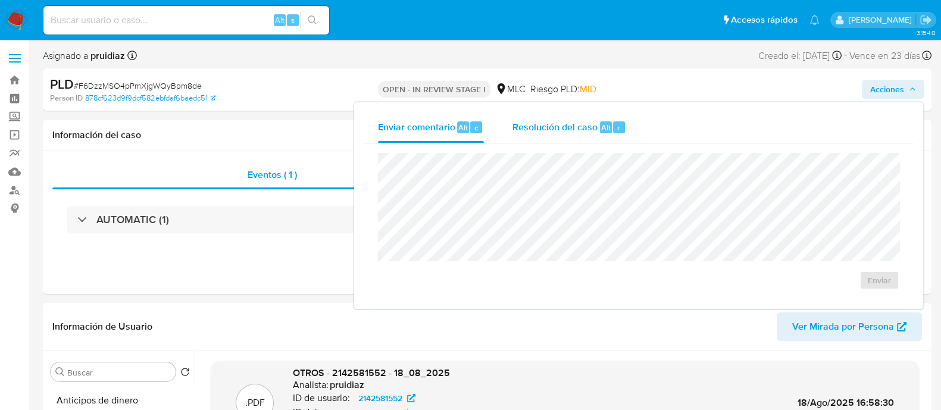
click at [529, 118] on div "Resolución del caso Alt r" at bounding box center [570, 127] width 114 height 31
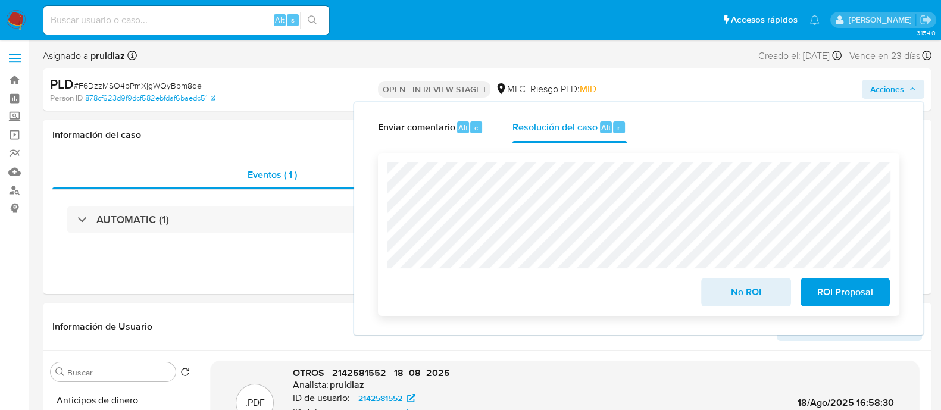
click at [728, 288] on span "No ROI" at bounding box center [746, 292] width 58 height 26
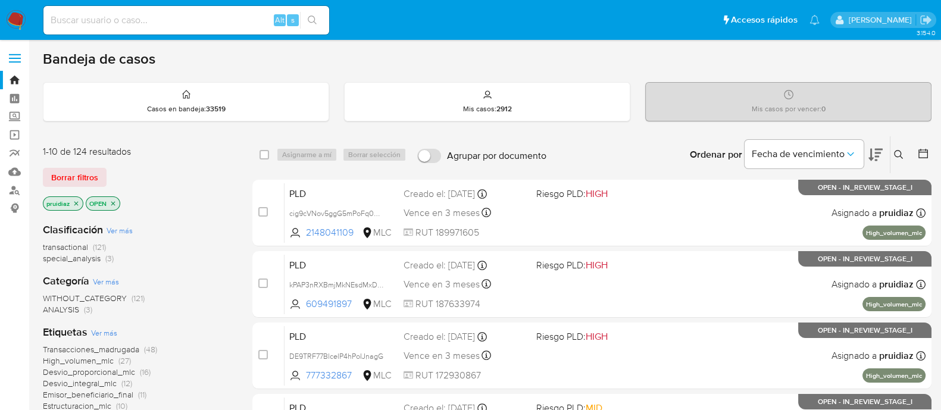
click at [926, 149] on icon at bounding box center [924, 154] width 10 height 10
click at [921, 152] on icon at bounding box center [923, 154] width 12 height 12
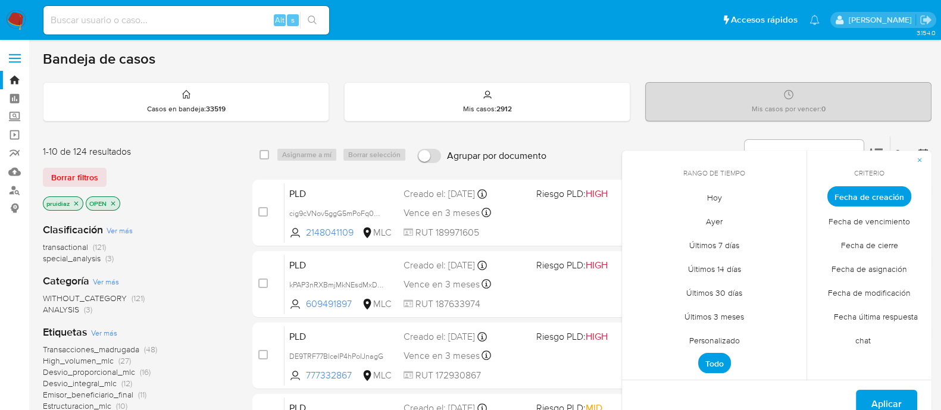
click at [708, 345] on span "Personalizado" at bounding box center [715, 340] width 76 height 24
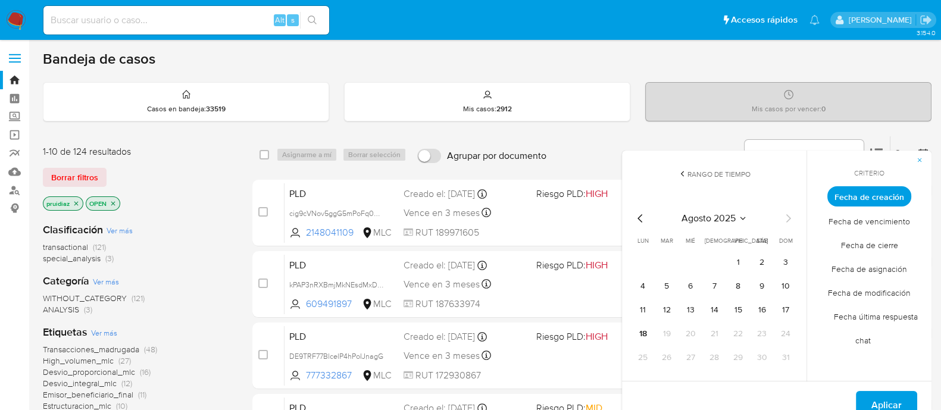
click at [640, 221] on icon "Mes anterior" at bounding box center [640, 218] width 14 height 14
click at [640, 220] on icon "Mes anterior" at bounding box center [640, 218] width 14 height 14
click at [783, 258] on button "1" at bounding box center [785, 262] width 19 height 19
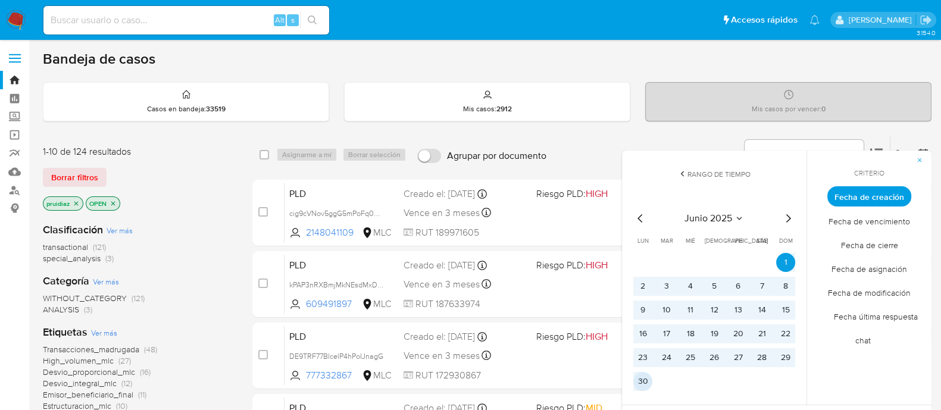
click at [647, 377] on button "30" at bounding box center [642, 381] width 19 height 19
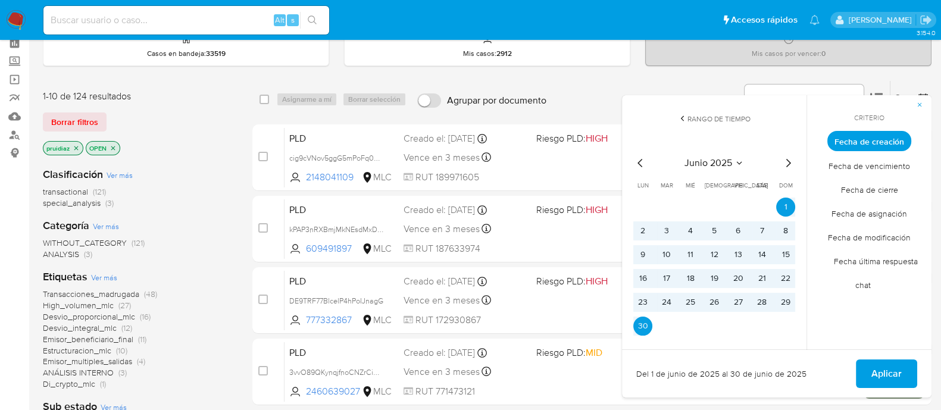
scroll to position [148, 0]
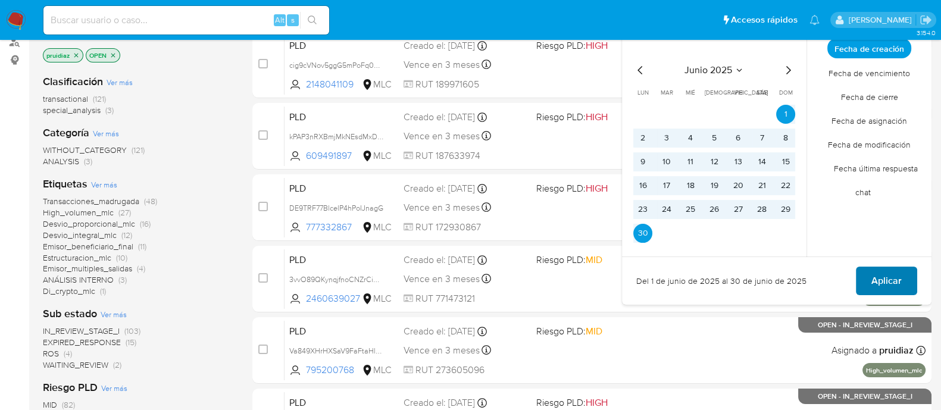
click at [885, 279] on span "Aplicar" at bounding box center [887, 281] width 30 height 26
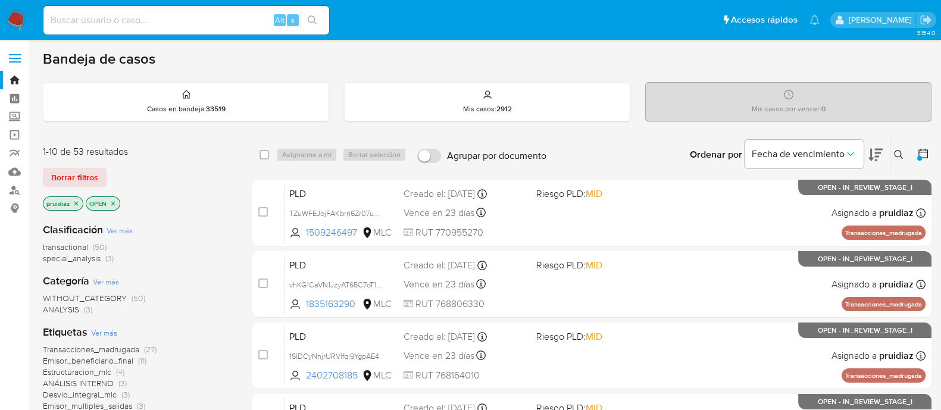
click at [871, 149] on icon at bounding box center [876, 155] width 14 height 13
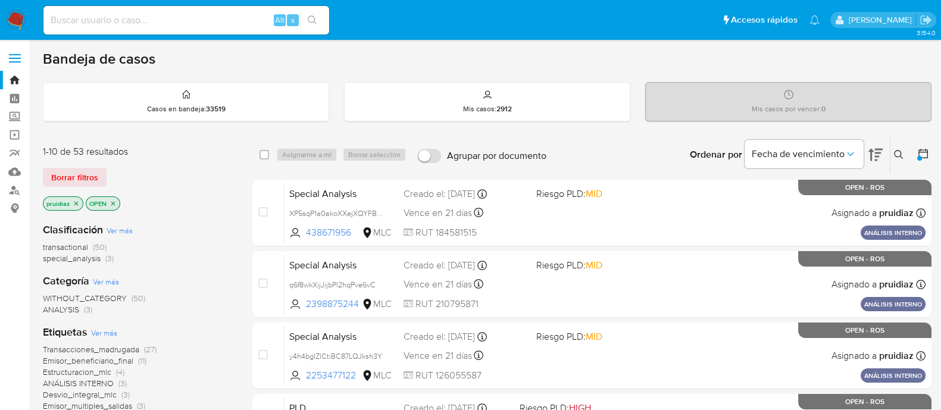
click at [19, 11] on img at bounding box center [16, 20] width 20 height 20
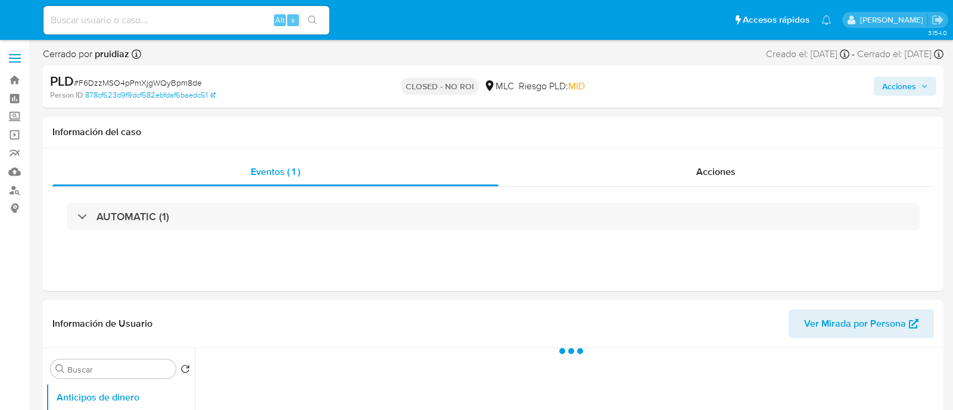
select select "10"
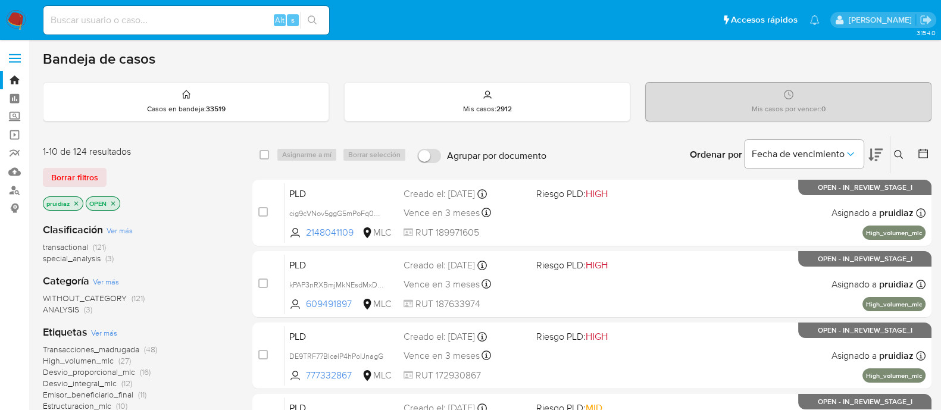
click at [875, 151] on icon at bounding box center [876, 155] width 14 height 14
